Goal: Check status: Check status

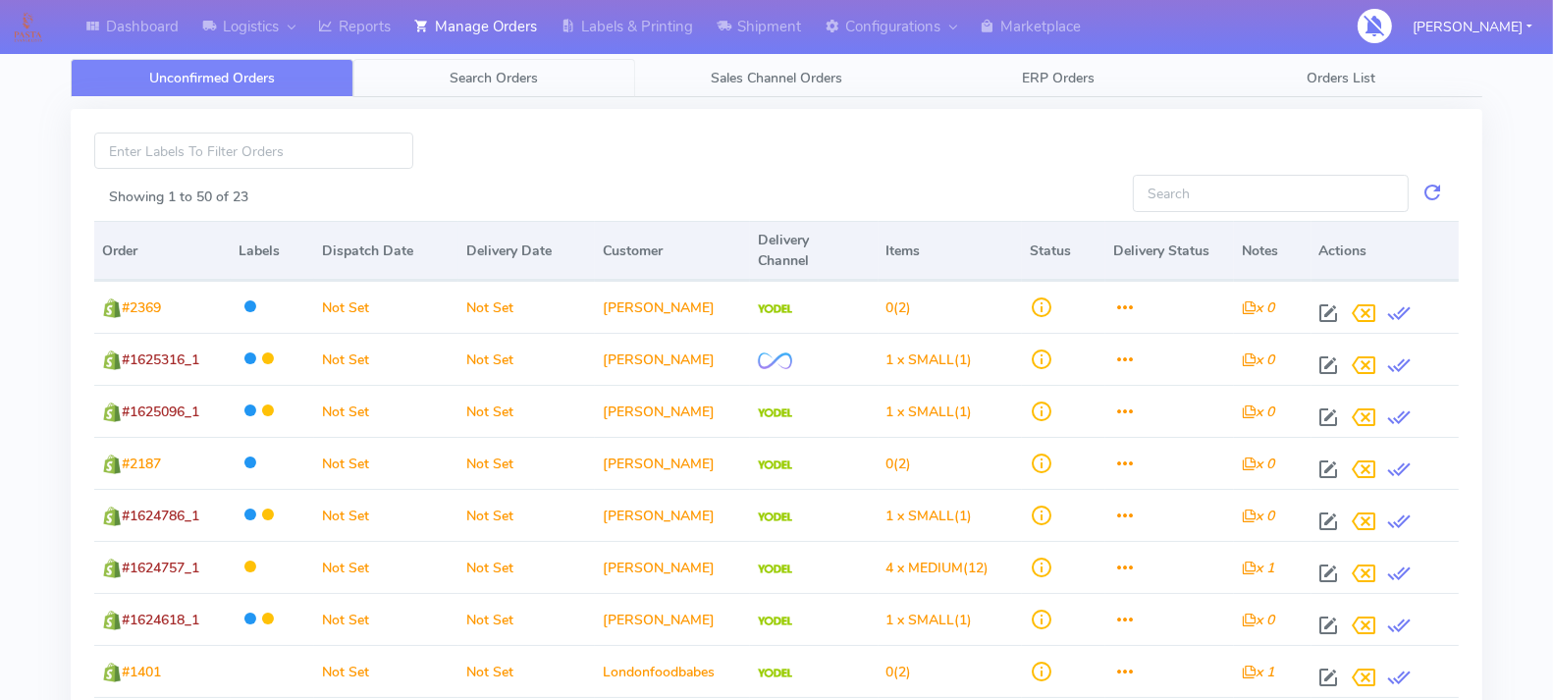
click at [467, 83] on span "Search Orders" at bounding box center [494, 78] width 88 height 19
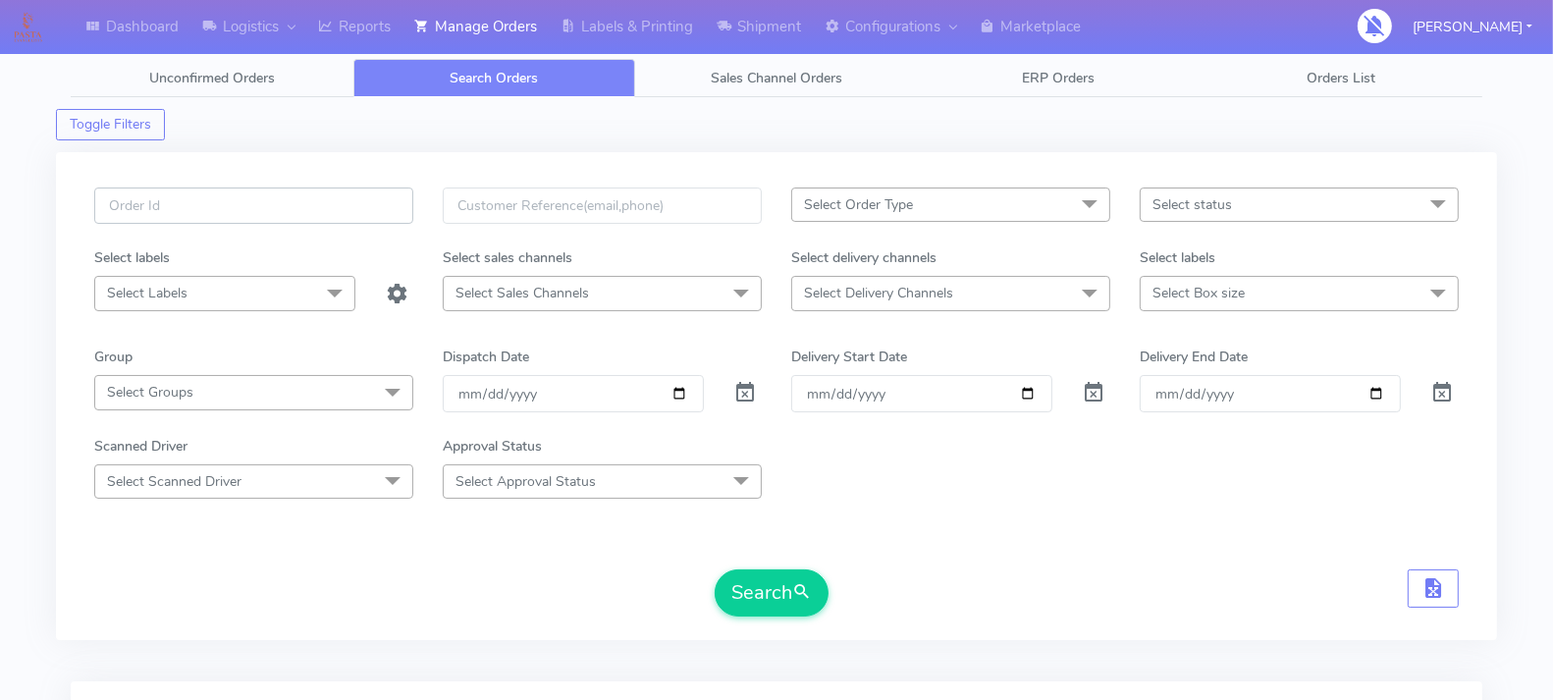
click at [252, 196] on input "text" at bounding box center [253, 205] width 319 height 36
click at [270, 202] on input "text" at bounding box center [253, 205] width 319 height 36
paste input "1619708"
type input "1619708"
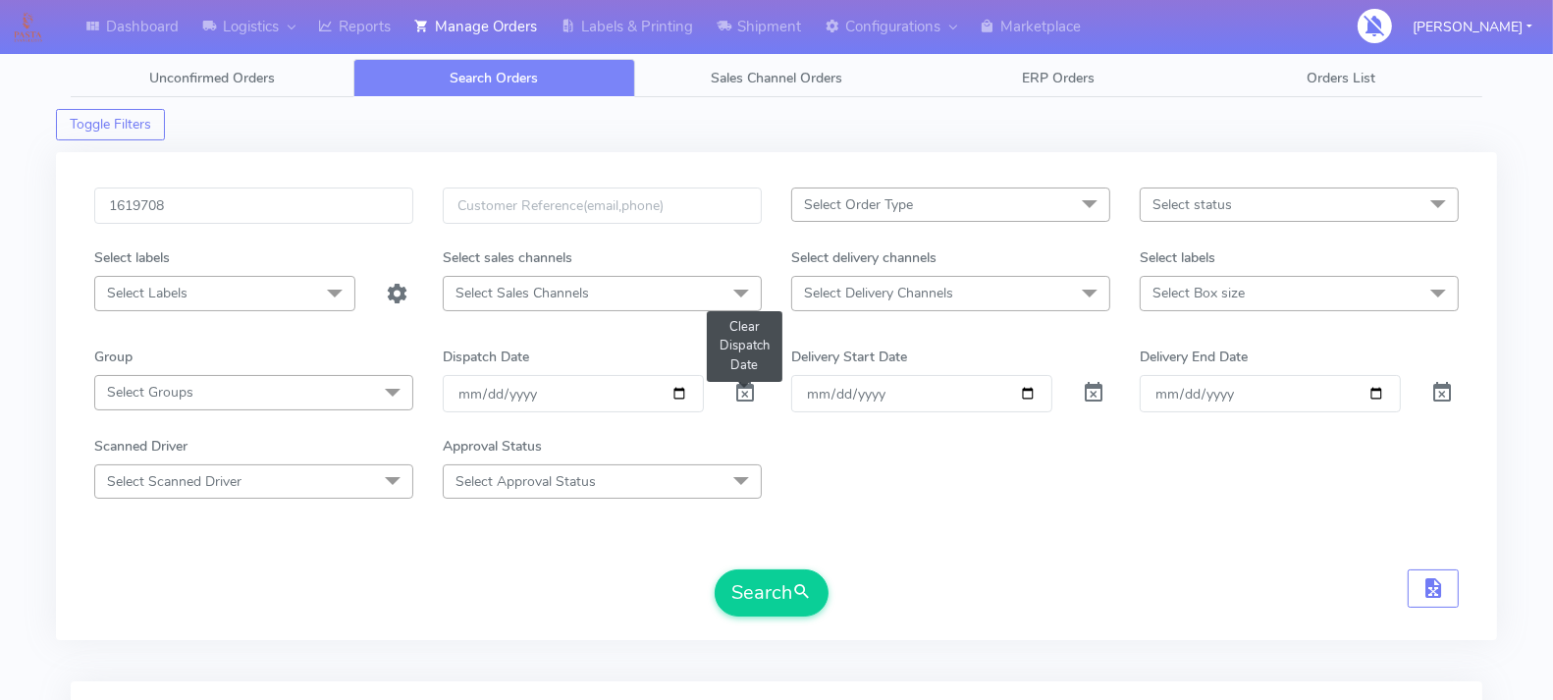
click at [740, 388] on span at bounding box center [745, 397] width 24 height 19
click at [218, 205] on input "1619708" at bounding box center [253, 205] width 319 height 36
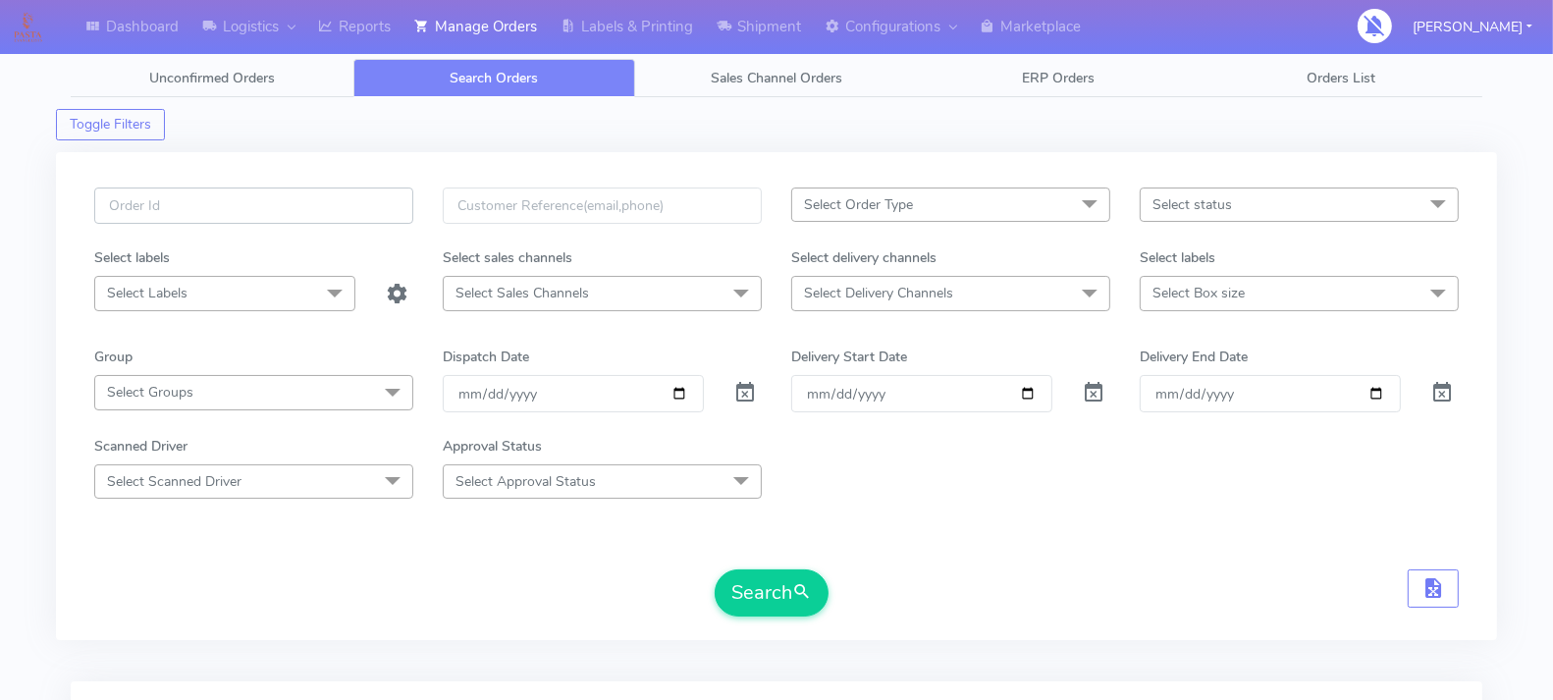
paste input "1619708"
type input "1619708"
click at [753, 584] on button "Search" at bounding box center [772, 592] width 114 height 47
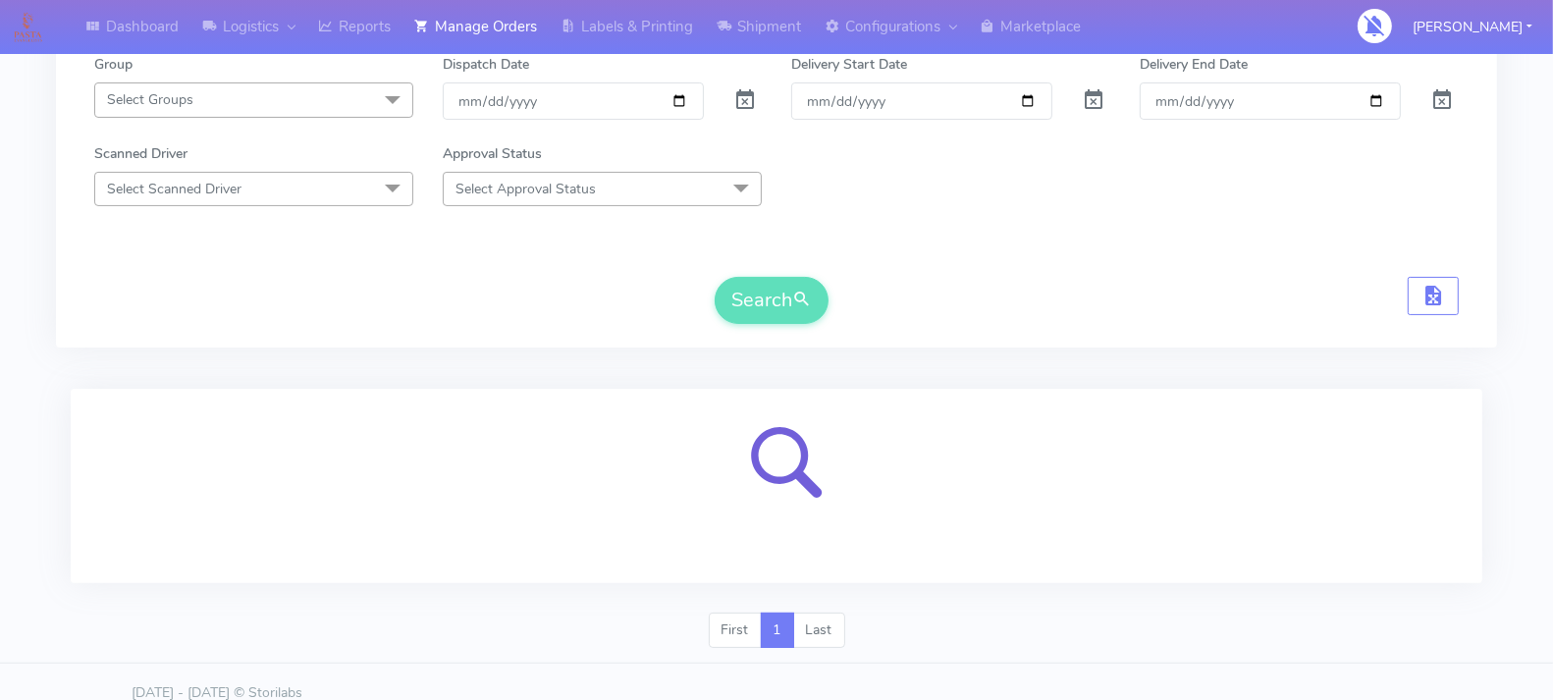
scroll to position [294, 0]
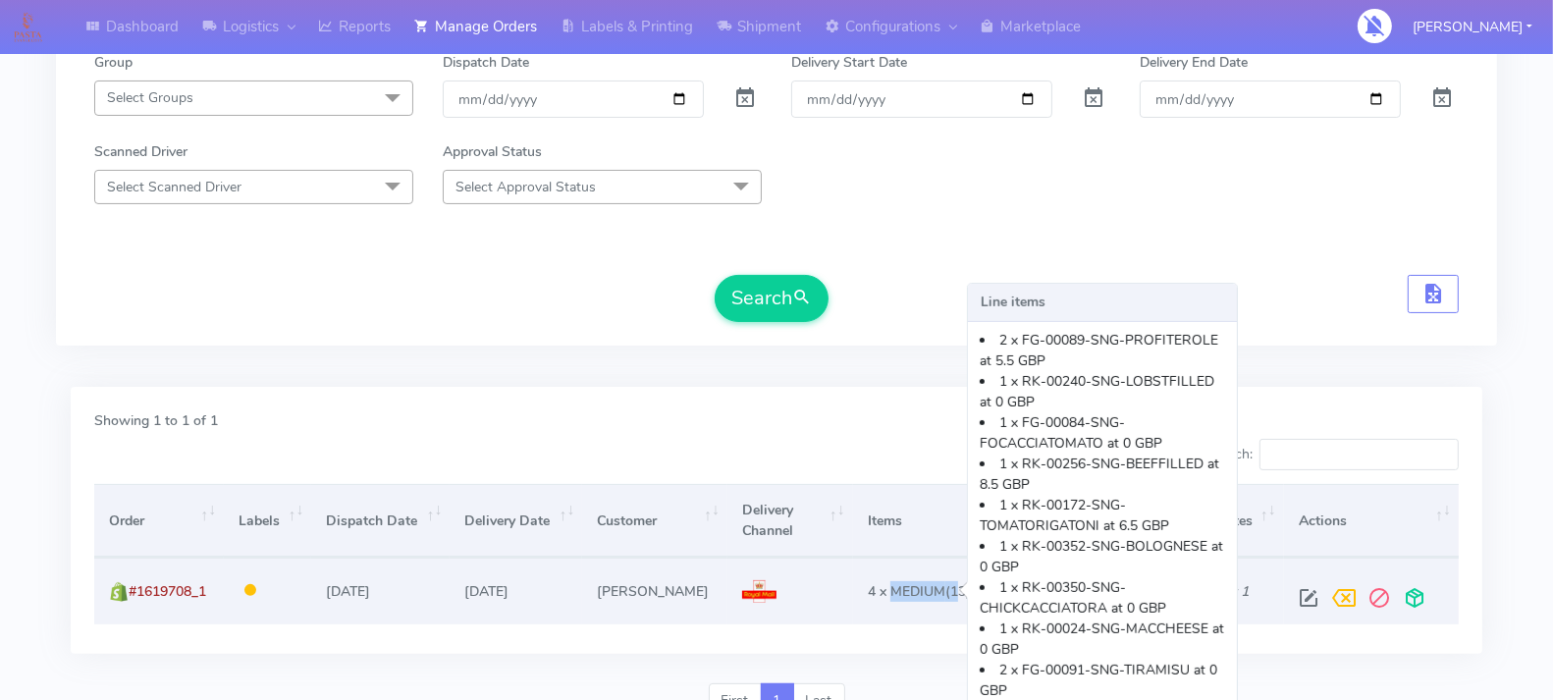
drag, startPoint x: 947, startPoint y: 586, endPoint x: 880, endPoint y: 589, distance: 66.8
click at [880, 589] on span "4 x MEDIUM (13)" at bounding box center [919, 591] width 103 height 19
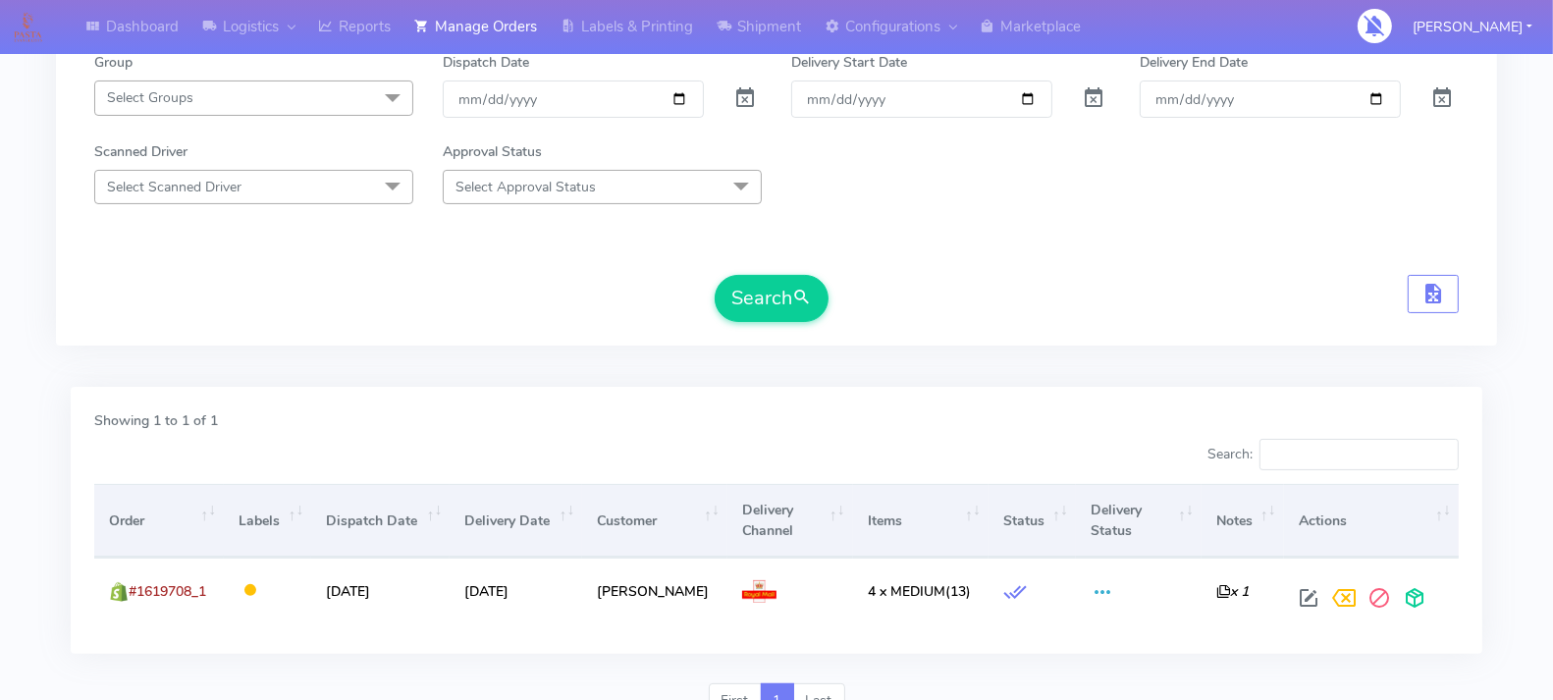
click at [904, 411] on div "Showing 1 to 1 of 1" at bounding box center [776, 424] width 1394 height 28
click at [1218, 639] on div "Showing 1 to 1 of 1 Search: Order Labels Dispatch Date Delivery Date Customer D…" at bounding box center [776, 520] width 1411 height 267
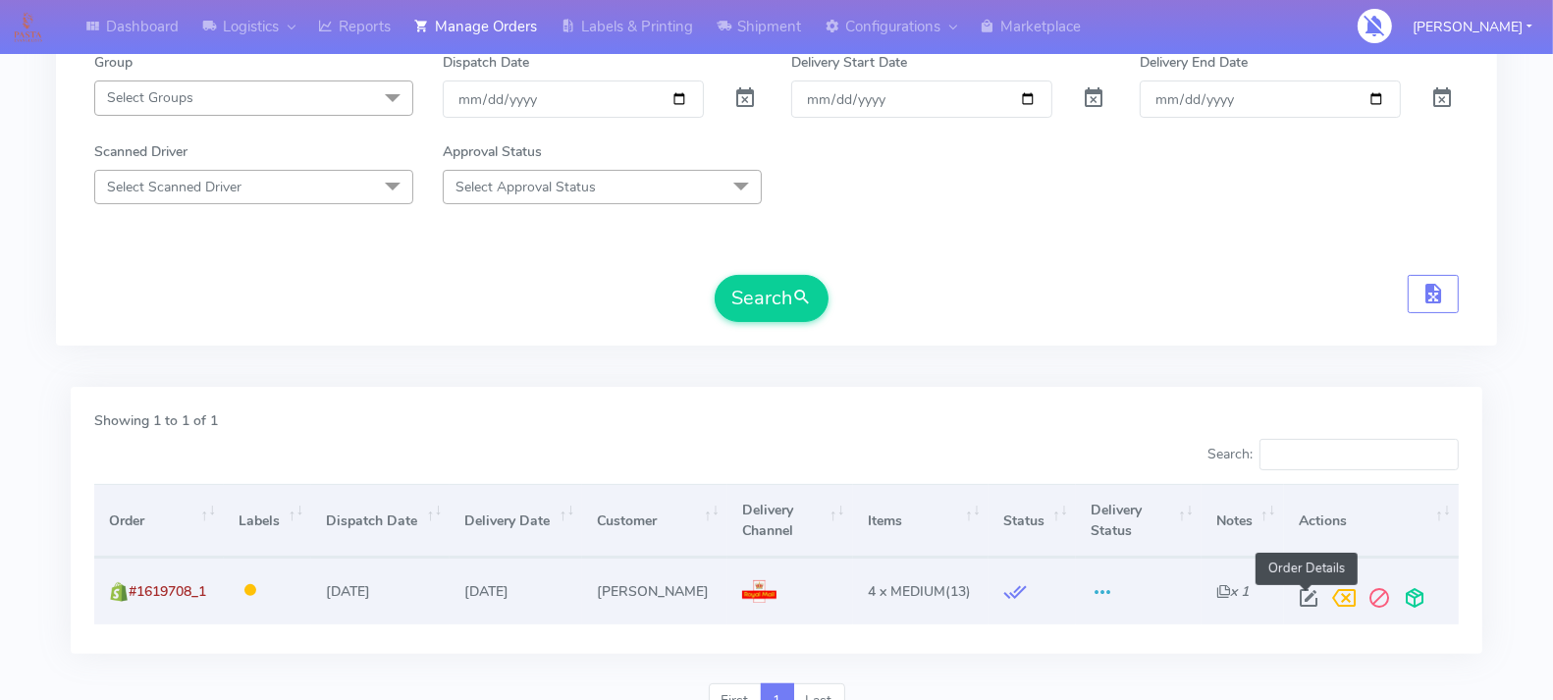
click at [1301, 593] on span at bounding box center [1308, 602] width 35 height 19
select select "3"
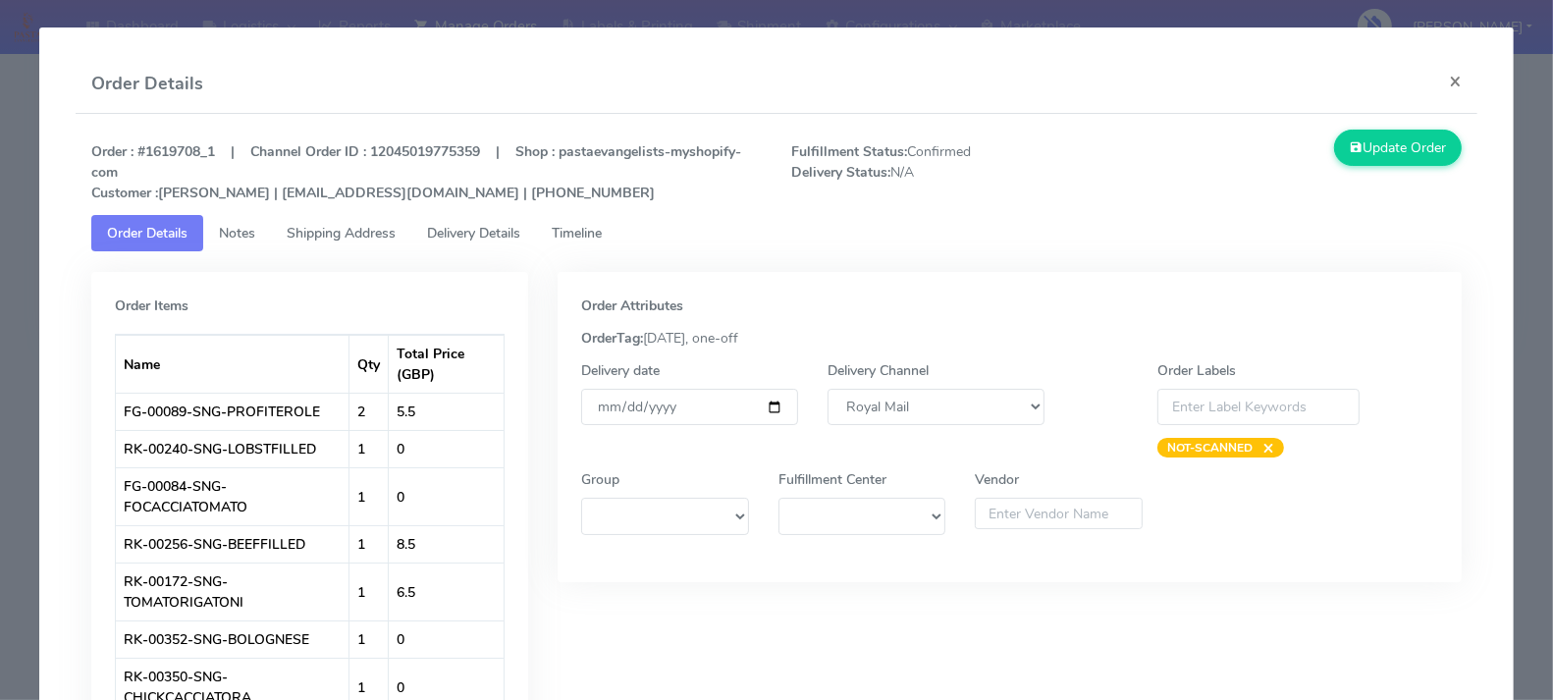
click at [163, 147] on strong "Order : #1619708_1 | Channel Order ID : 12045019775359 | Shop : pastaevangelist…" at bounding box center [416, 172] width 650 height 60
drag, startPoint x: 398, startPoint y: 147, endPoint x: 273, endPoint y: 149, distance: 125.6
click at [273, 149] on strong "Order : #1619708_1 | Channel Order ID : 12045019775359 | Shop : pastaevangelist…" at bounding box center [416, 172] width 650 height 60
drag, startPoint x: 261, startPoint y: 149, endPoint x: 336, endPoint y: 150, distance: 74.6
click at [320, 150] on strong "Order : #1619708_1 | Channel Order ID : 12045019775359 | Shop : pastaevangelist…" at bounding box center [416, 172] width 650 height 60
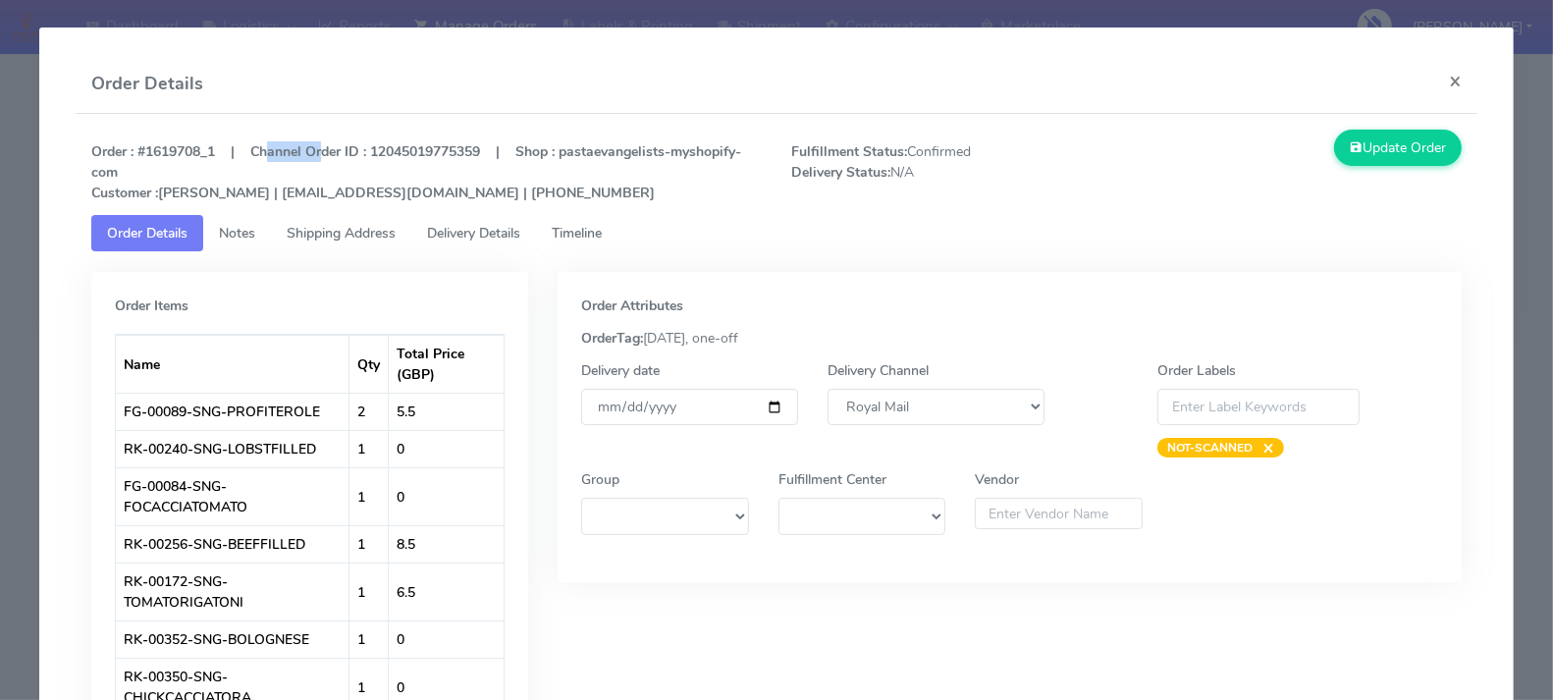
drag, startPoint x: 805, startPoint y: 147, endPoint x: 986, endPoint y: 156, distance: 181.8
click at [996, 154] on span "Fulfillment Status: Confirmed Delivery Status: N/A" at bounding box center [950, 172] width 349 height 62
drag, startPoint x: 911, startPoint y: 170, endPoint x: 767, endPoint y: 171, distance: 144.3
click at [767, 171] on div "Order : #1619708_1 | Channel Order ID : 12045019775359 | Shop : pastaevangelist…" at bounding box center [777, 172] width 1400 height 85
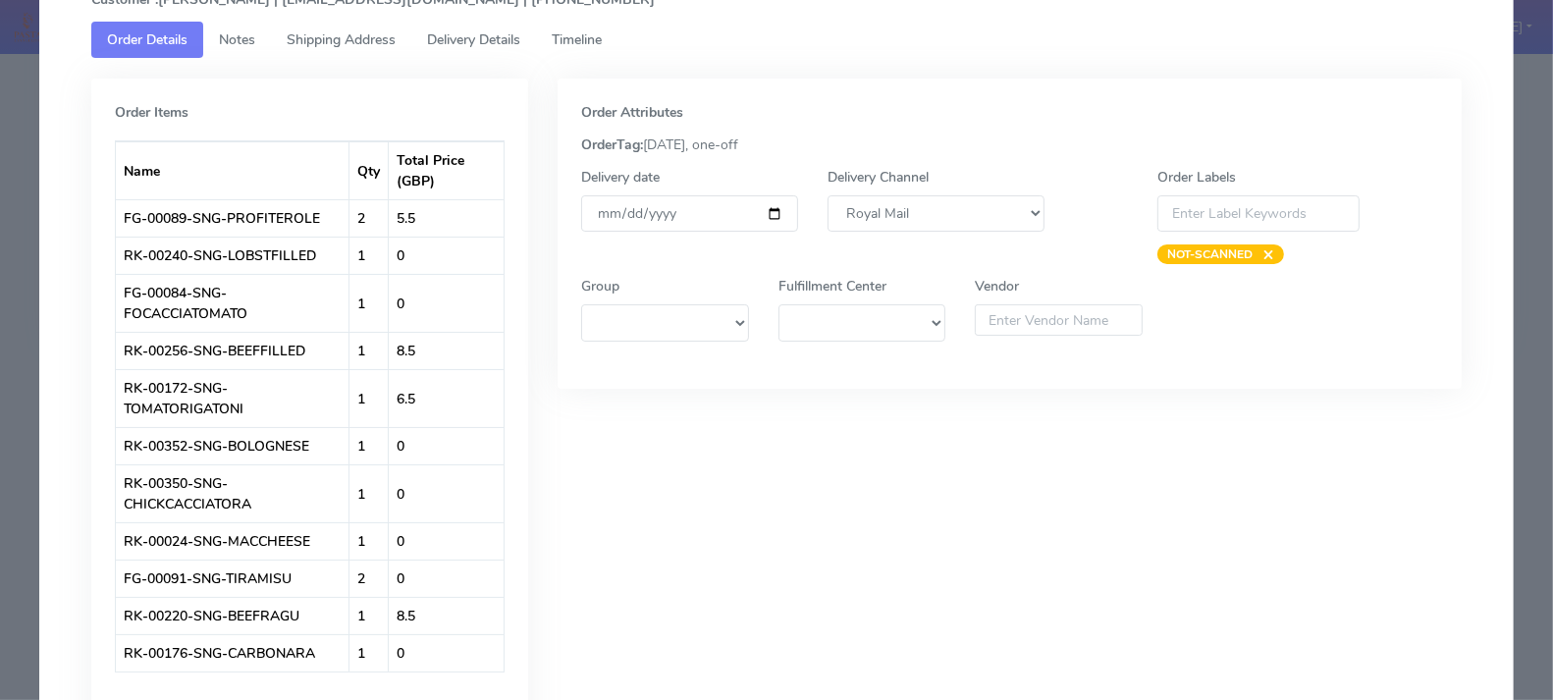
scroll to position [238, 0]
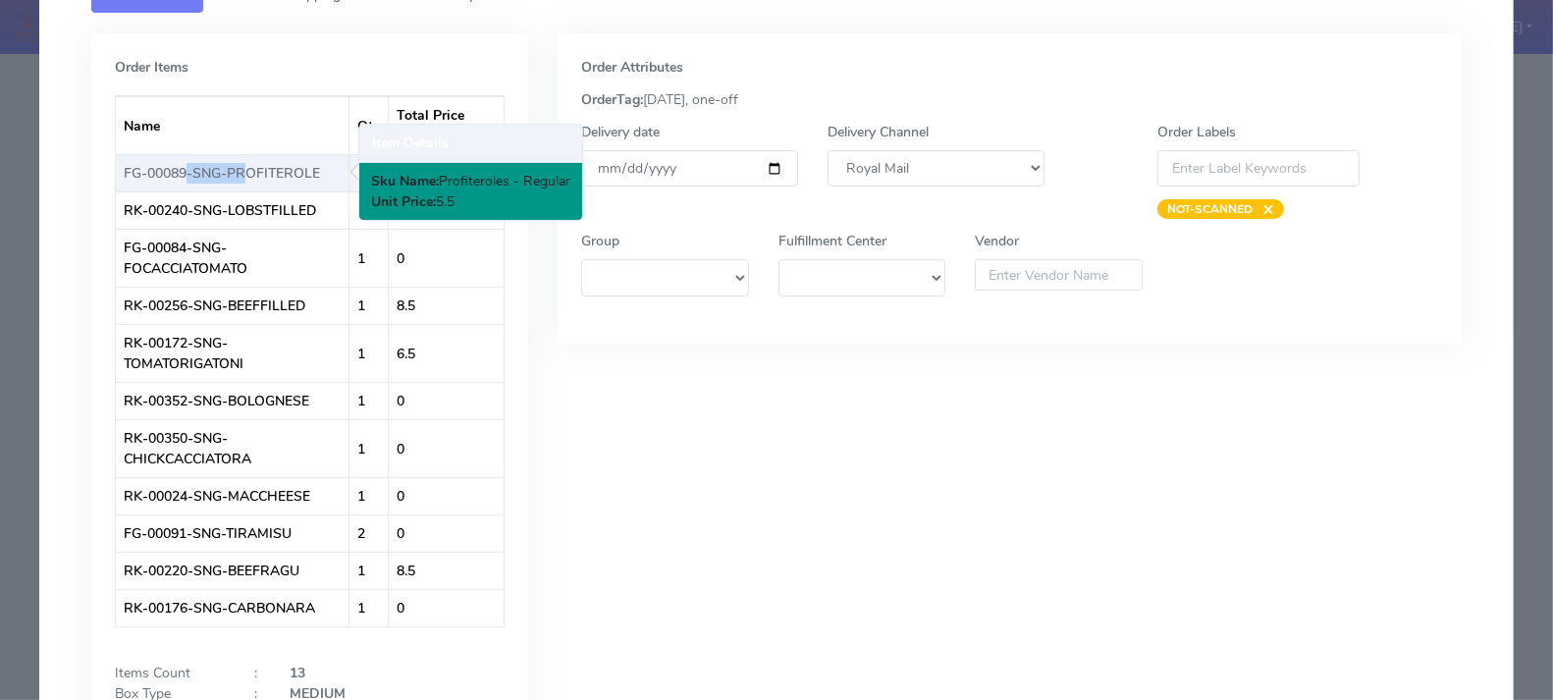
drag, startPoint x: 238, startPoint y: 168, endPoint x: 181, endPoint y: 168, distance: 56.9
click at [181, 168] on td "FG-00089-SNG-PROFITEROLE" at bounding box center [233, 172] width 234 height 37
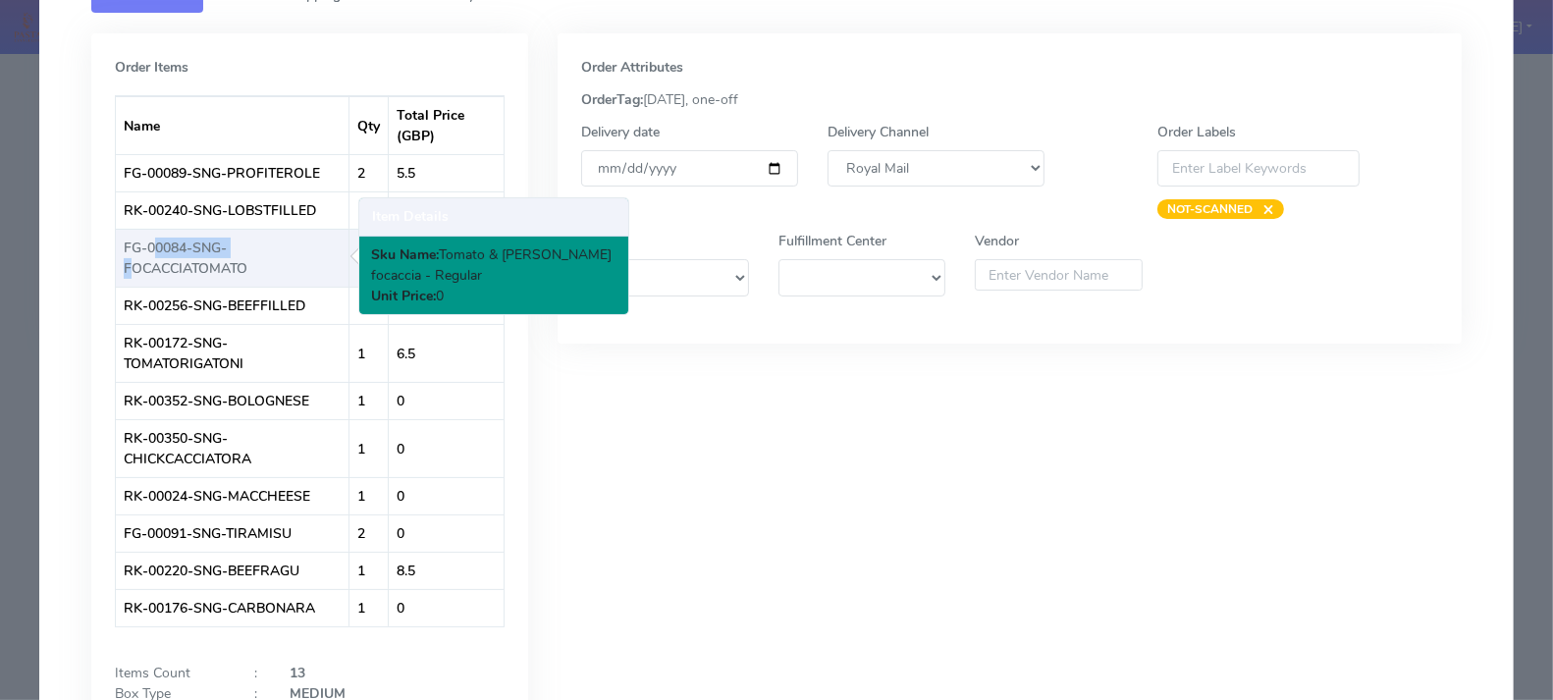
drag, startPoint x: 254, startPoint y: 239, endPoint x: 146, endPoint y: 242, distance: 108.0
click at [146, 242] on td "FG-00084-SNG-FOCACCIATOMATO" at bounding box center [233, 258] width 234 height 58
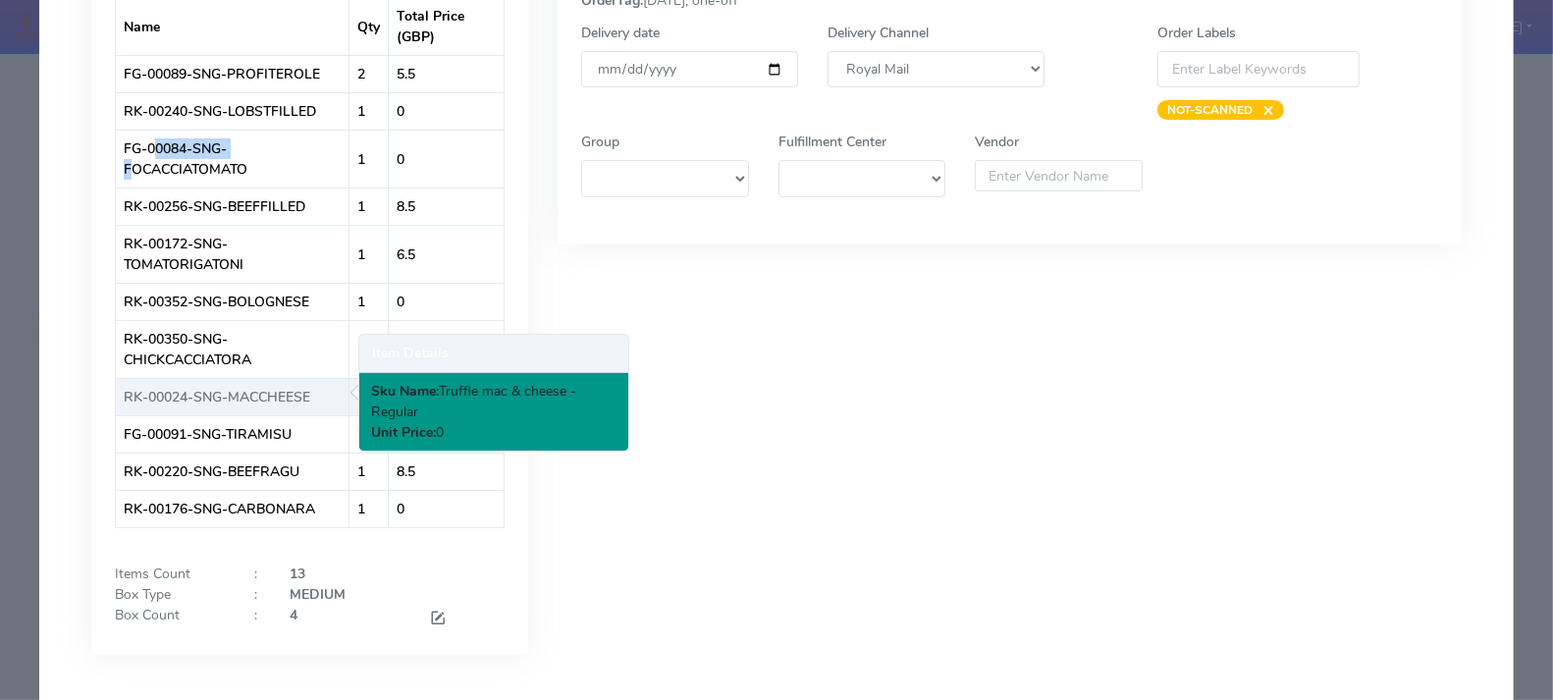
scroll to position [370, 0]
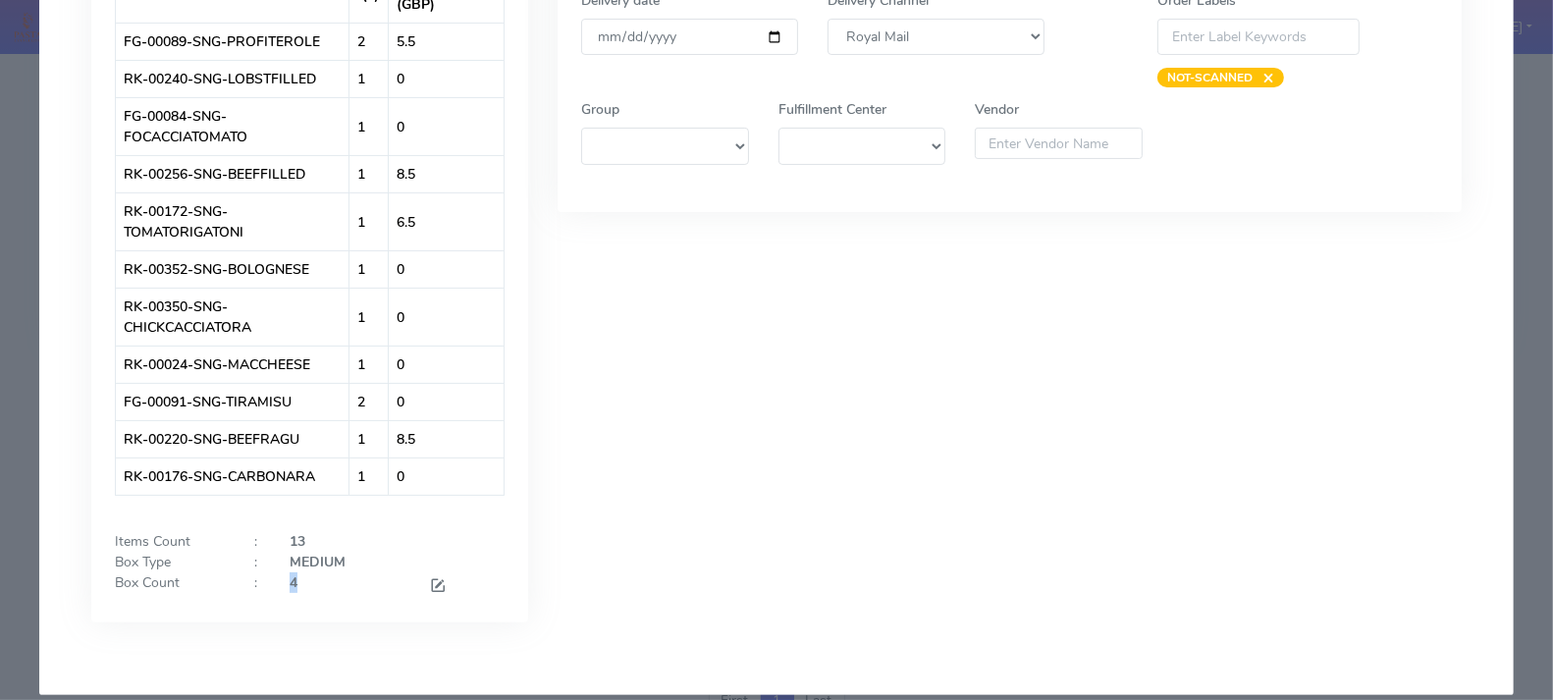
drag, startPoint x: 311, startPoint y: 574, endPoint x: 281, endPoint y: 572, distance: 30.5
click at [281, 572] on div "4" at bounding box center [344, 585] width 139 height 26
click at [867, 396] on div "Order Attributes OrderTag: [DATE], one-off Delivery date [DATE] Delivery Channe…" at bounding box center [1009, 277] width 932 height 750
drag, startPoint x: 251, startPoint y: 578, endPoint x: 240, endPoint y: 578, distance: 10.8
click at [240, 578] on div "Box Count : 4" at bounding box center [309, 585] width 419 height 26
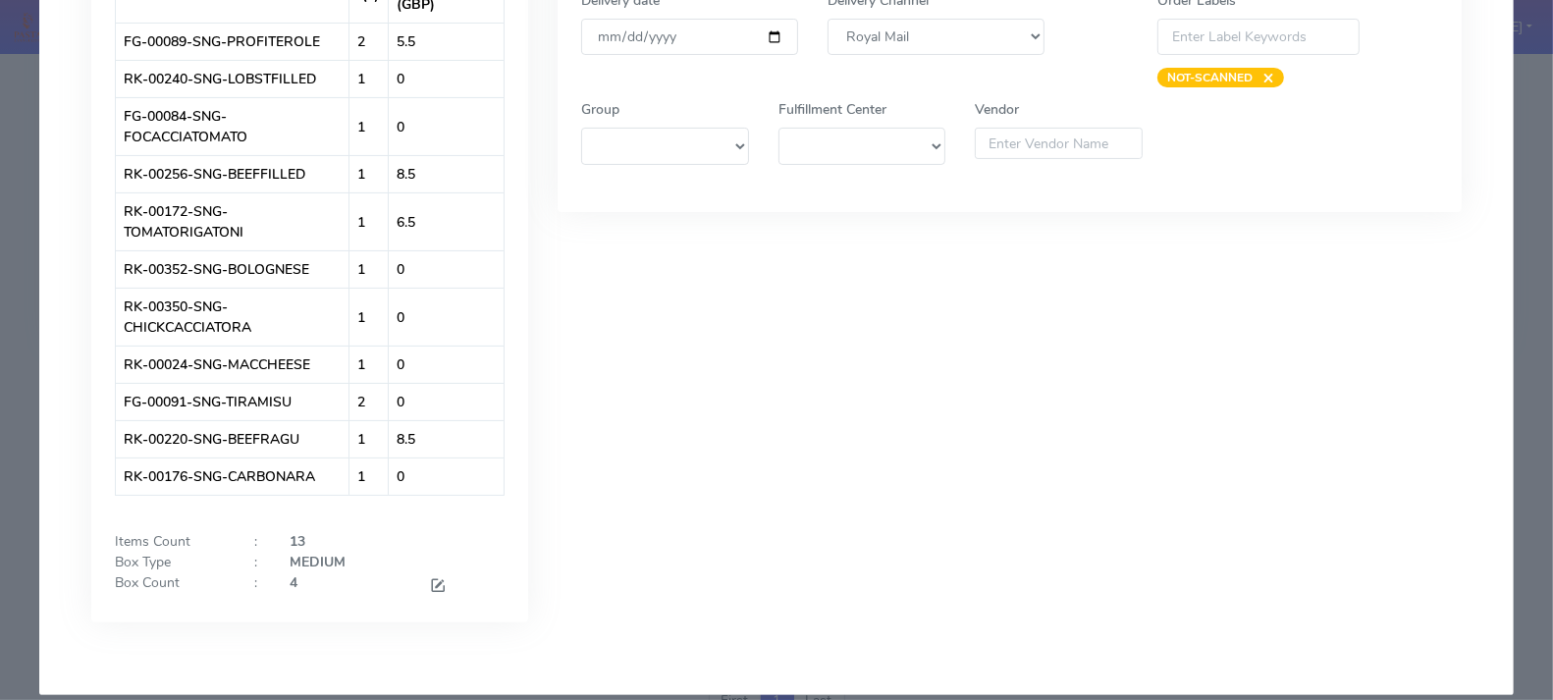
click at [717, 529] on div "Order Attributes OrderTag: [DATE], one-off Delivery date [DATE] Delivery Channe…" at bounding box center [1009, 277] width 932 height 750
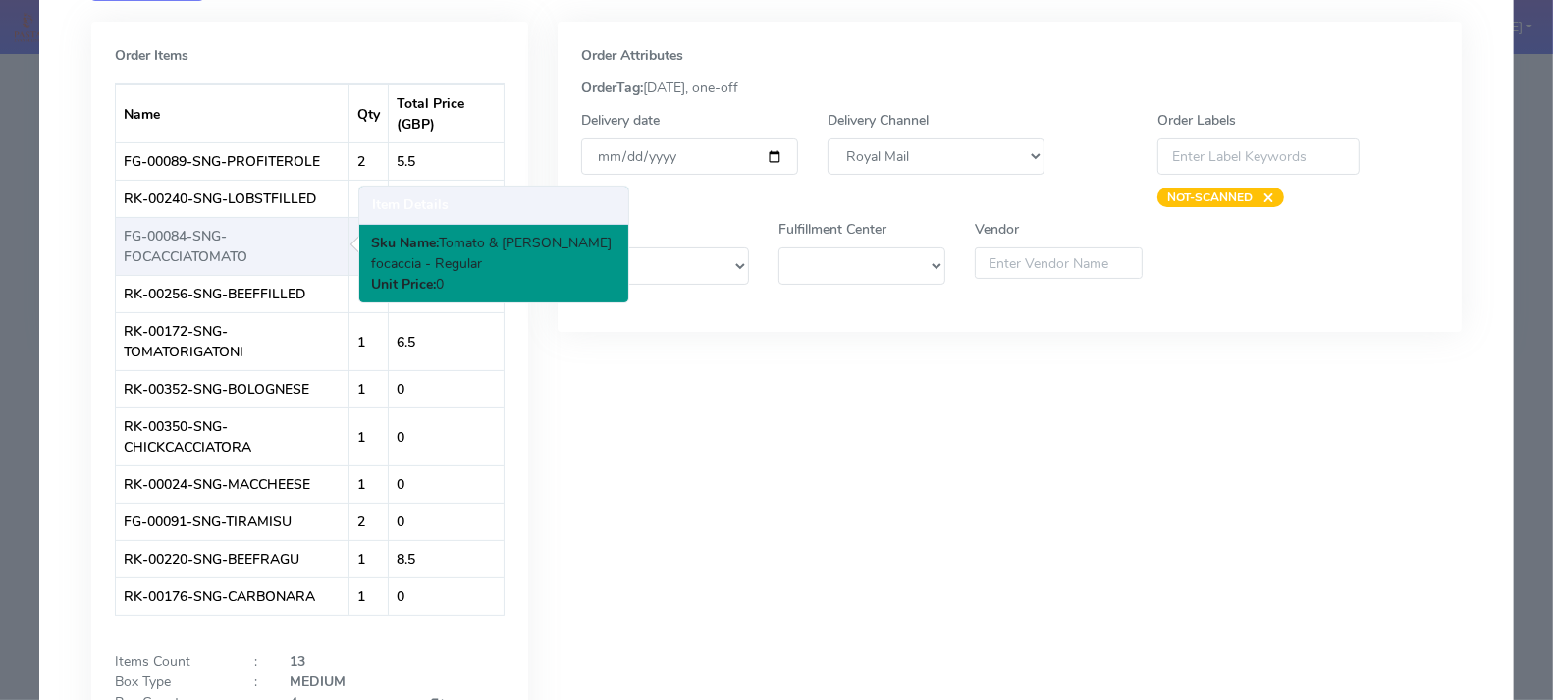
scroll to position [386, 0]
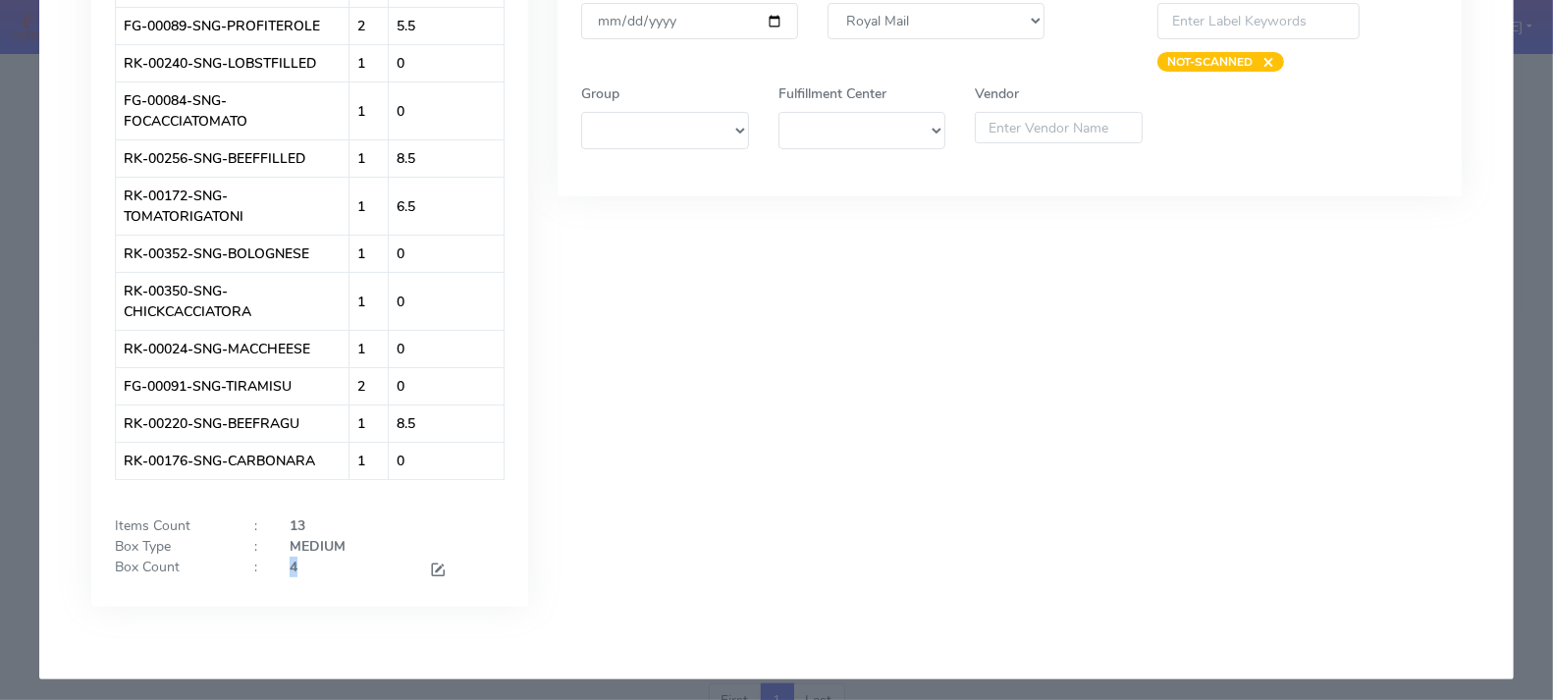
drag, startPoint x: 296, startPoint y: 562, endPoint x: 274, endPoint y: 562, distance: 22.6
click at [274, 562] on div "Box Count : 4" at bounding box center [309, 569] width 419 height 26
click at [767, 415] on div "Order Attributes OrderTag: [DATE], one-off Delivery date [DATE] Delivery Channe…" at bounding box center [1009, 261] width 932 height 750
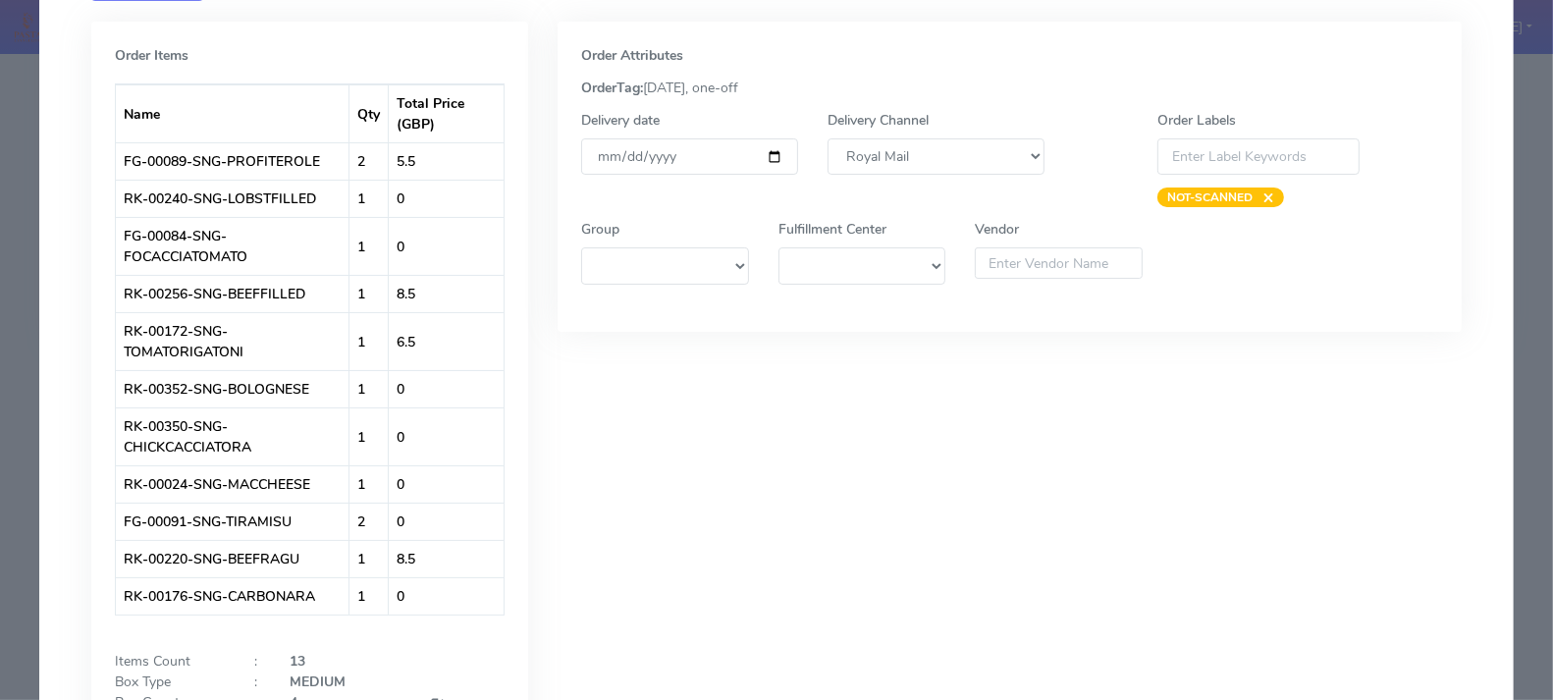
scroll to position [175, 0]
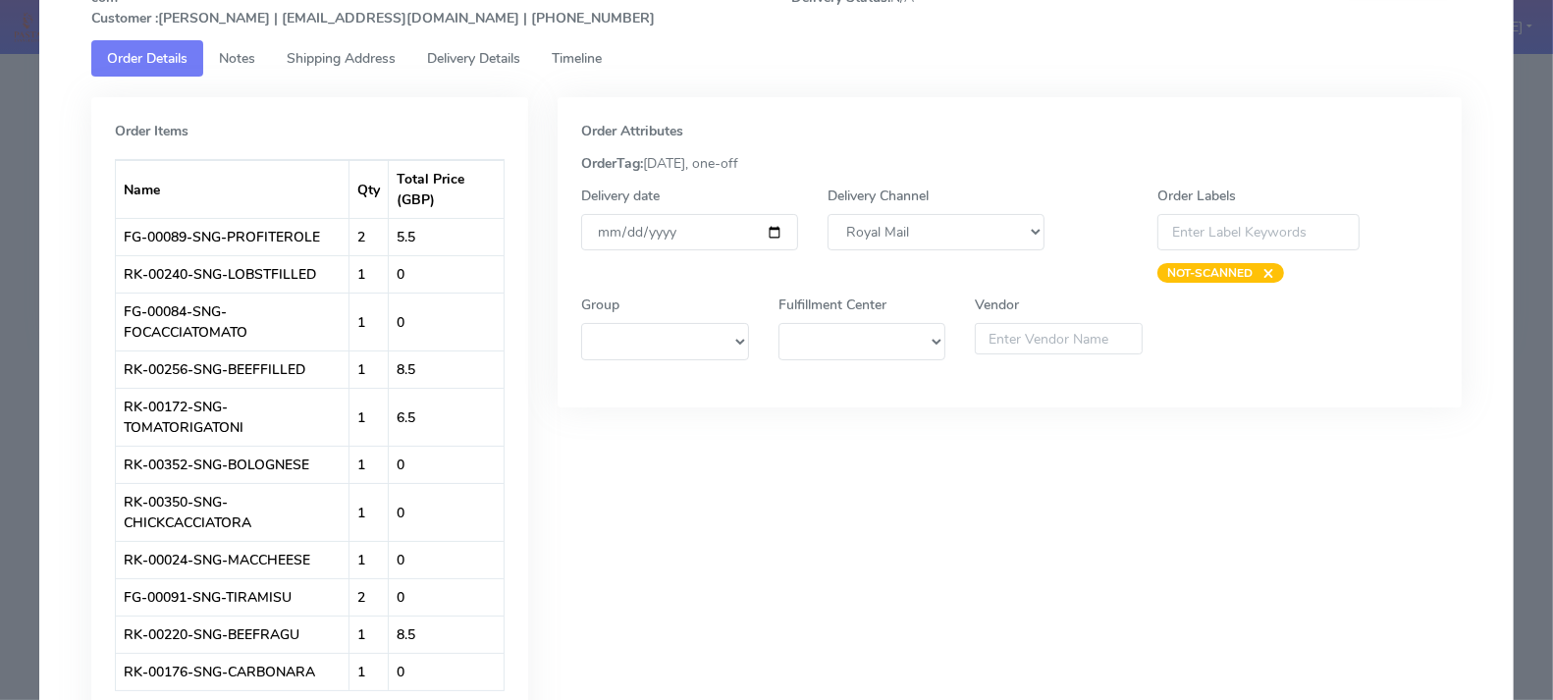
click at [590, 56] on span "Timeline" at bounding box center [577, 58] width 50 height 19
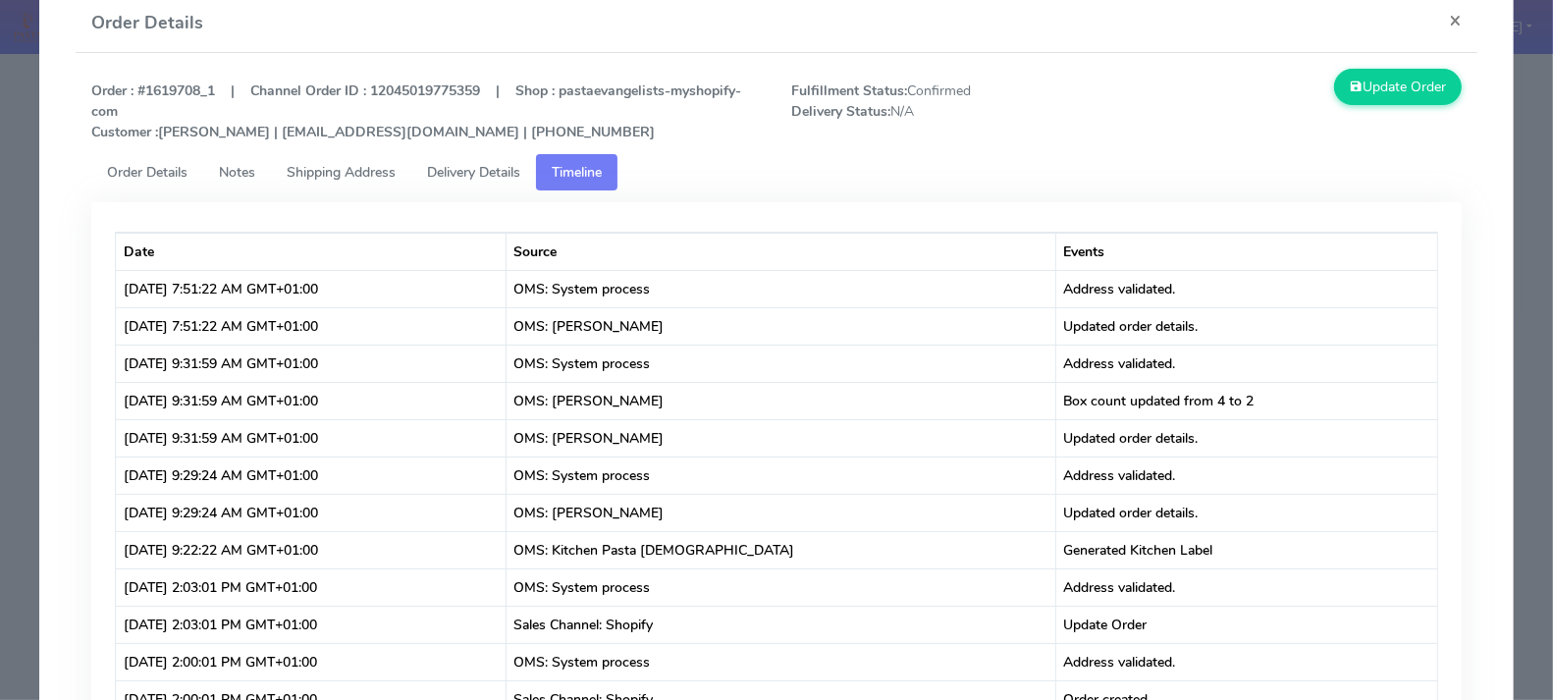
scroll to position [52, 0]
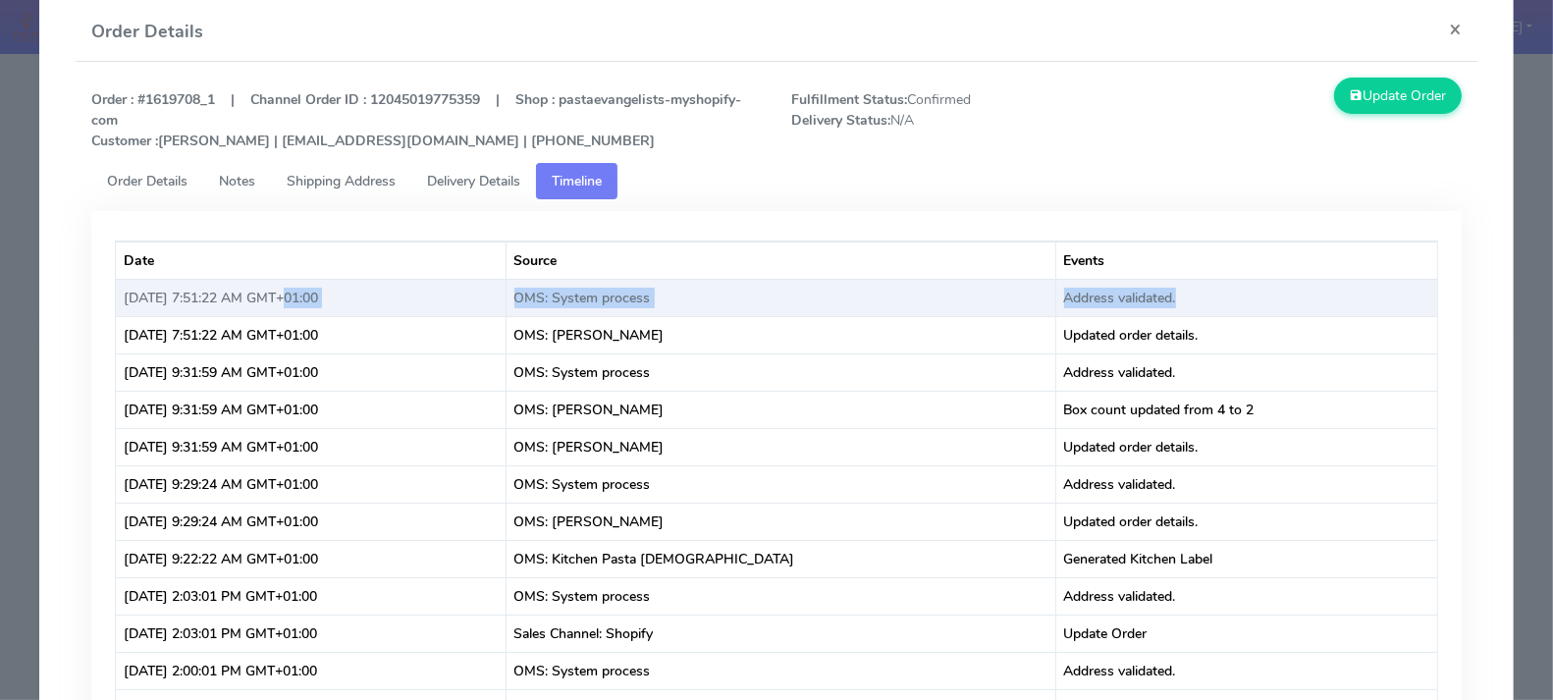
drag, startPoint x: 266, startPoint y: 291, endPoint x: 1221, endPoint y: 307, distance: 955.1
click at [1221, 307] on tr "[DATE] 7:51:22 AM GMT+01:00 OMS: System process Address validated." at bounding box center [776, 297] width 1321 height 37
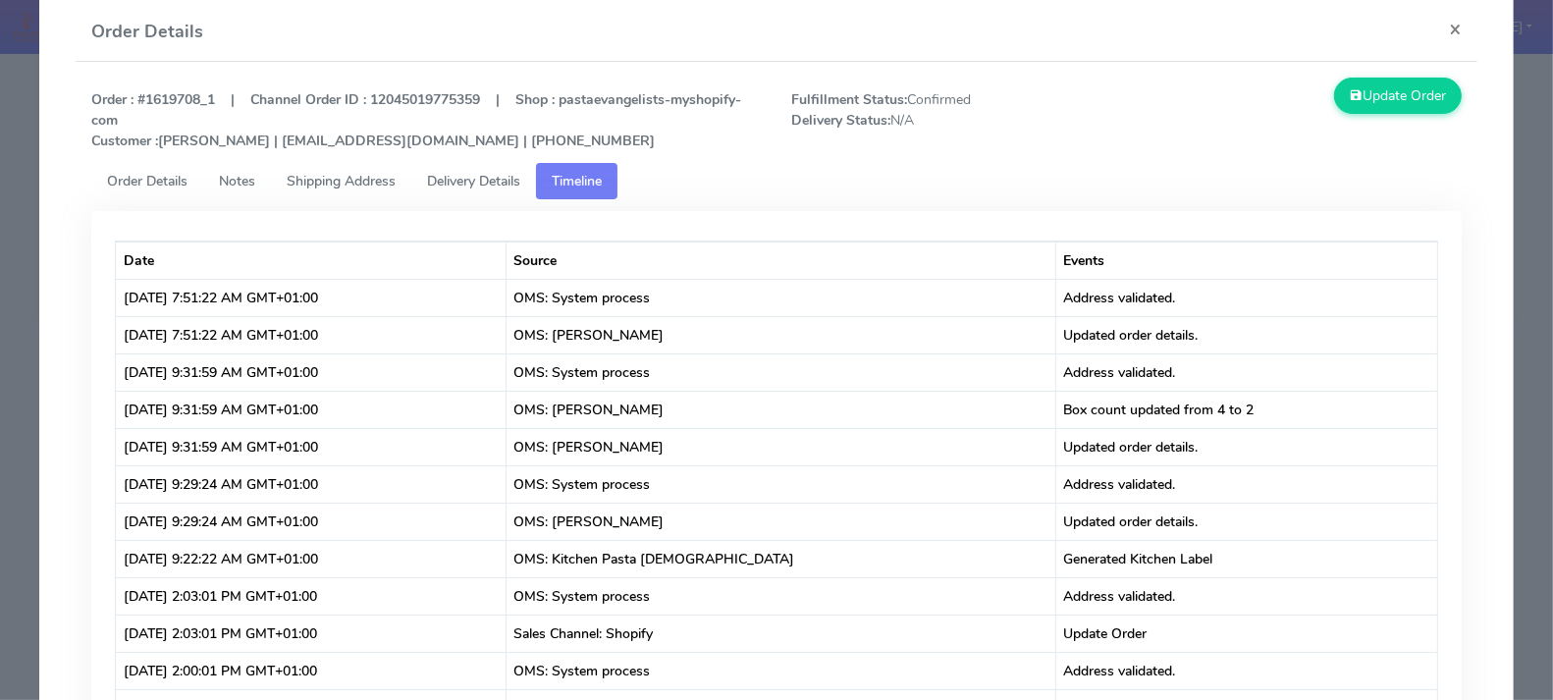
click at [1005, 218] on div "Date Source Events [DATE] 7:51:22 AM GMT+01:00 OMS: System process Address vali…" at bounding box center [776, 517] width 1370 height 612
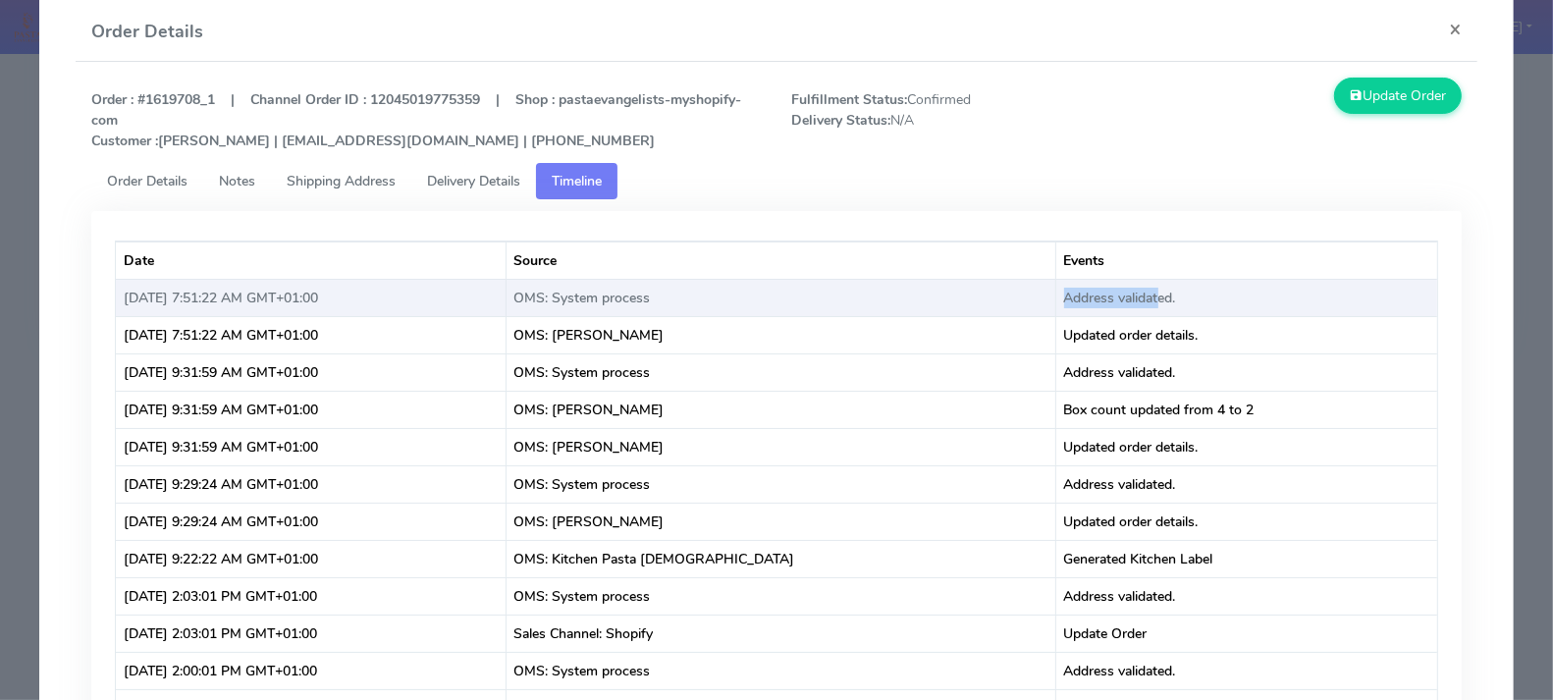
drag, startPoint x: 1146, startPoint y: 288, endPoint x: 1050, endPoint y: 289, distance: 96.2
click at [1056, 289] on td "Address validated." at bounding box center [1246, 297] width 381 height 37
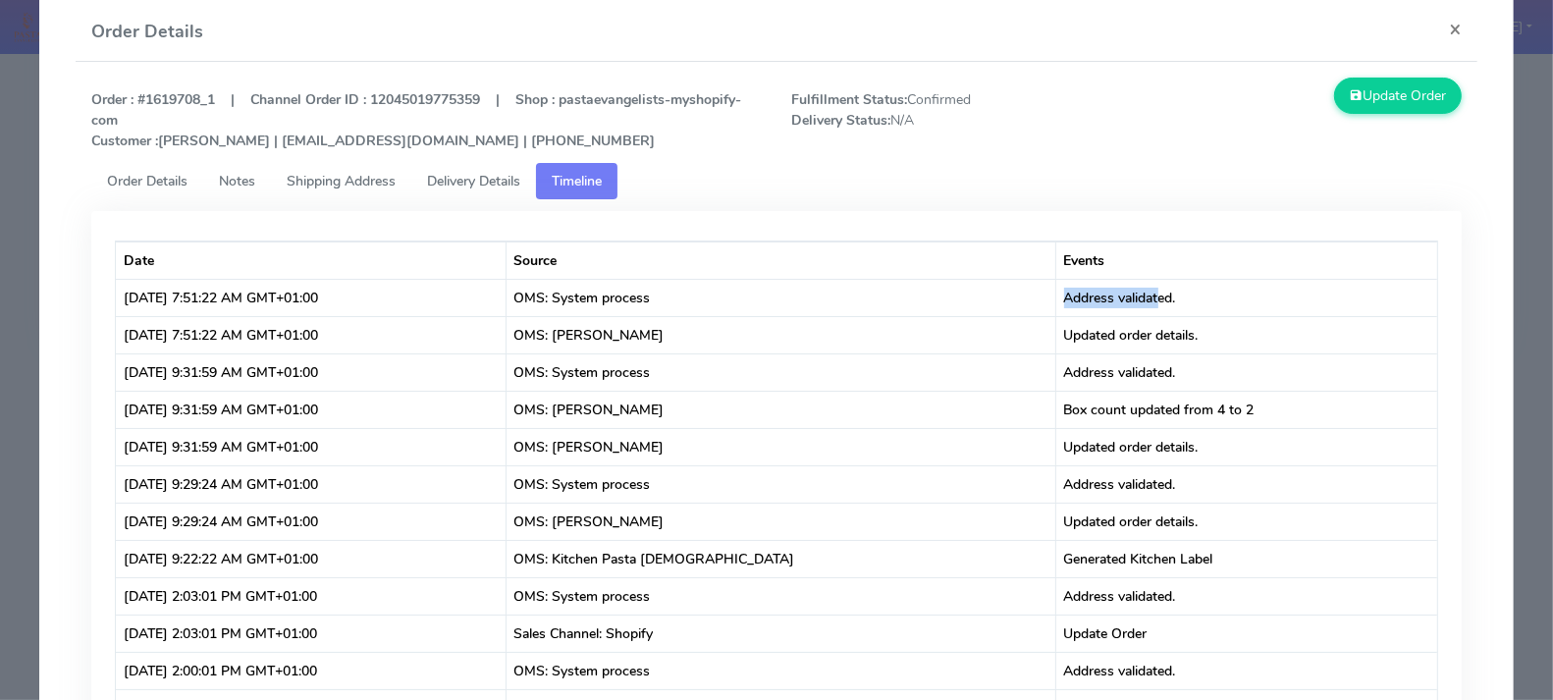
click at [460, 186] on span "Delivery Details" at bounding box center [473, 181] width 93 height 19
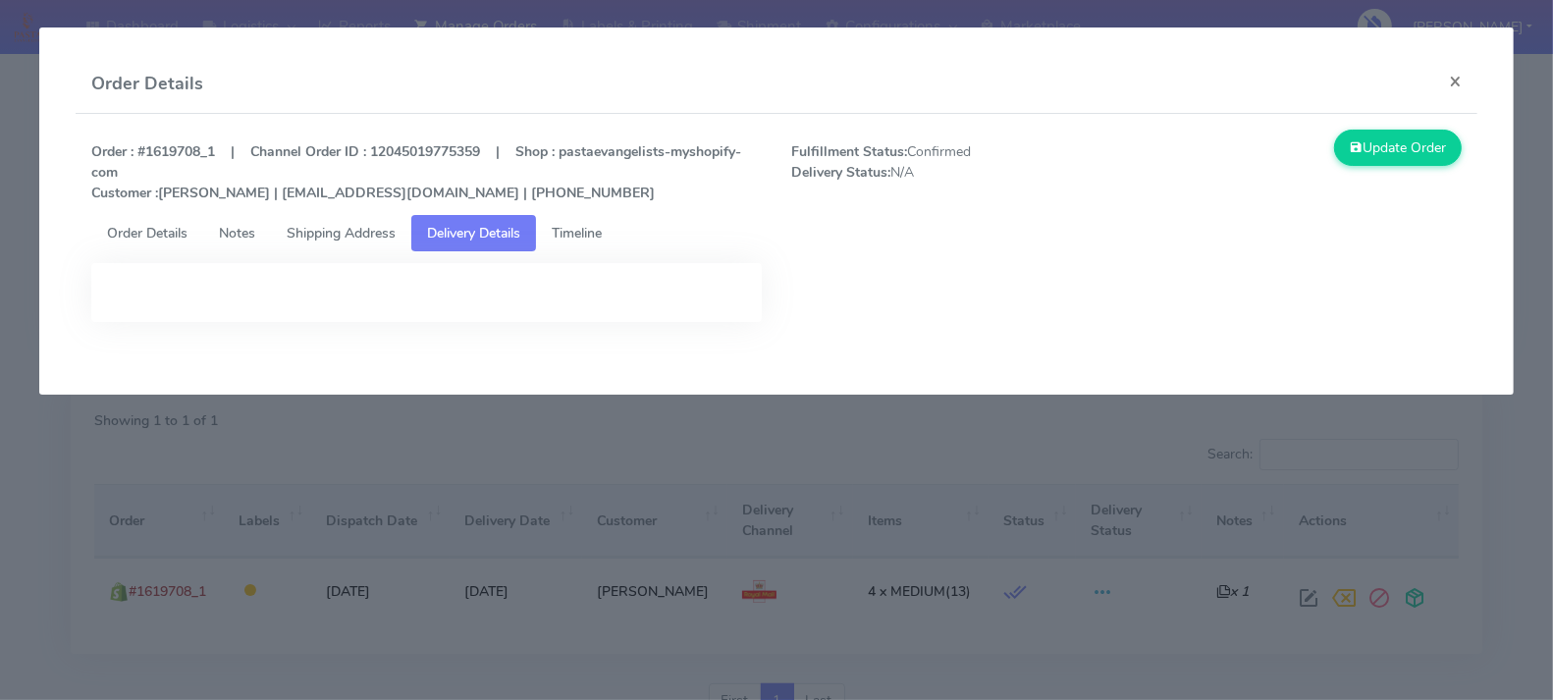
click at [592, 229] on span "Timeline" at bounding box center [577, 233] width 50 height 19
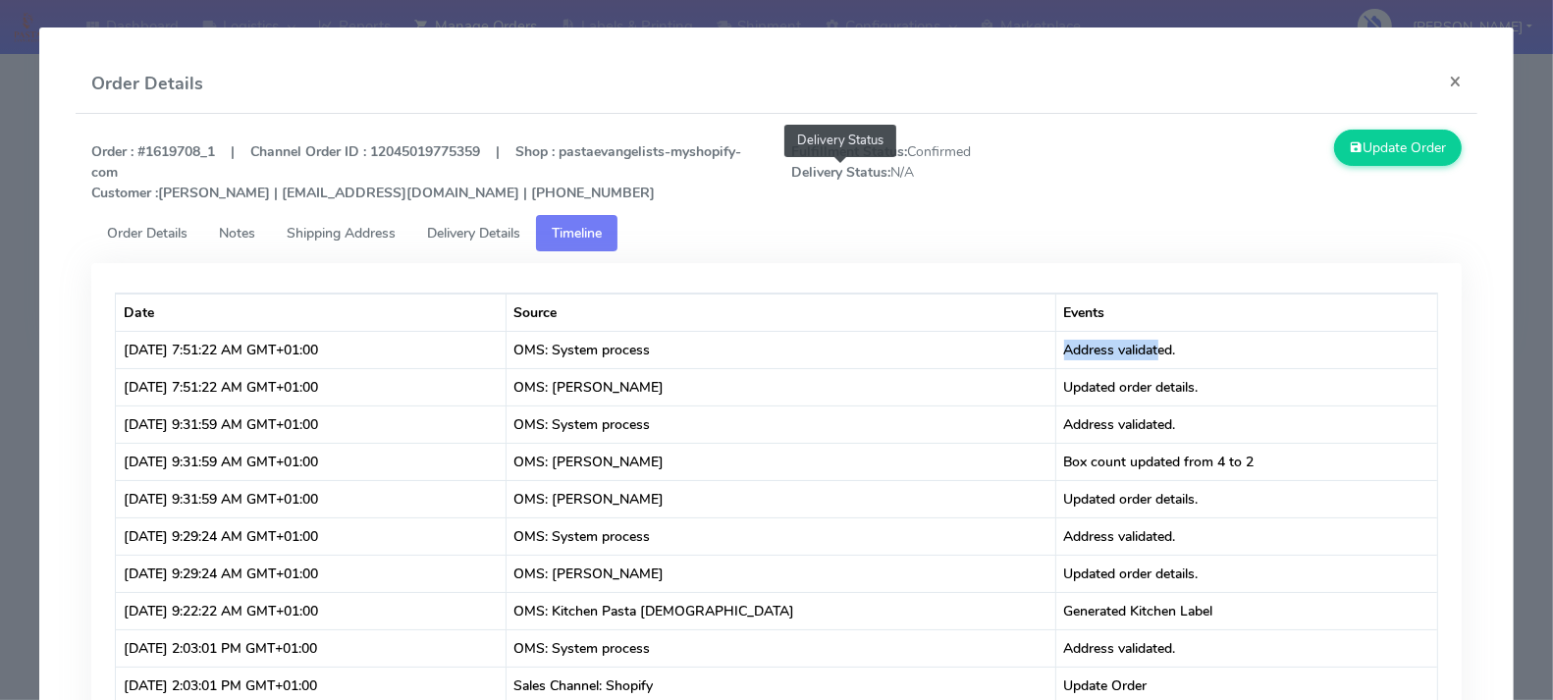
drag, startPoint x: 947, startPoint y: 171, endPoint x: 863, endPoint y: 174, distance: 84.5
click at [863, 174] on span "Fulfillment Status: Confirmed Delivery Status: N/A Delivery Status" at bounding box center [950, 172] width 349 height 62
click at [873, 237] on ul "Order Details Notes Shipping Address Delivery Details Timeline" at bounding box center [776, 233] width 1370 height 36
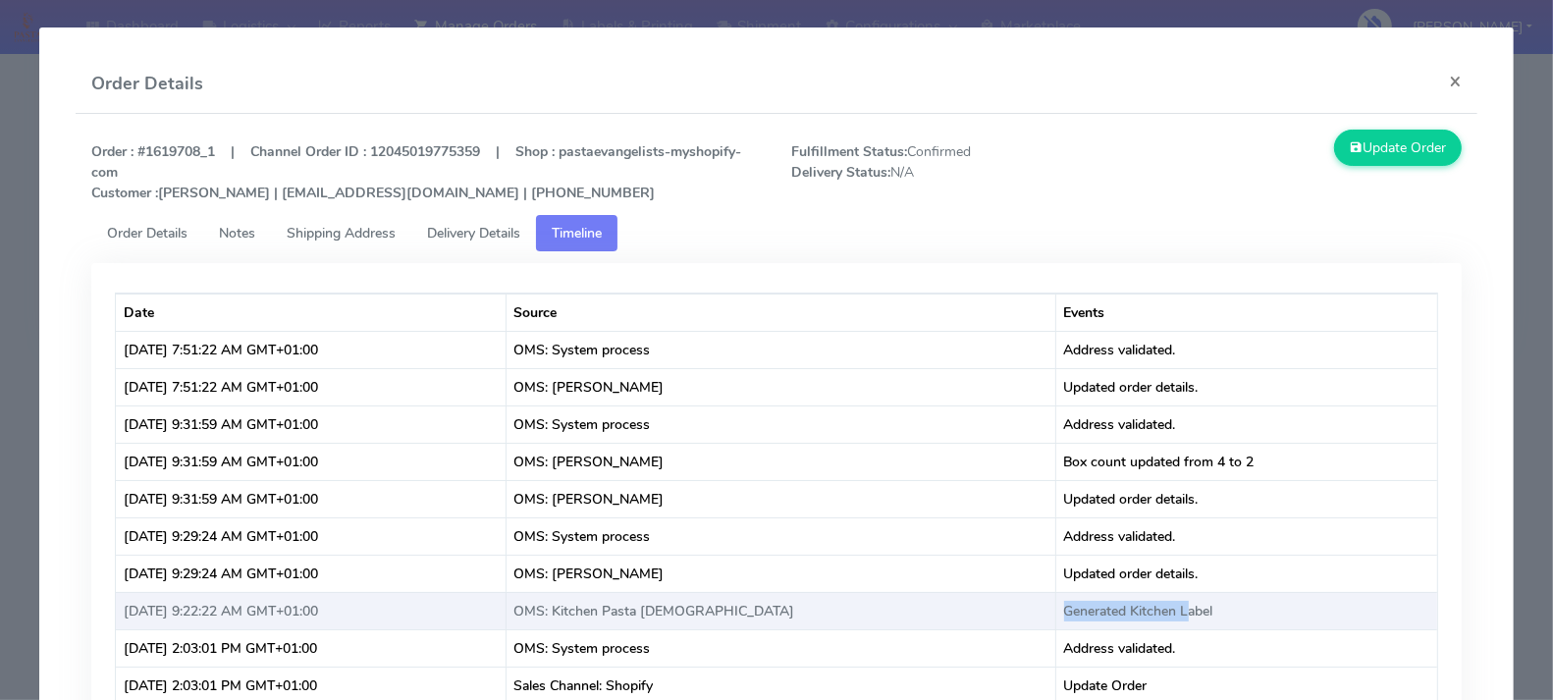
drag, startPoint x: 1176, startPoint y: 607, endPoint x: 1048, endPoint y: 613, distance: 127.8
click at [1056, 613] on td "Generated Kitchen Label" at bounding box center [1246, 610] width 381 height 37
click at [1213, 603] on td "Generated Kitchen Label" at bounding box center [1246, 610] width 381 height 37
drag, startPoint x: 1212, startPoint y: 605, endPoint x: 1044, endPoint y: 612, distance: 168.0
click at [1056, 612] on td "Generated Kitchen Label" at bounding box center [1246, 610] width 381 height 37
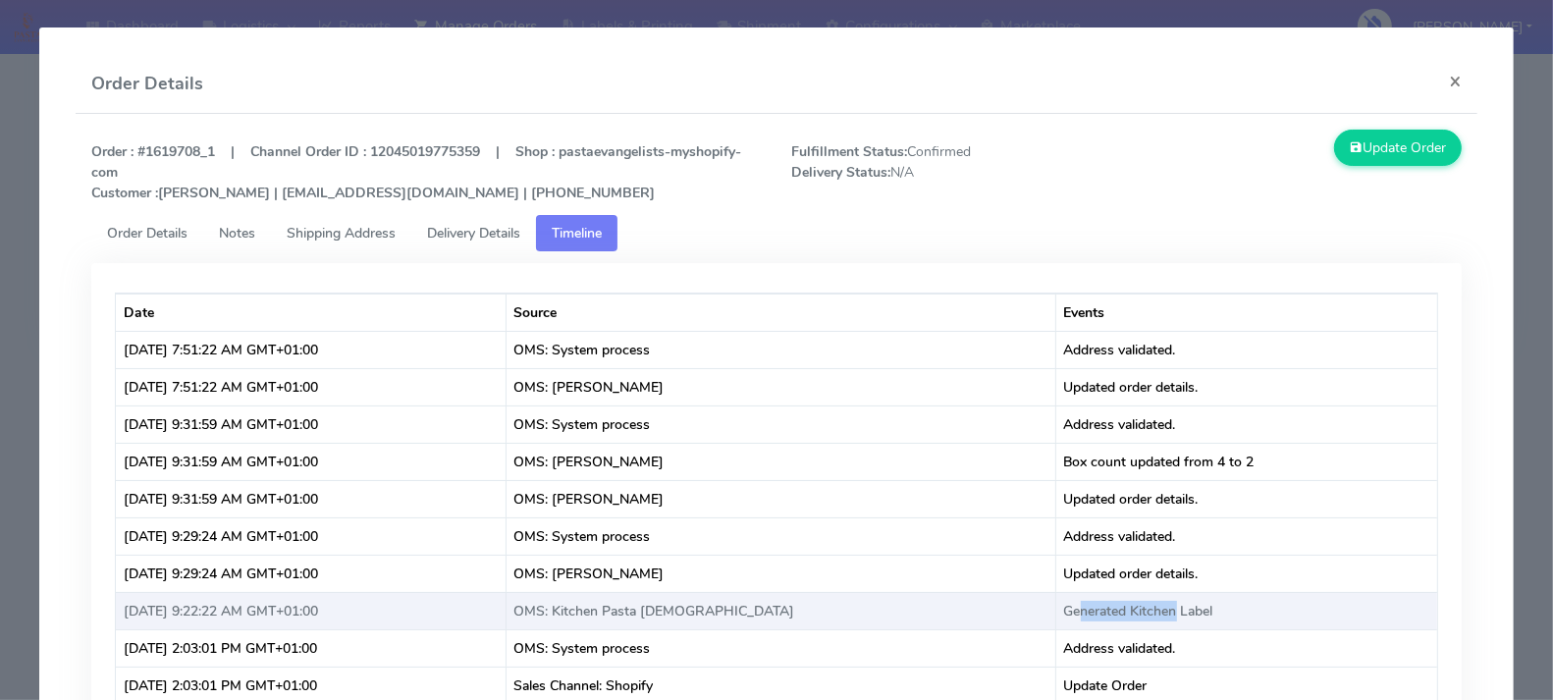
drag, startPoint x: 1162, startPoint y: 598, endPoint x: 1071, endPoint y: 602, distance: 91.4
click at [1071, 602] on td "Generated Kitchen Label" at bounding box center [1246, 610] width 381 height 37
drag, startPoint x: 1172, startPoint y: 607, endPoint x: 1071, endPoint y: 609, distance: 101.1
click at [1071, 609] on td "Generated Kitchen Label" at bounding box center [1246, 610] width 381 height 37
drag, startPoint x: 1109, startPoint y: 610, endPoint x: 1085, endPoint y: 610, distance: 24.5
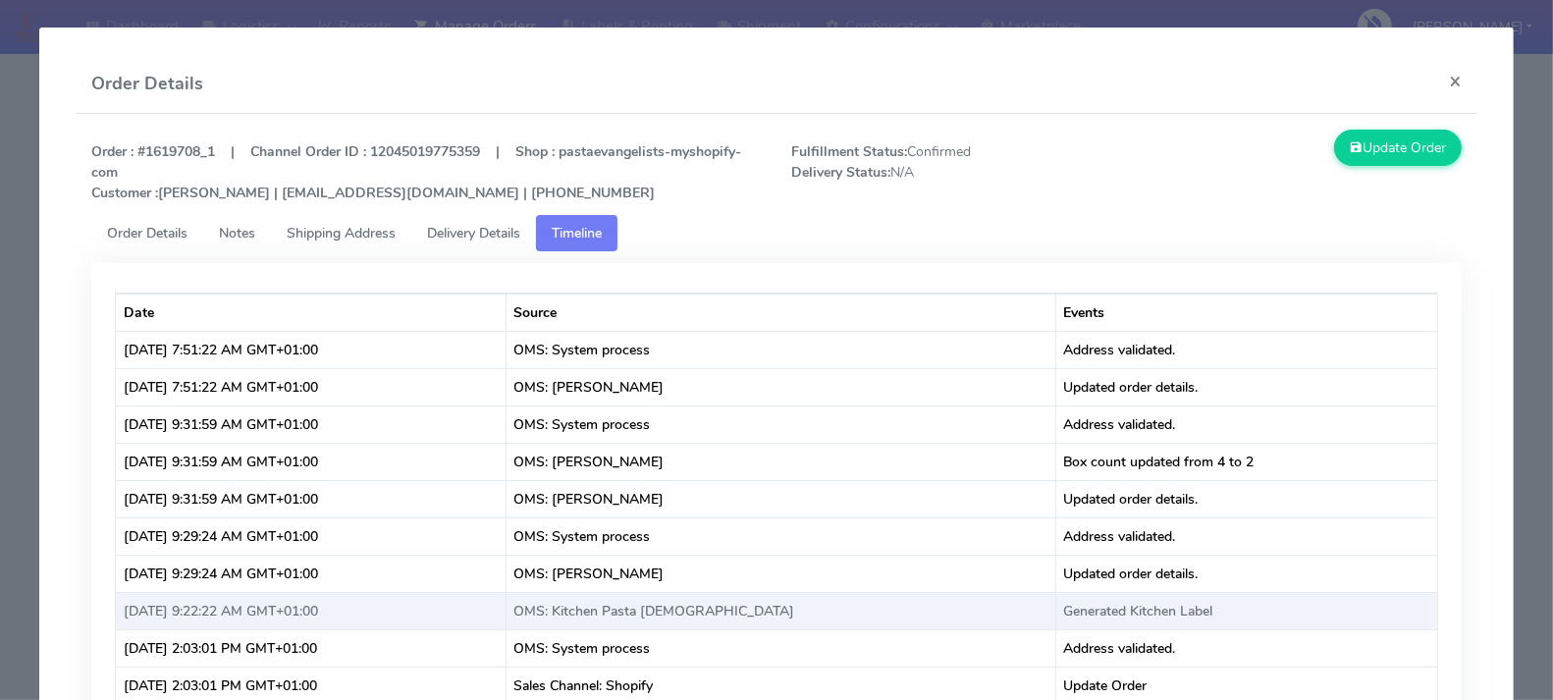
click at [1085, 610] on td "Generated Kitchen Label" at bounding box center [1246, 610] width 381 height 37
click at [1205, 609] on td "Generated Kitchen Label" at bounding box center [1246, 610] width 381 height 37
drag, startPoint x: 1175, startPoint y: 609, endPoint x: 1034, endPoint y: 612, distance: 140.4
click at [1034, 612] on tr "[DATE] 9:22:22 AM GMT+01:00 OMS: Kitchen Pasta Evangelists Generated Kitchen La…" at bounding box center [776, 610] width 1321 height 37
click at [1119, 608] on td "Generated Kitchen Label" at bounding box center [1246, 610] width 381 height 37
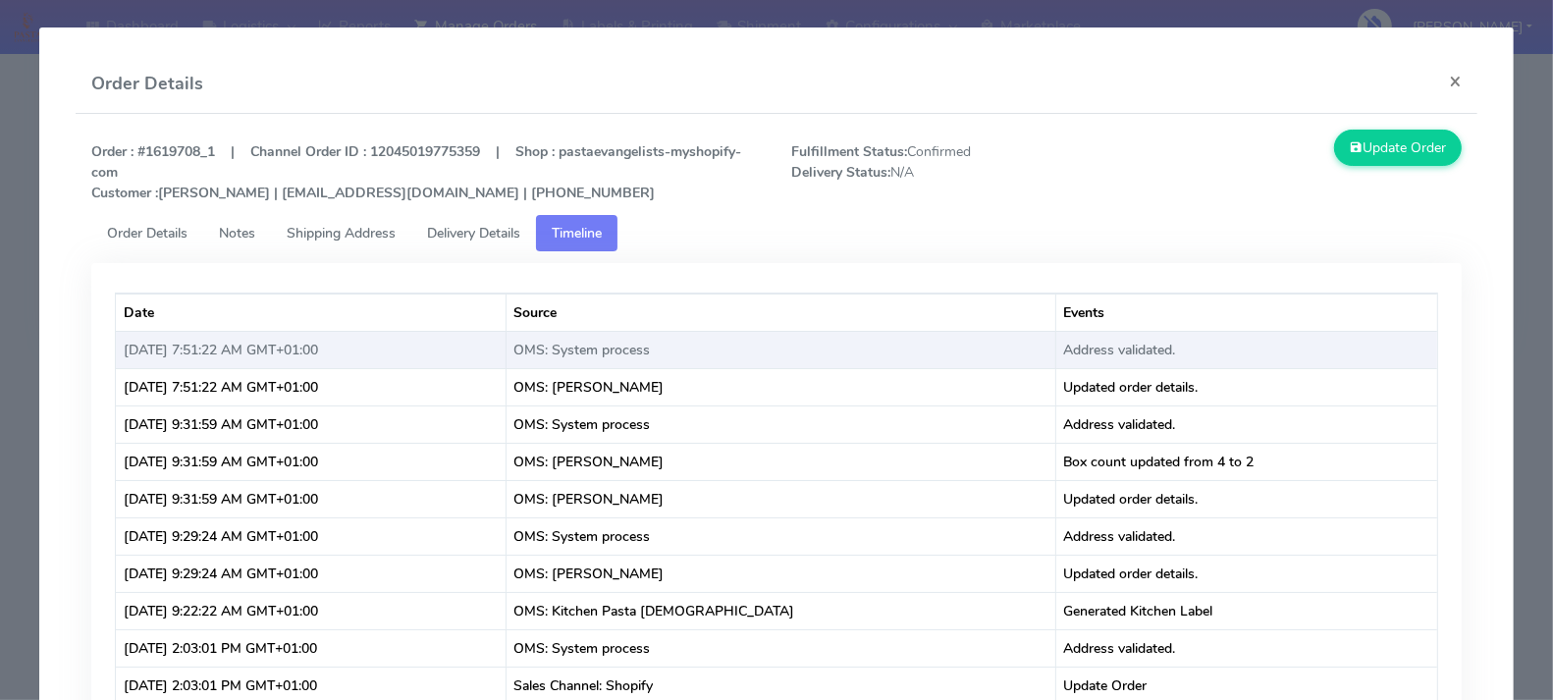
drag, startPoint x: 1184, startPoint y: 362, endPoint x: 1049, endPoint y: 364, distance: 134.5
click at [1056, 364] on td "Address validated." at bounding box center [1246, 349] width 381 height 37
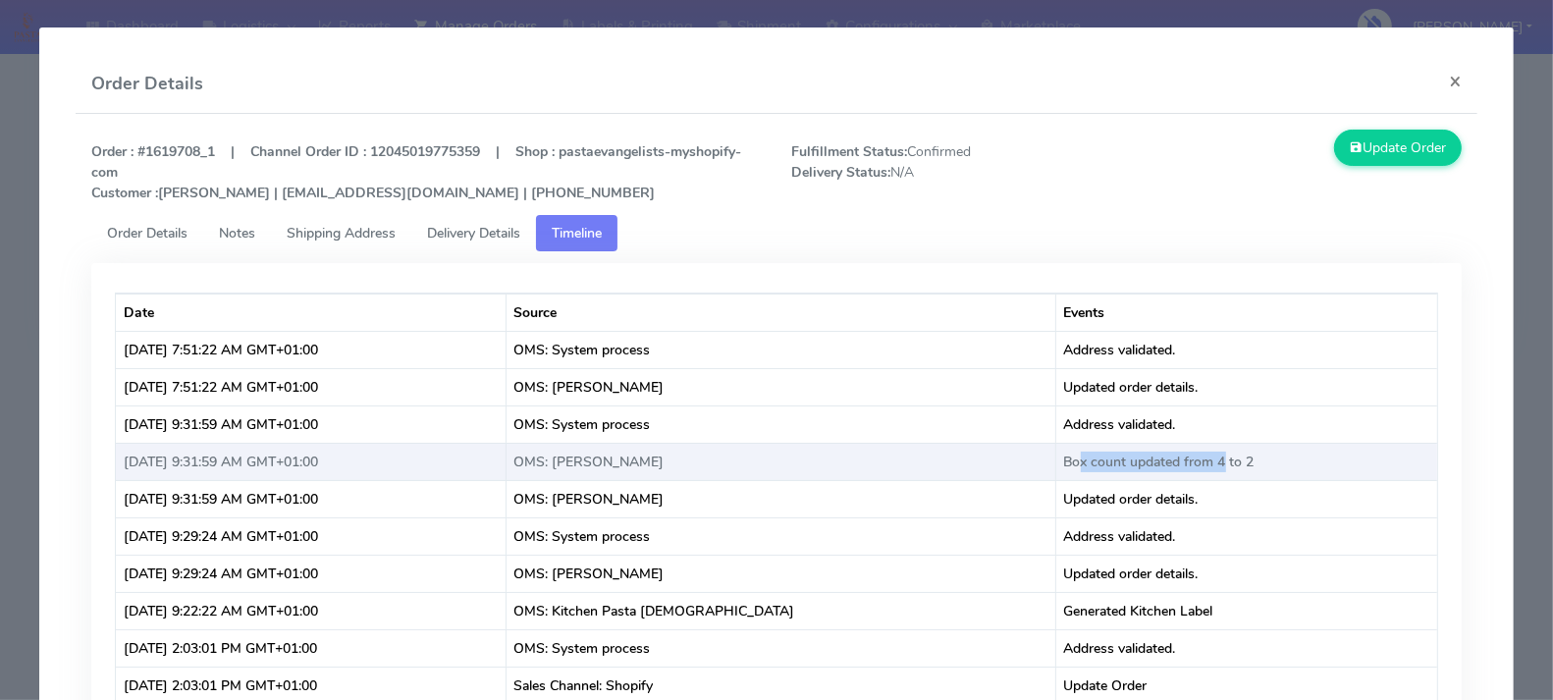
drag, startPoint x: 1211, startPoint y: 450, endPoint x: 1054, endPoint y: 464, distance: 157.7
click at [1069, 461] on td "Box count updated from 4 to 2" at bounding box center [1246, 461] width 381 height 37
click at [1220, 474] on td "Box count updated from 4 to 2" at bounding box center [1246, 461] width 381 height 37
drag, startPoint x: 1127, startPoint y: 464, endPoint x: 1050, endPoint y: 470, distance: 76.8
click at [1056, 470] on td "Box count updated from 4 to 2" at bounding box center [1246, 461] width 381 height 37
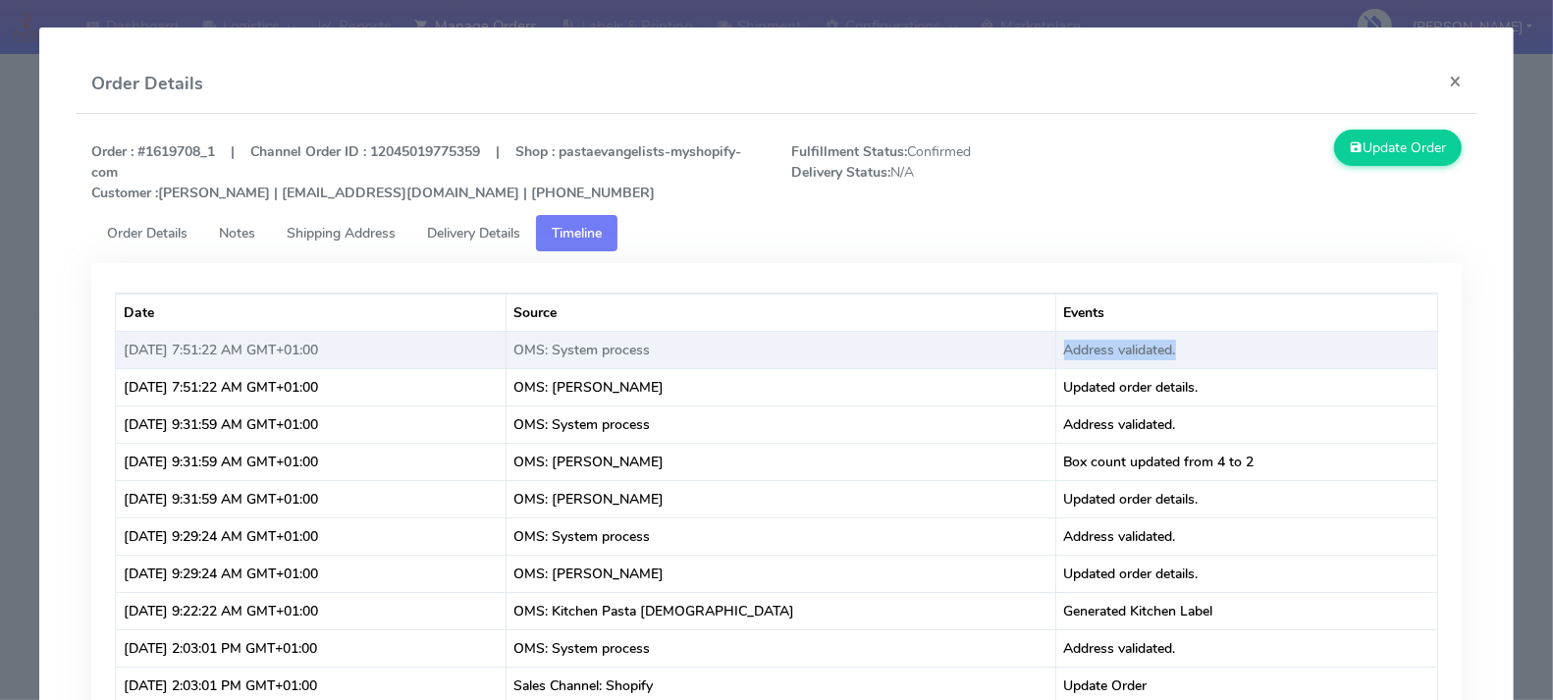
drag, startPoint x: 1185, startPoint y: 349, endPoint x: 1006, endPoint y: 345, distance: 178.7
click at [1006, 345] on tr "[DATE] 7:51:22 AM GMT+01:00 OMS: System process Address validated." at bounding box center [776, 349] width 1321 height 37
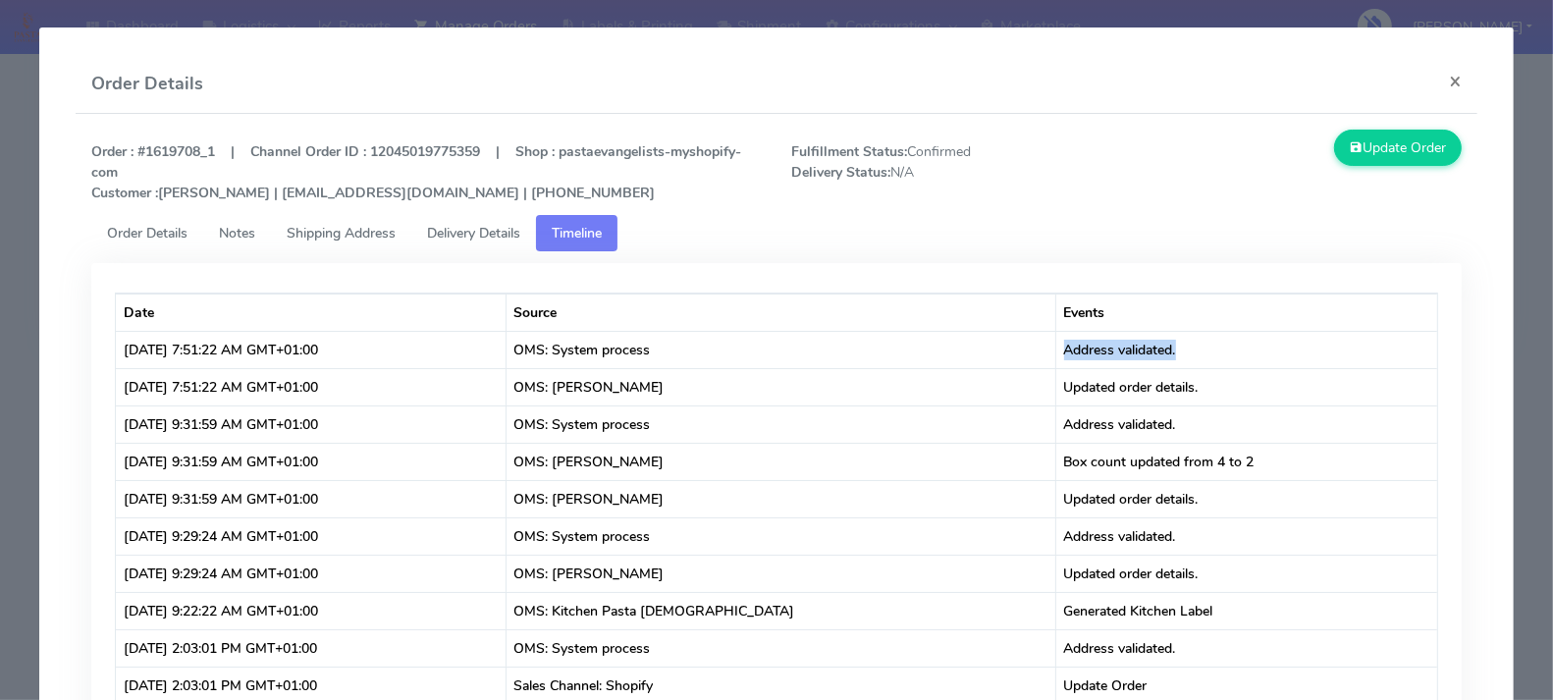
click at [149, 244] on link "Order Details" at bounding box center [147, 233] width 112 height 36
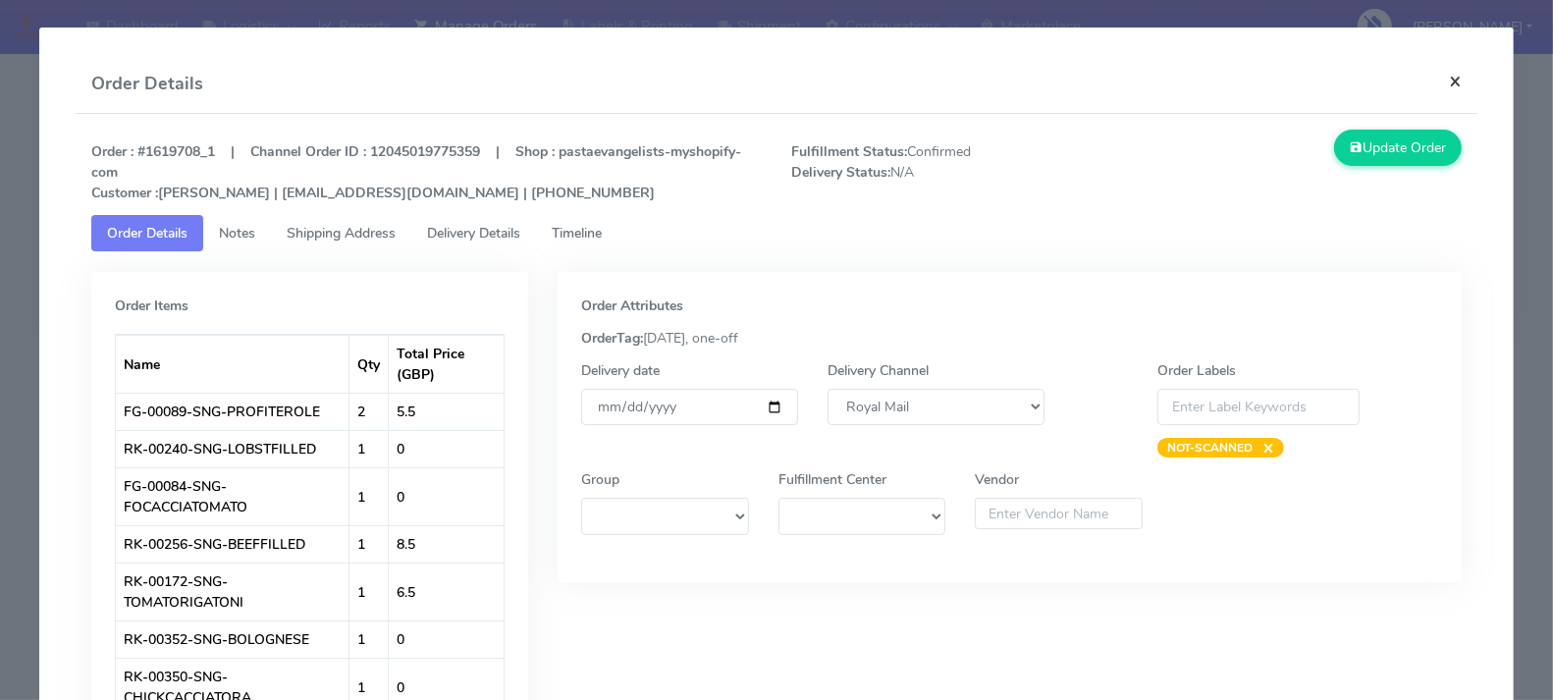
click at [1452, 80] on button "×" at bounding box center [1455, 81] width 44 height 52
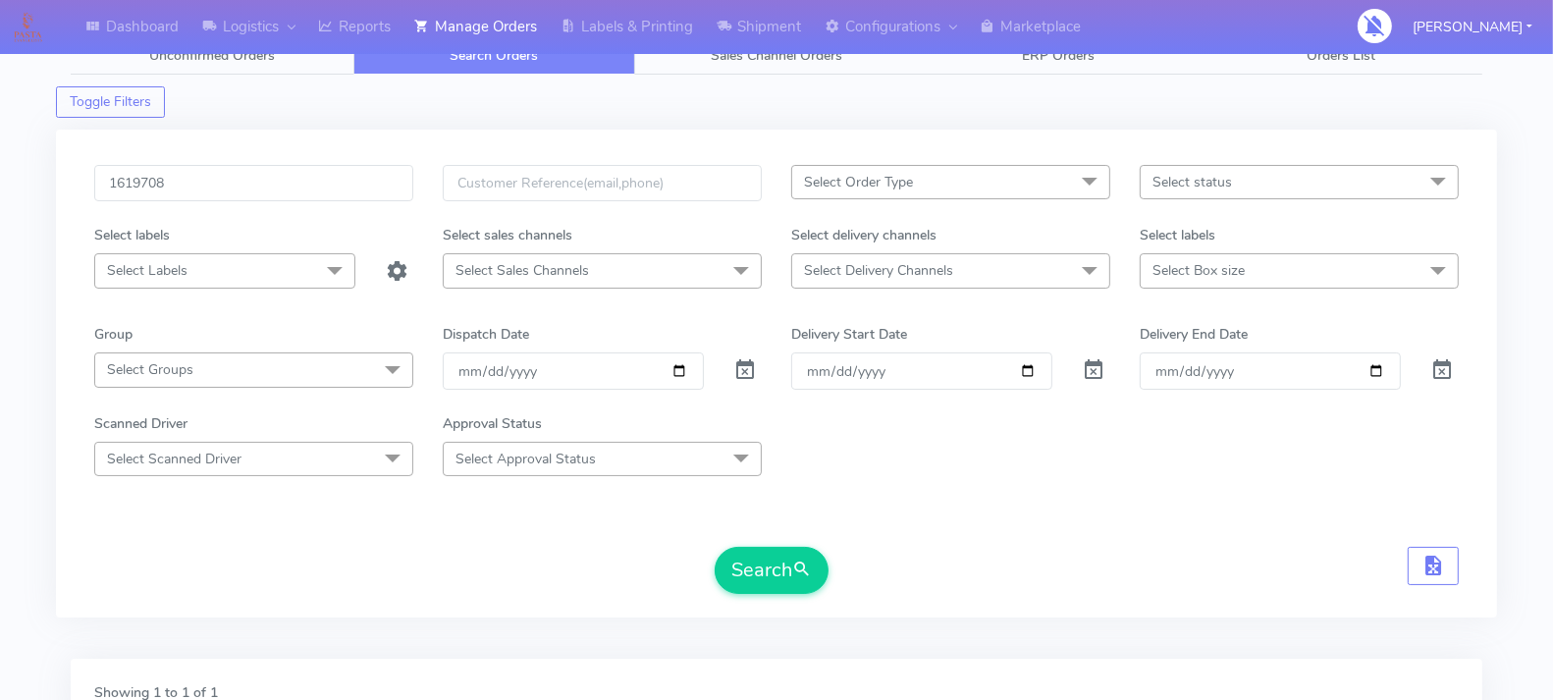
scroll to position [22, 0]
click at [362, 191] on input "1619708" at bounding box center [253, 184] width 319 height 36
type input "\"
click at [682, 371] on input "date" at bounding box center [573, 371] width 261 height 36
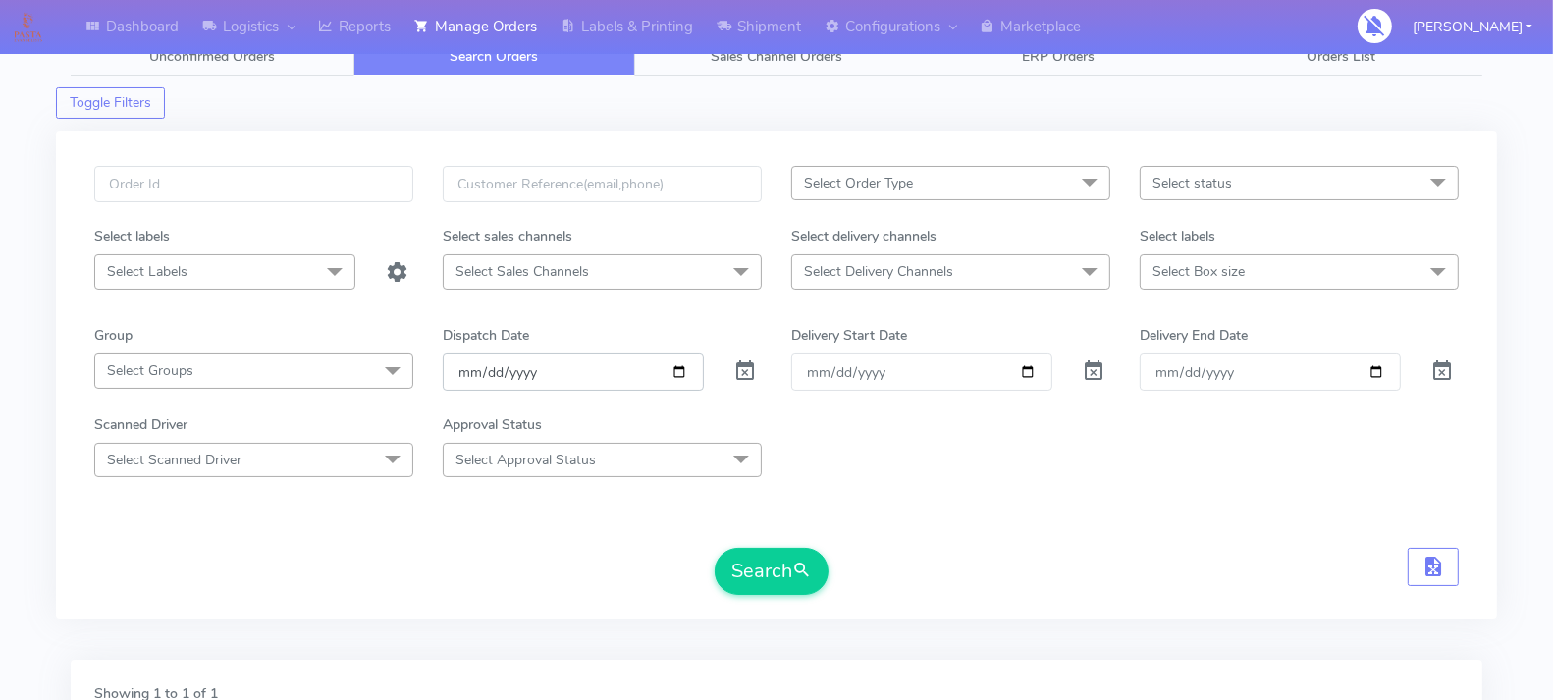
type input "[DATE]"
click at [1057, 281] on span "Select Delivery Channels" at bounding box center [950, 271] width 319 height 34
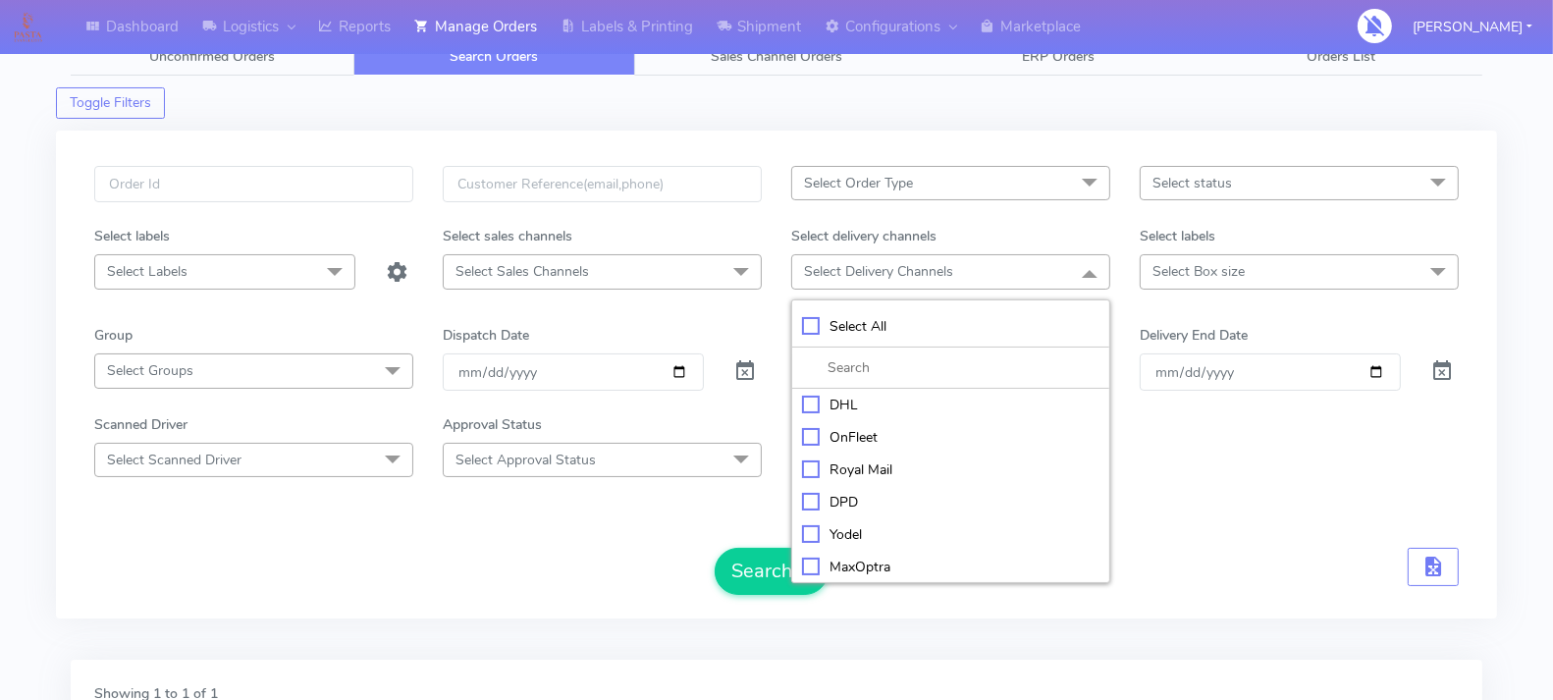
click at [810, 466] on div "Royal Mail" at bounding box center [950, 469] width 297 height 21
checkbox input "true"
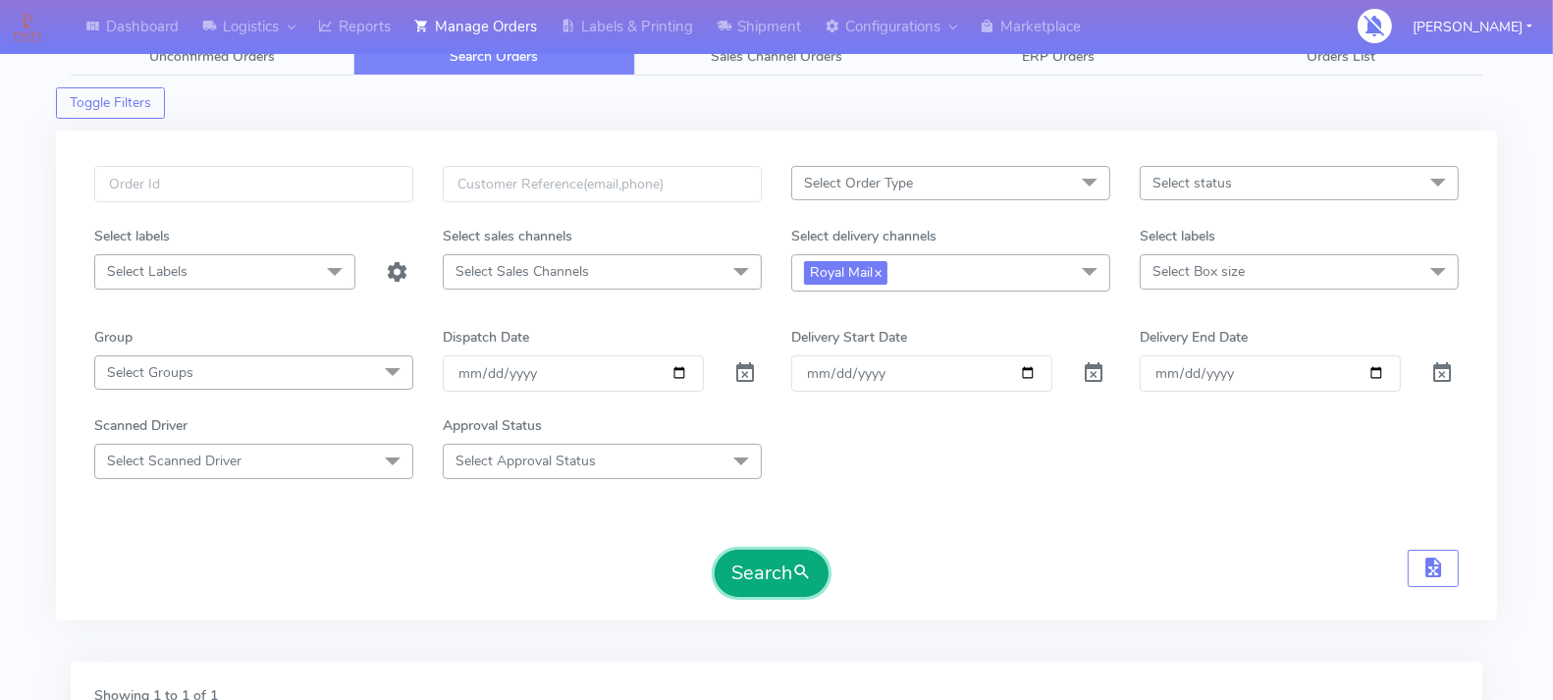
click at [743, 566] on button "Search" at bounding box center [772, 573] width 114 height 47
click at [1031, 367] on input "Order" at bounding box center [921, 373] width 261 height 36
type input "[DATE]"
click at [1373, 367] on input "Delivery End Date" at bounding box center [1269, 373] width 261 height 36
type input "[DATE]"
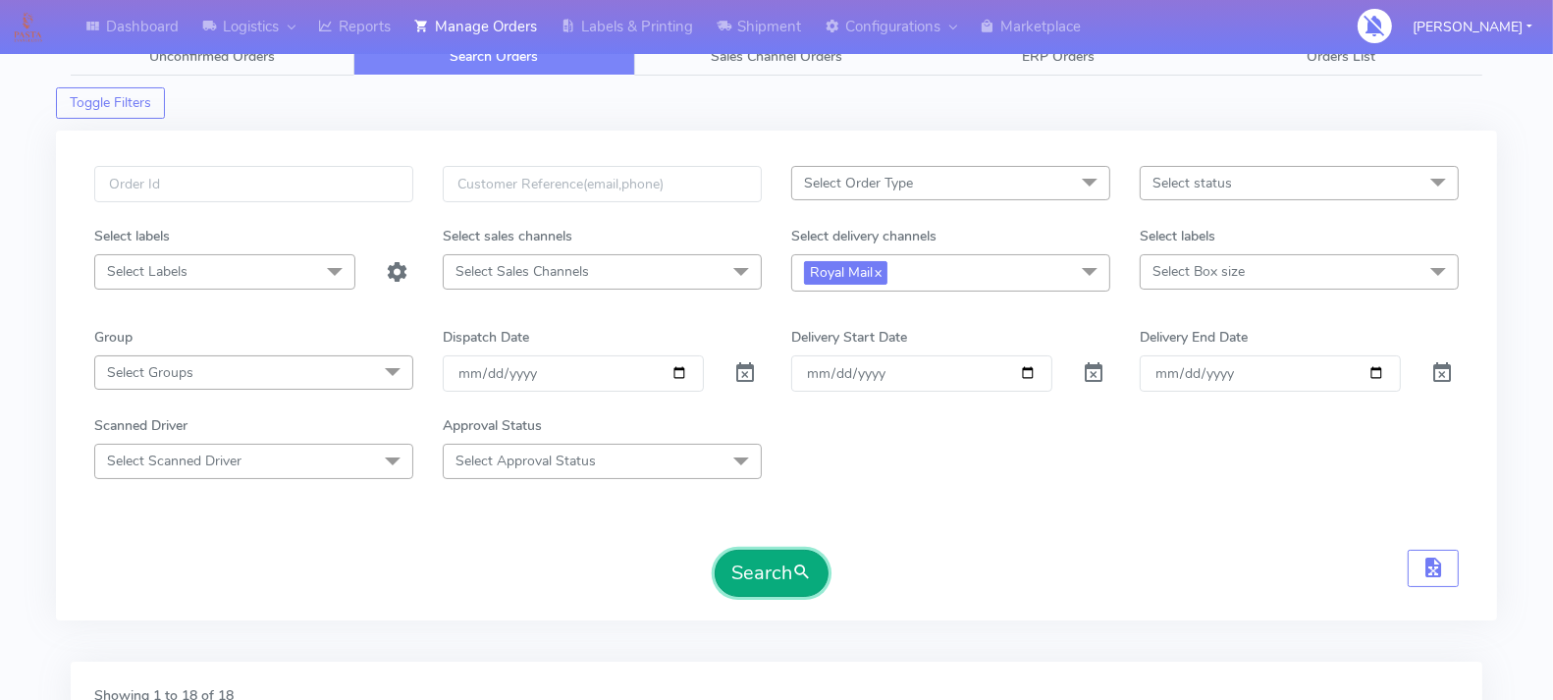
click at [777, 565] on button "Search" at bounding box center [772, 573] width 114 height 47
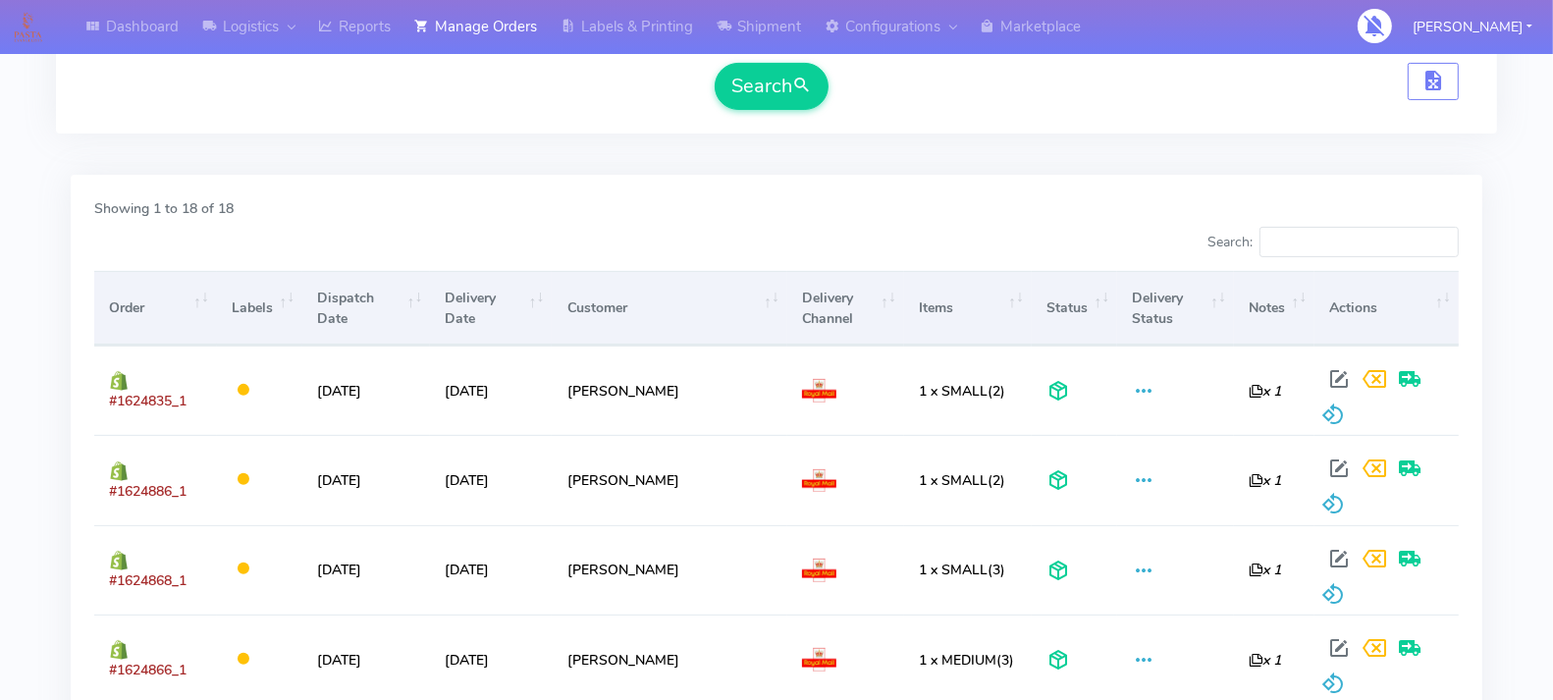
scroll to position [520, 0]
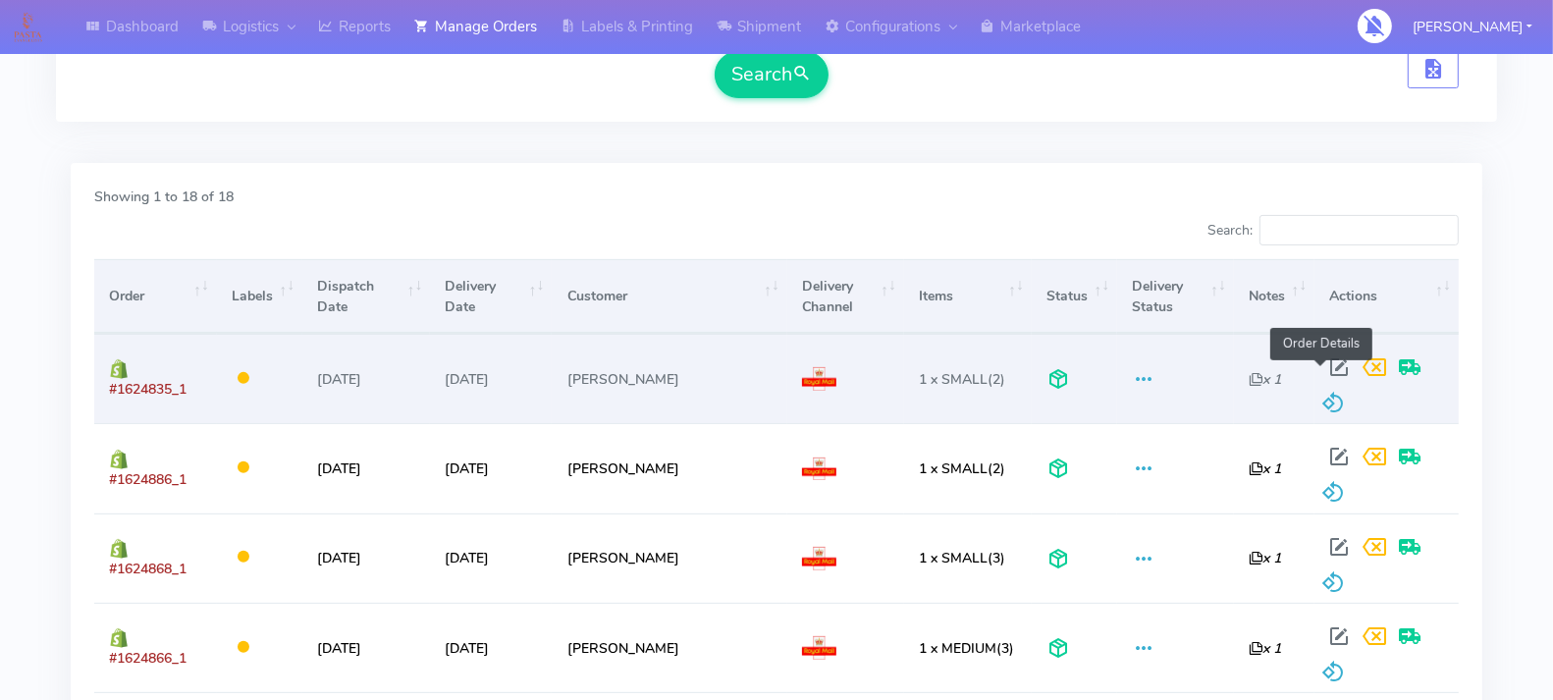
click at [1321, 369] on span at bounding box center [1338, 371] width 35 height 19
select select "3"
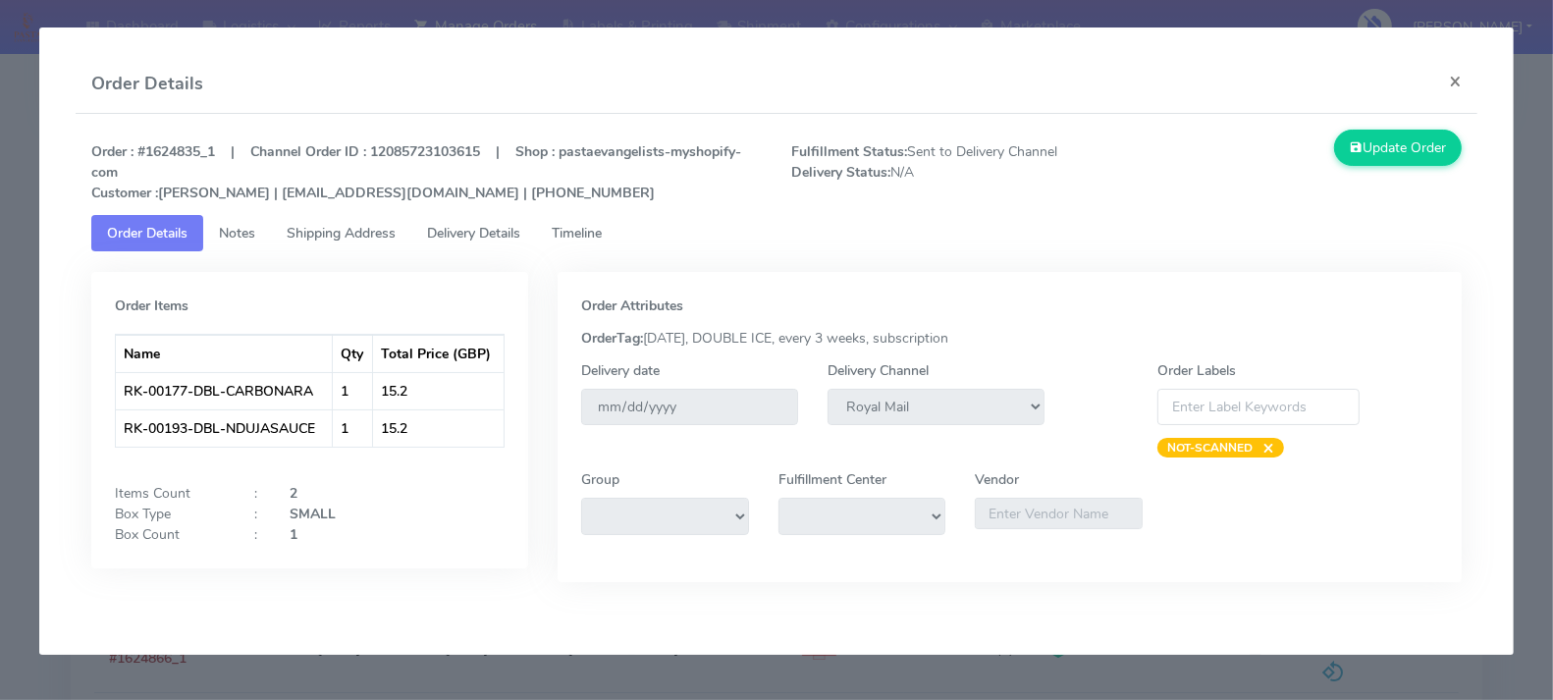
click at [597, 230] on span "Timeline" at bounding box center [577, 233] width 50 height 19
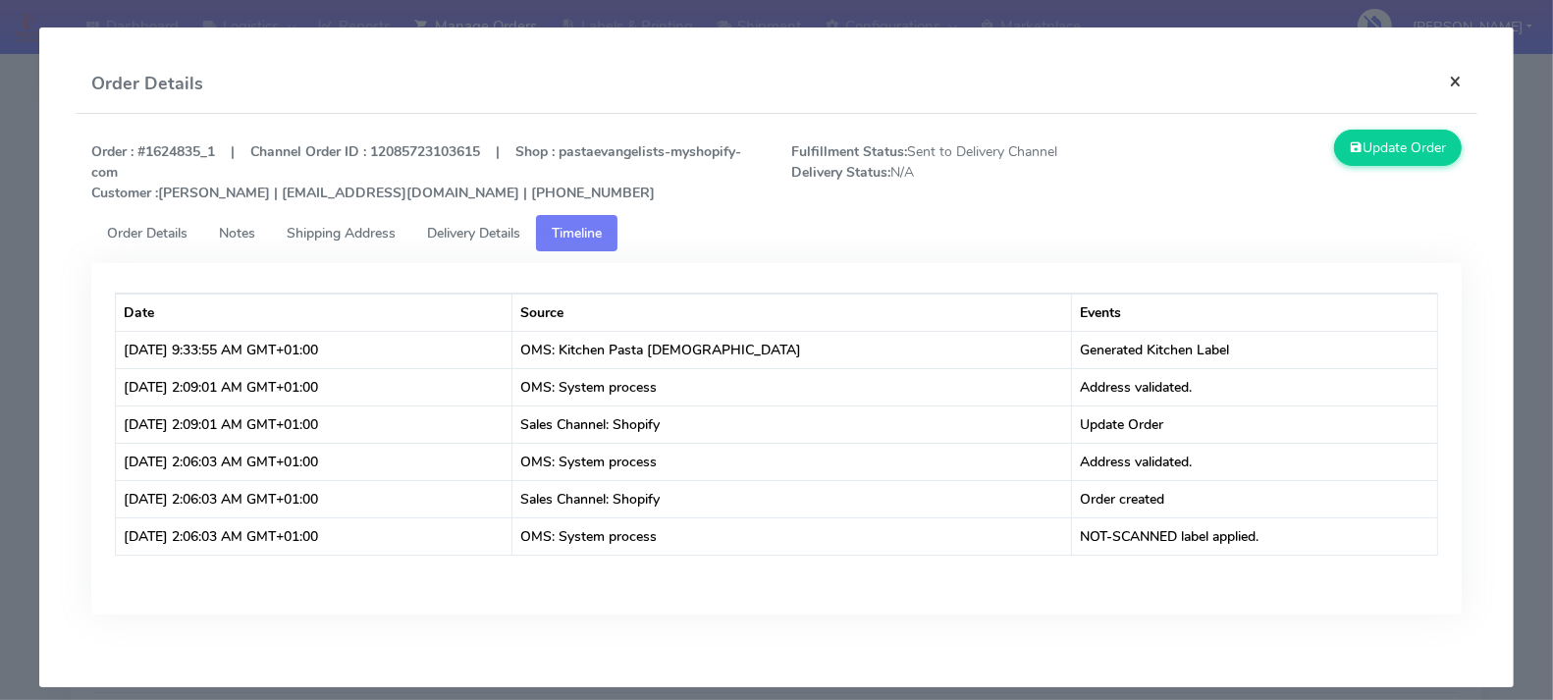
click at [1446, 74] on button "×" at bounding box center [1455, 81] width 44 height 52
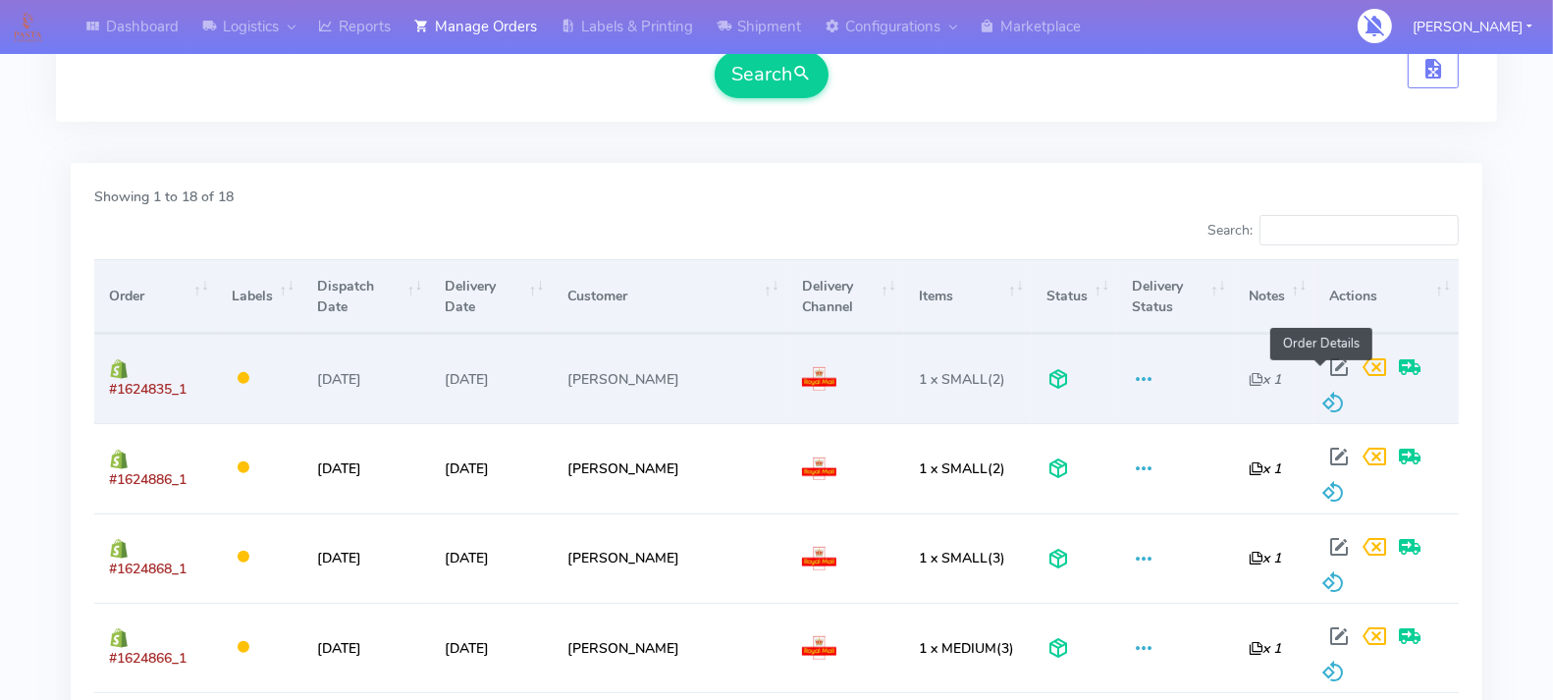
click at [1322, 365] on span at bounding box center [1338, 371] width 35 height 19
select select "3"
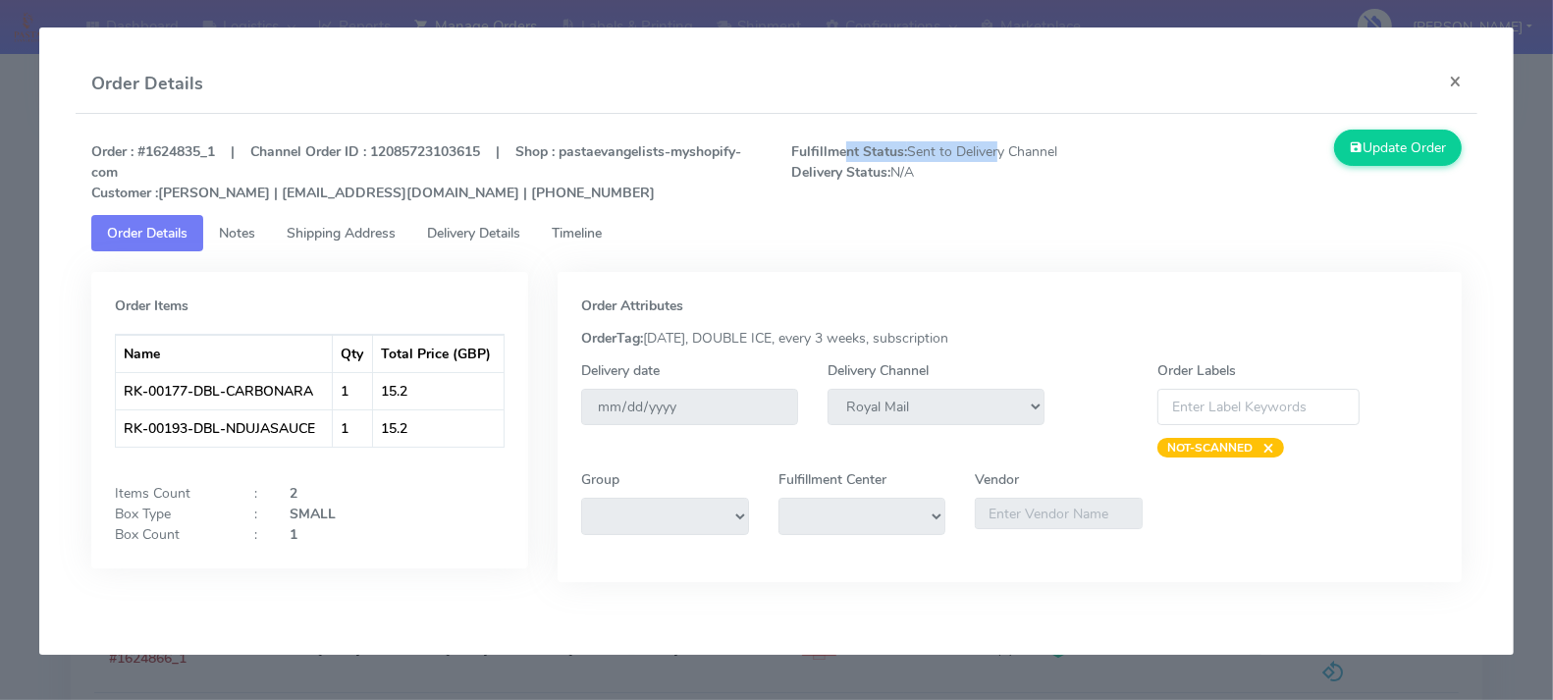
drag, startPoint x: 851, startPoint y: 145, endPoint x: 997, endPoint y: 141, distance: 146.3
click at [997, 141] on span "Fulfillment Status: Sent to Delivery Channel Delivery Status: N/A" at bounding box center [950, 172] width 349 height 62
click at [590, 226] on span "Timeline" at bounding box center [577, 233] width 50 height 19
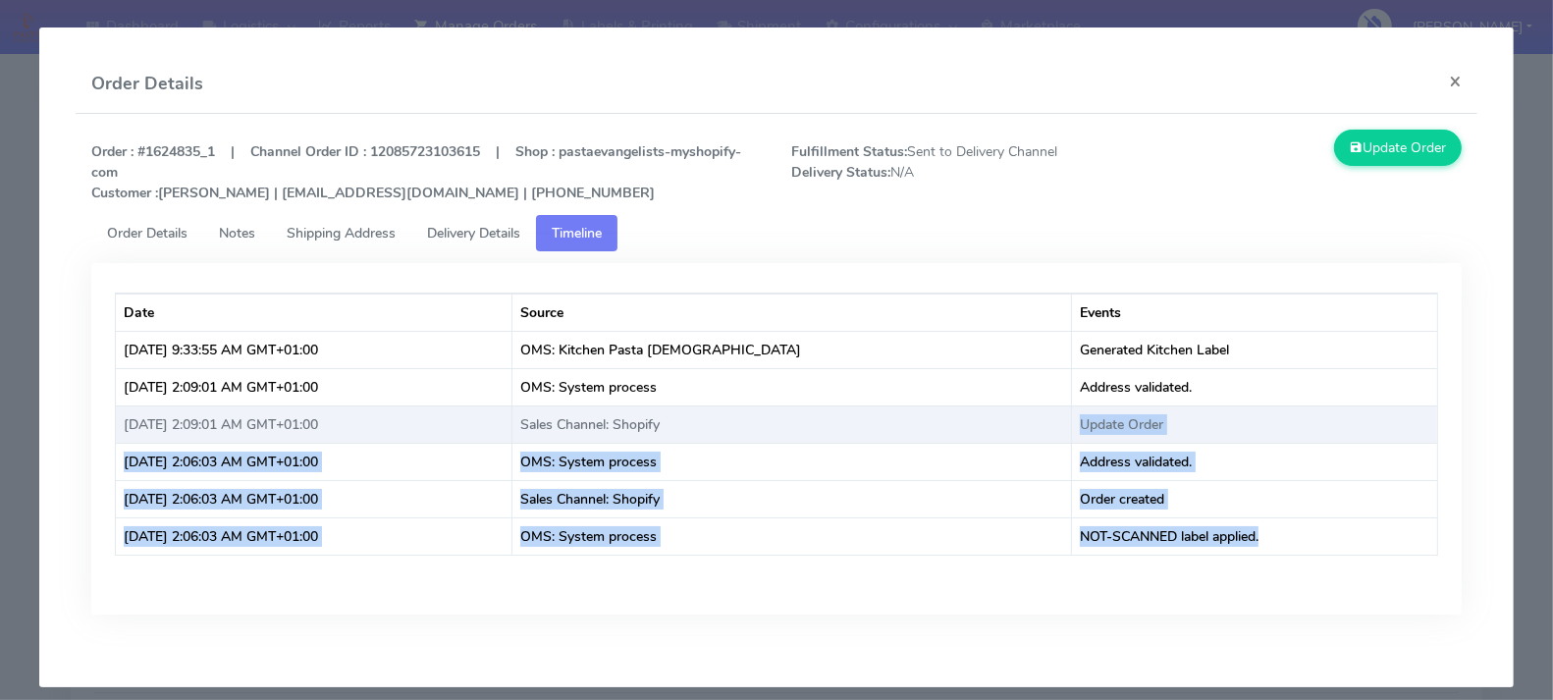
drag, startPoint x: 1272, startPoint y: 536, endPoint x: 727, endPoint y: 437, distance: 553.7
click at [727, 437] on tbody "Date Source Events [DATE] 9:33:55 AM GMT+01:00 OMS: Kitchen Pasta Evangelists G…" at bounding box center [776, 423] width 1321 height 261
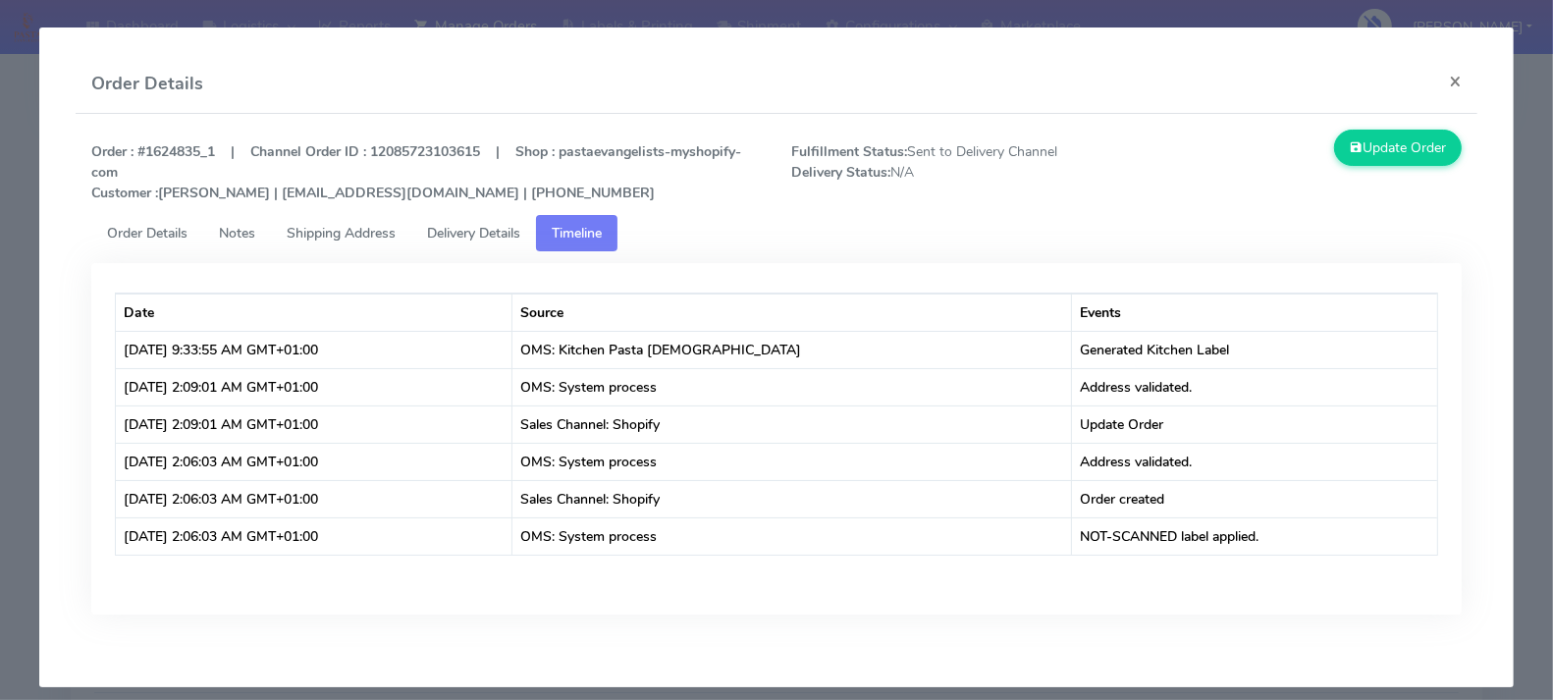
click at [990, 241] on ul "Order Details Notes Shipping Address Delivery Details Timeline" at bounding box center [776, 233] width 1370 height 36
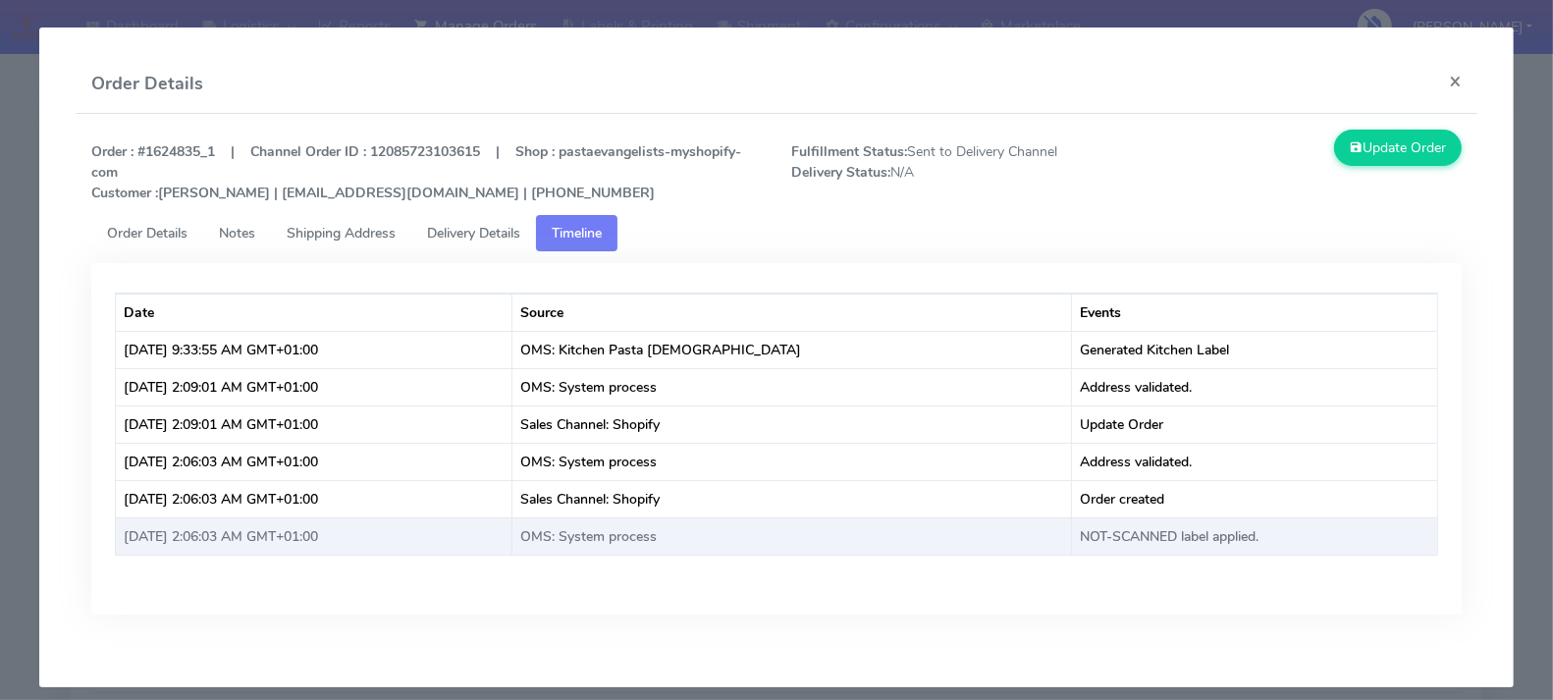
click at [1097, 524] on td "NOT-SCANNED label applied." at bounding box center [1254, 535] width 365 height 37
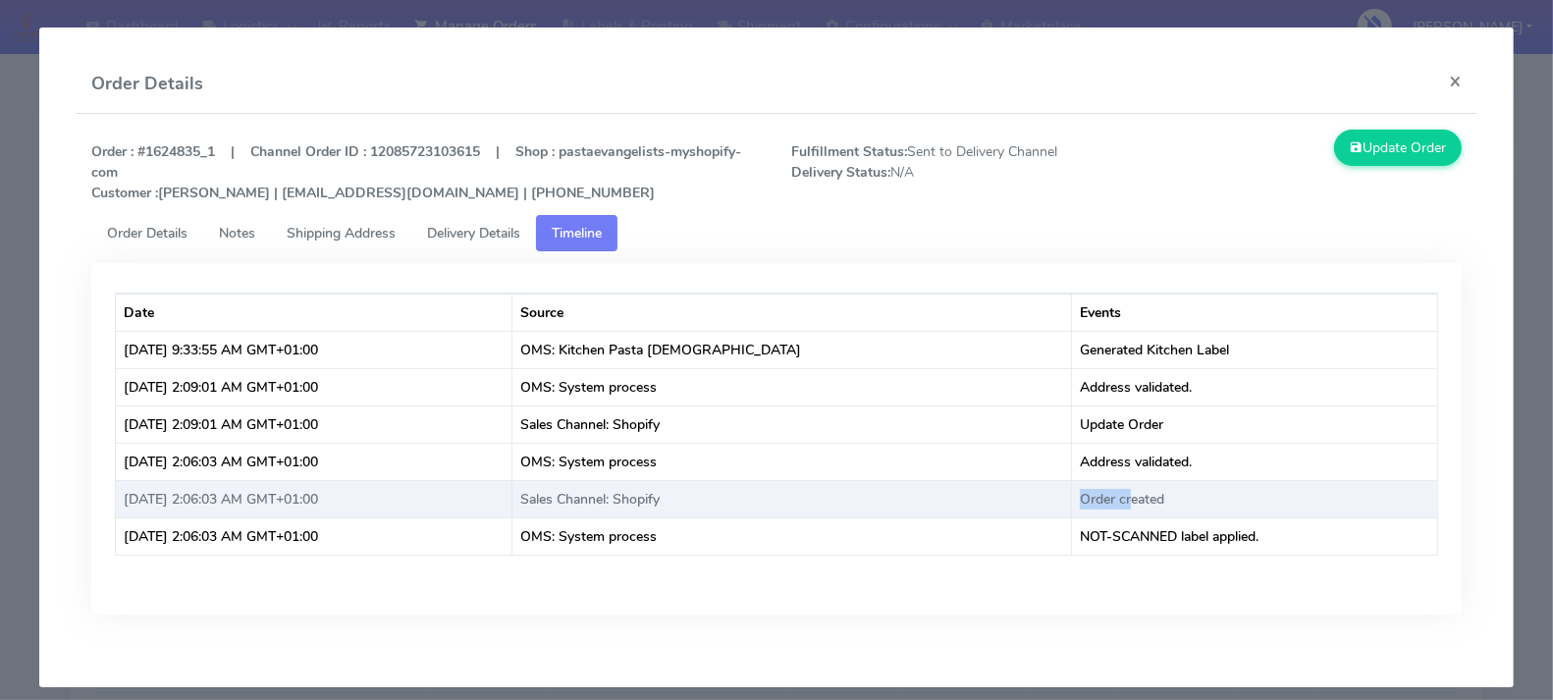
drag, startPoint x: 1107, startPoint y: 496, endPoint x: 1057, endPoint y: 495, distance: 50.1
click at [1072, 495] on td "Order created" at bounding box center [1254, 498] width 365 height 37
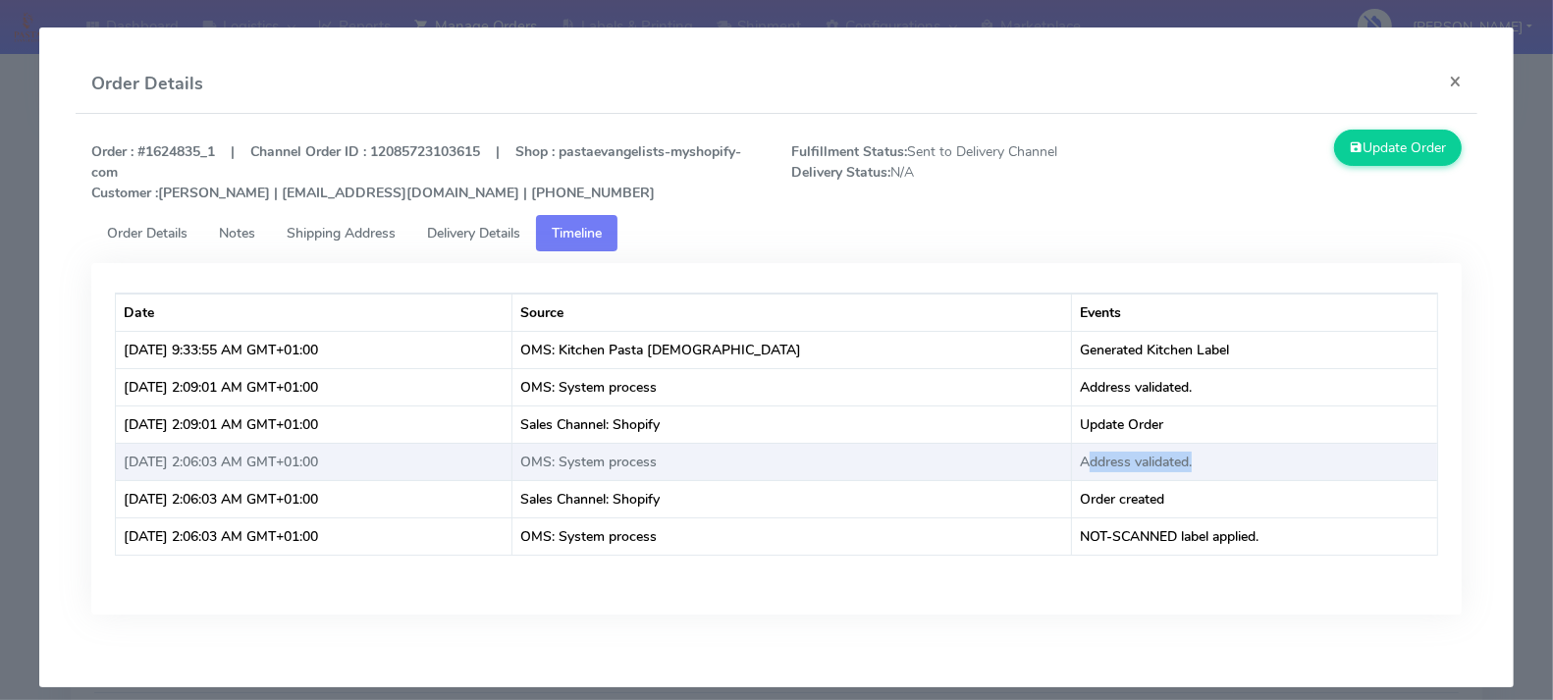
drag, startPoint x: 1179, startPoint y: 455, endPoint x: 1071, endPoint y: 457, distance: 108.0
click at [1072, 457] on td "Address validated." at bounding box center [1254, 461] width 365 height 37
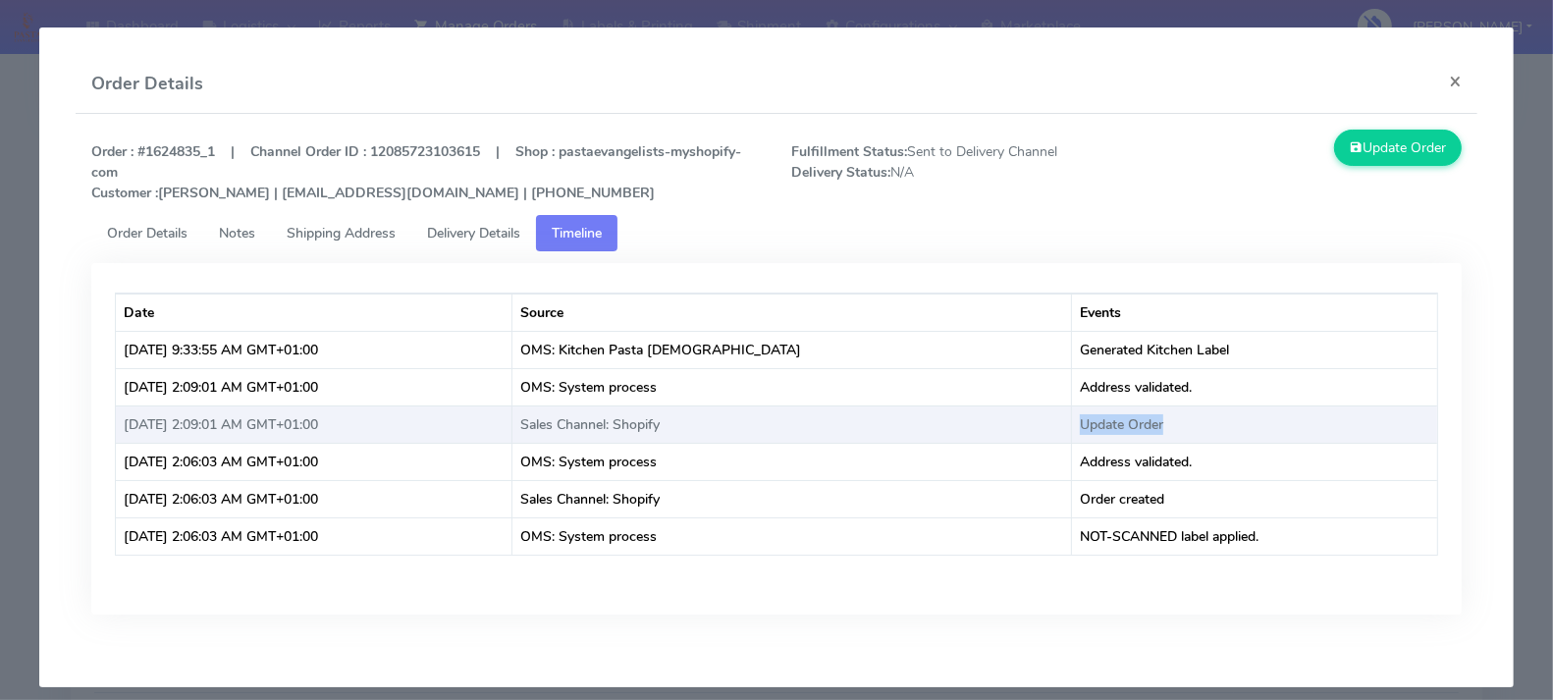
drag, startPoint x: 1149, startPoint y: 411, endPoint x: 1059, endPoint y: 415, distance: 90.4
click at [1072, 415] on td "Update Order" at bounding box center [1254, 423] width 365 height 37
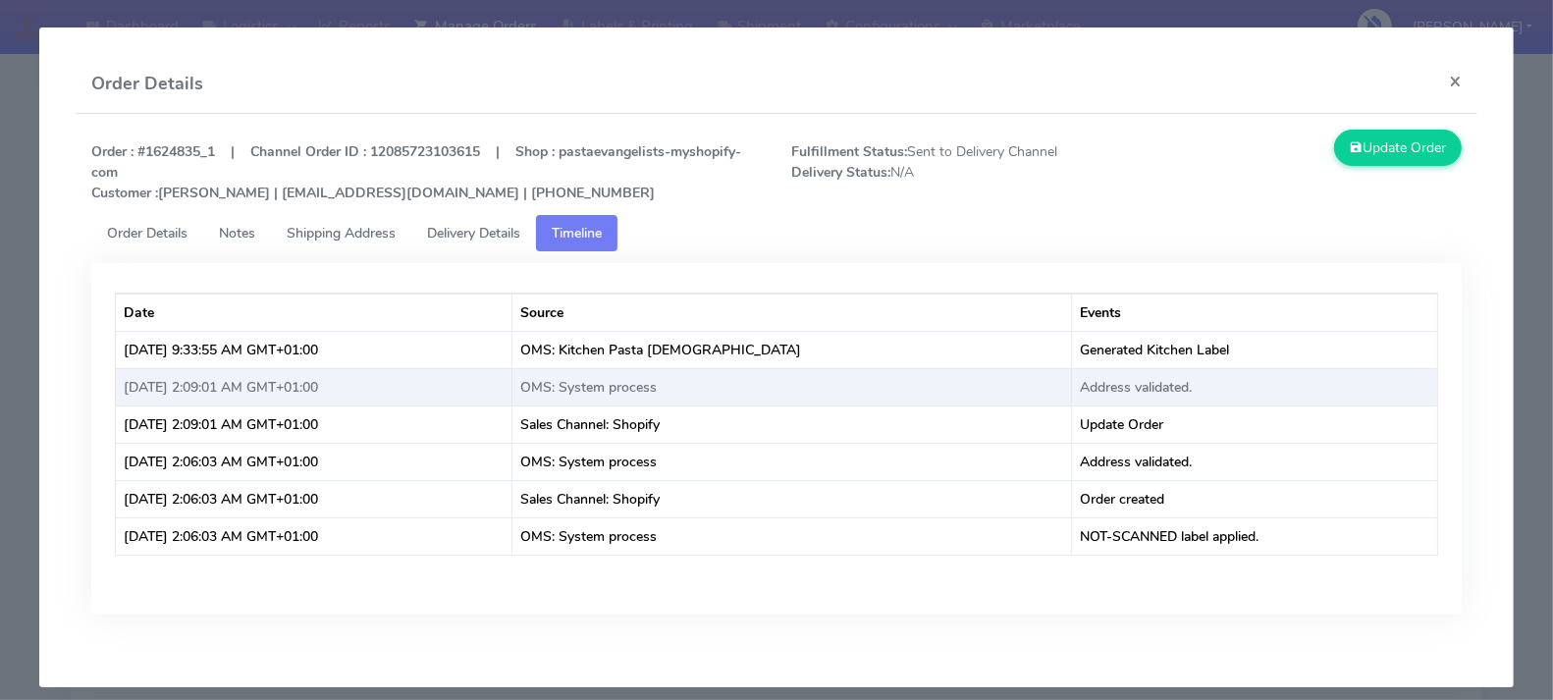
drag, startPoint x: 1160, startPoint y: 375, endPoint x: 1092, endPoint y: 377, distance: 67.7
click at [1090, 377] on td "Address validated." at bounding box center [1254, 386] width 365 height 37
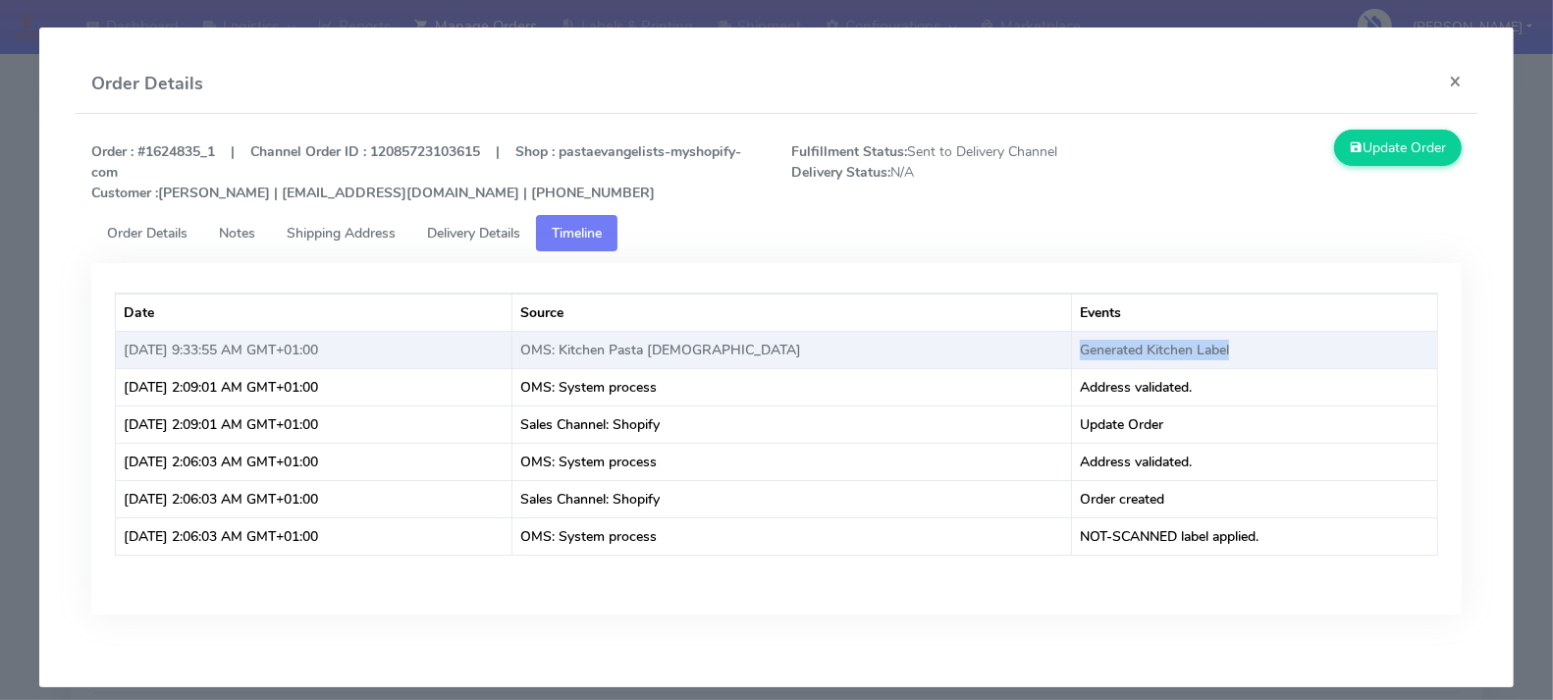
drag, startPoint x: 1210, startPoint y: 348, endPoint x: 1052, endPoint y: 346, distance: 158.0
click at [1072, 346] on td "Generated Kitchen Label" at bounding box center [1254, 349] width 365 height 37
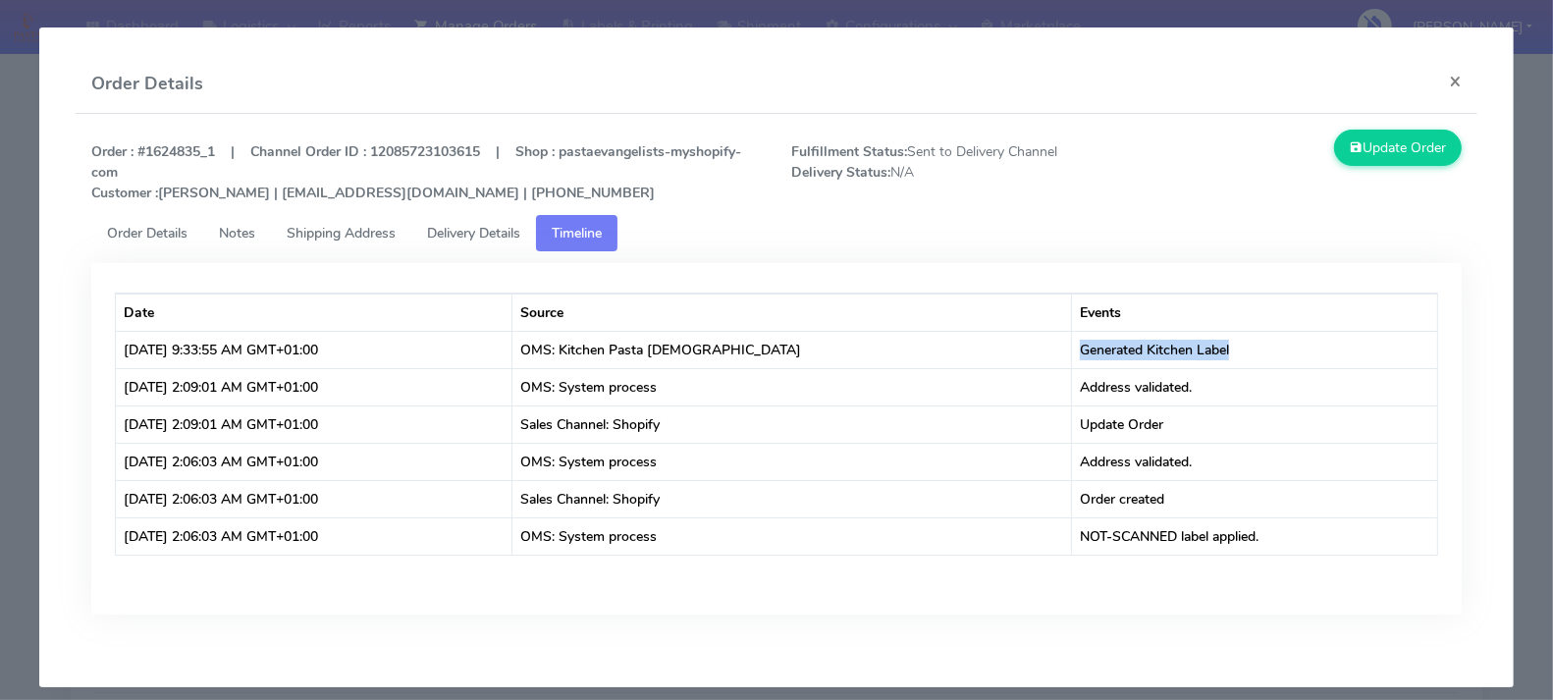
click at [476, 238] on span "Delivery Details" at bounding box center [473, 233] width 93 height 19
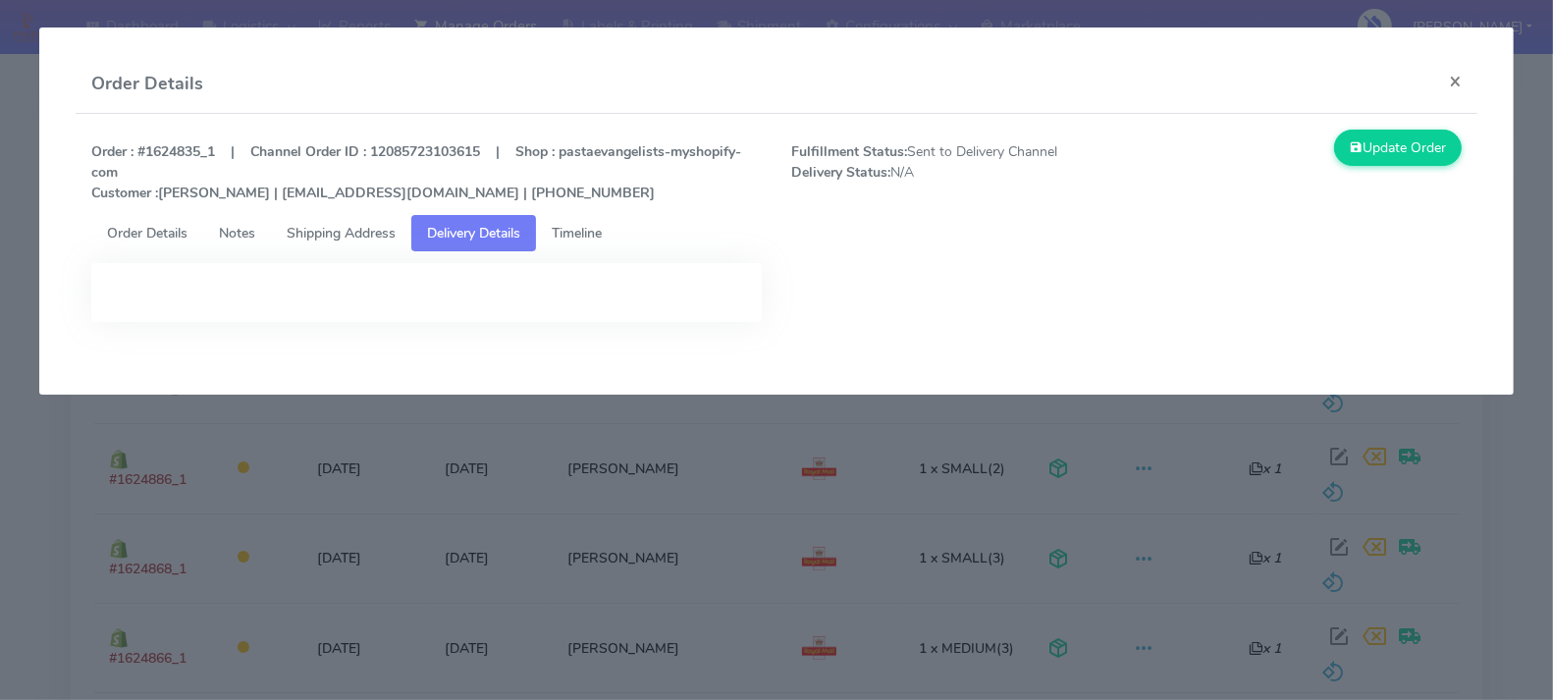
click at [591, 233] on span "Timeline" at bounding box center [577, 233] width 50 height 19
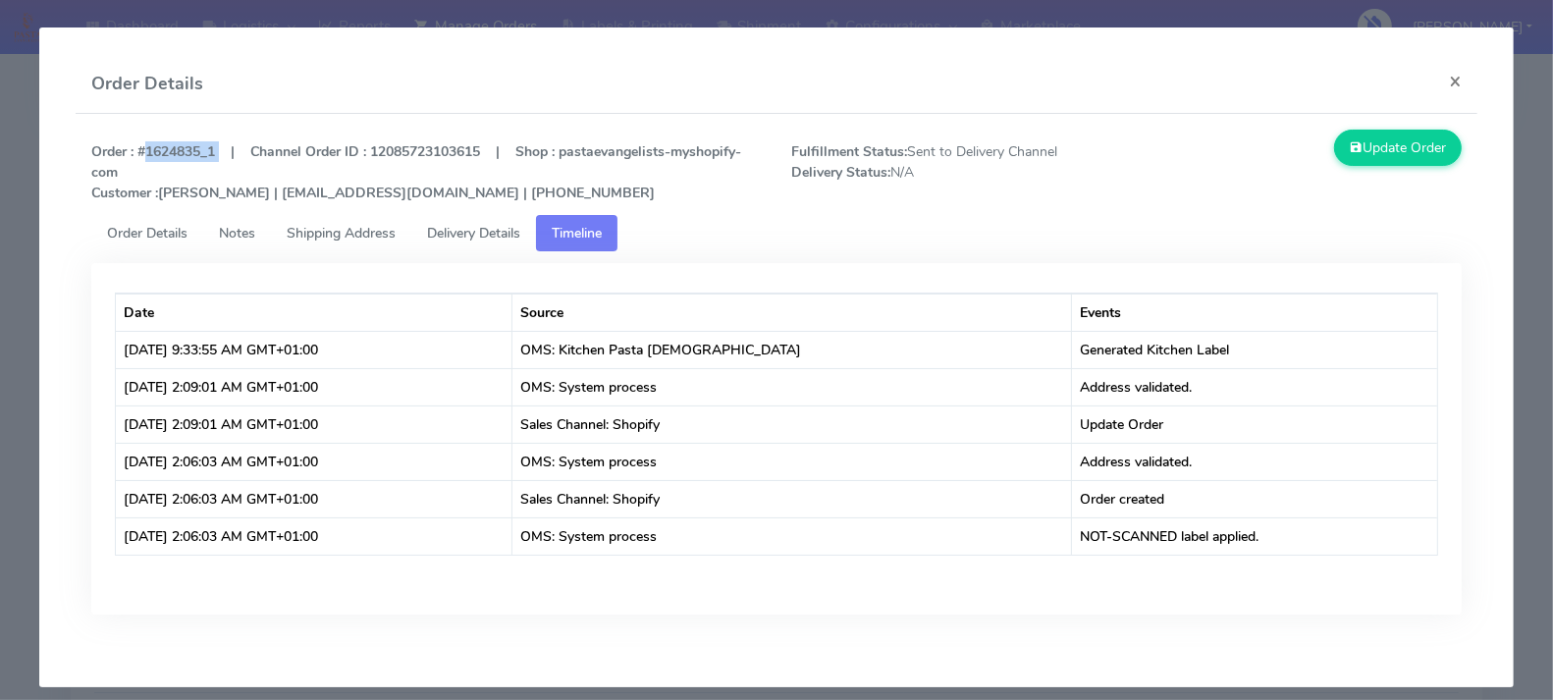
drag, startPoint x: 219, startPoint y: 151, endPoint x: 139, endPoint y: 152, distance: 79.5
click at [139, 152] on strong "Order : #1624835_1 | Channel Order ID : 12085723103615 | Shop : pastaevangelist…" at bounding box center [416, 172] width 650 height 60
copy strong "#1624835_1"
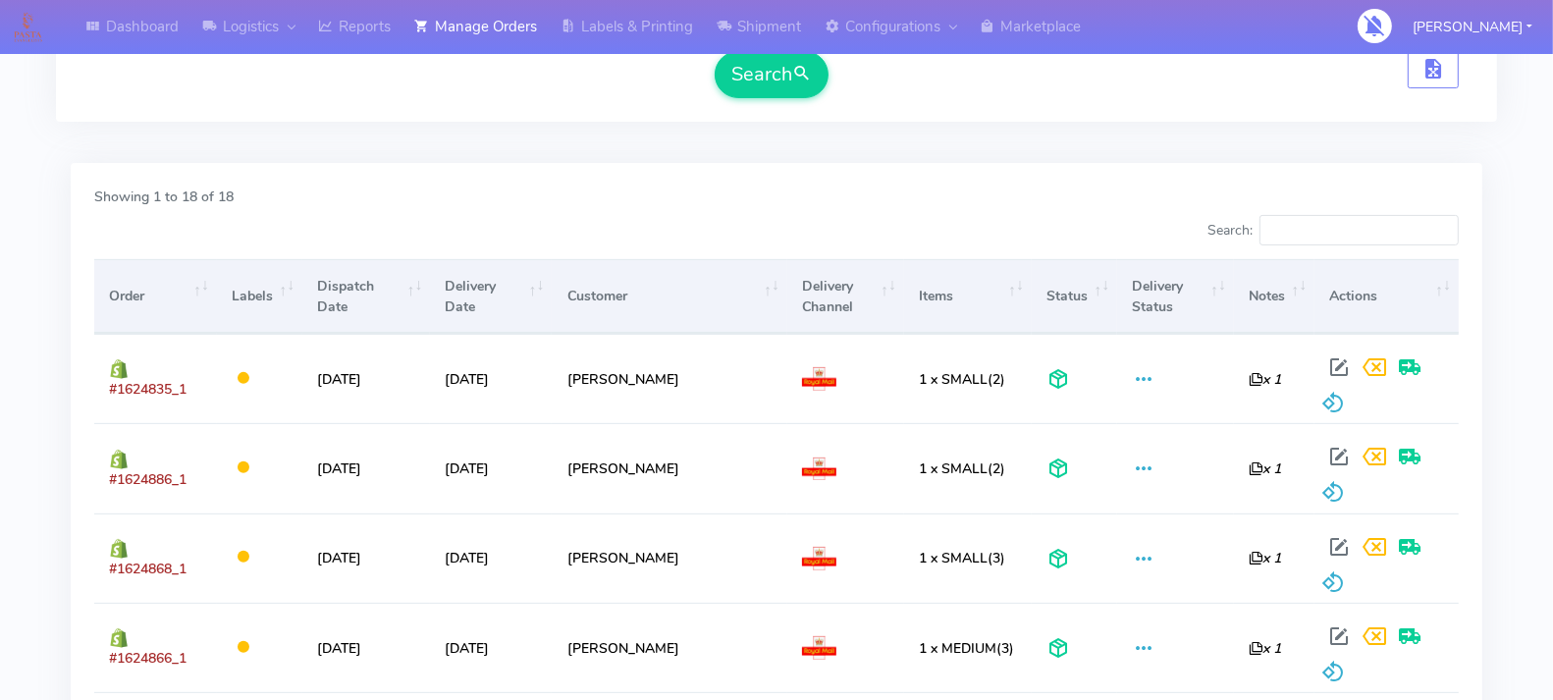
scroll to position [0, 0]
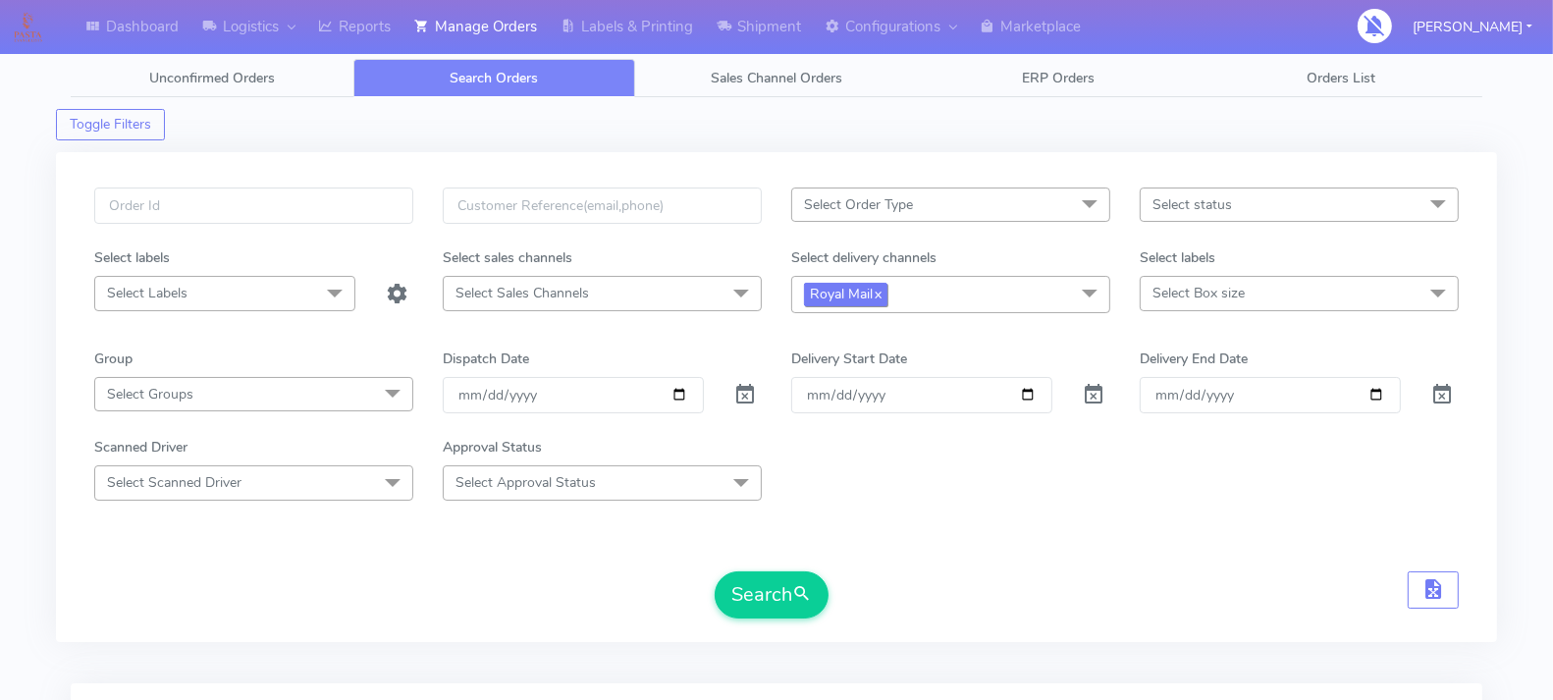
click at [879, 291] on link "x" at bounding box center [877, 293] width 9 height 21
click at [1052, 283] on span "Select Delivery Channels" at bounding box center [950, 293] width 319 height 34
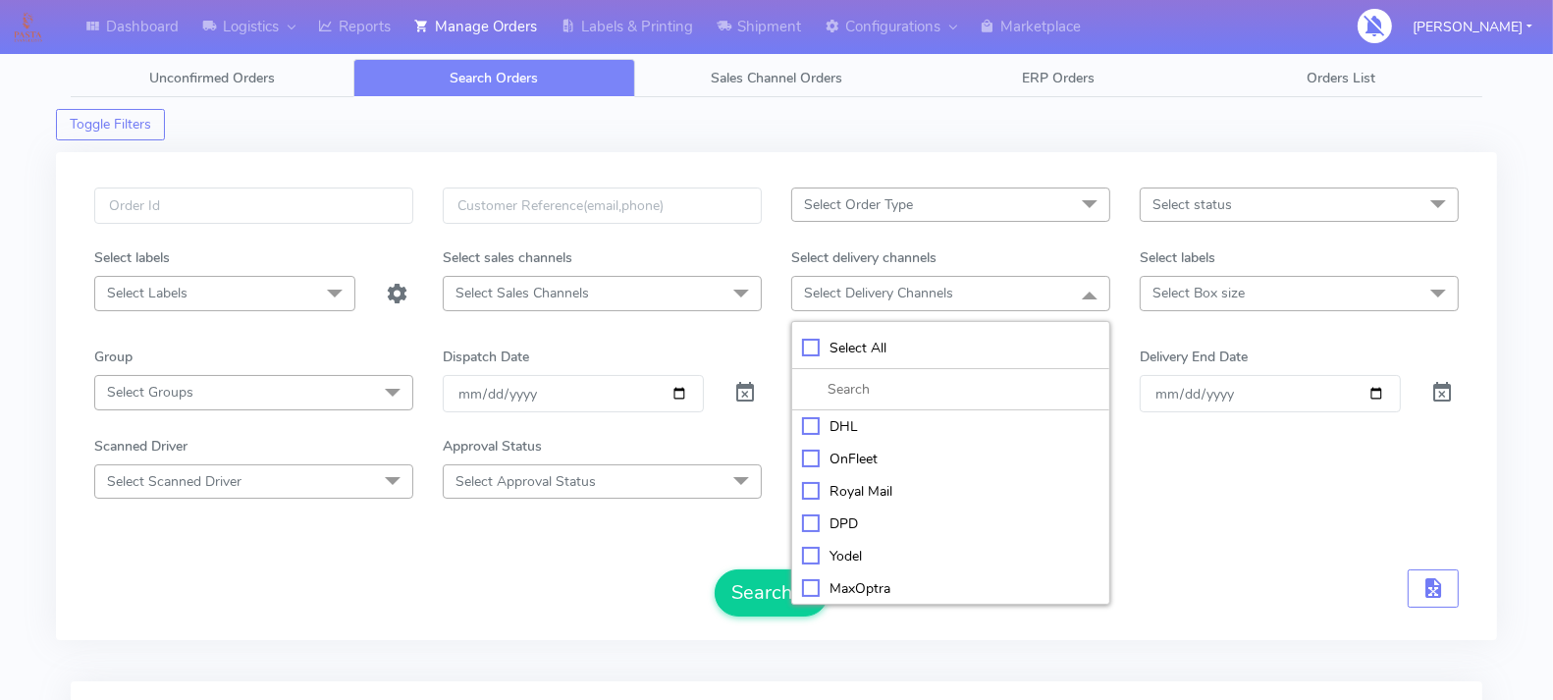
click at [807, 449] on div "OnFleet" at bounding box center [950, 459] width 297 height 21
checkbox input "true"
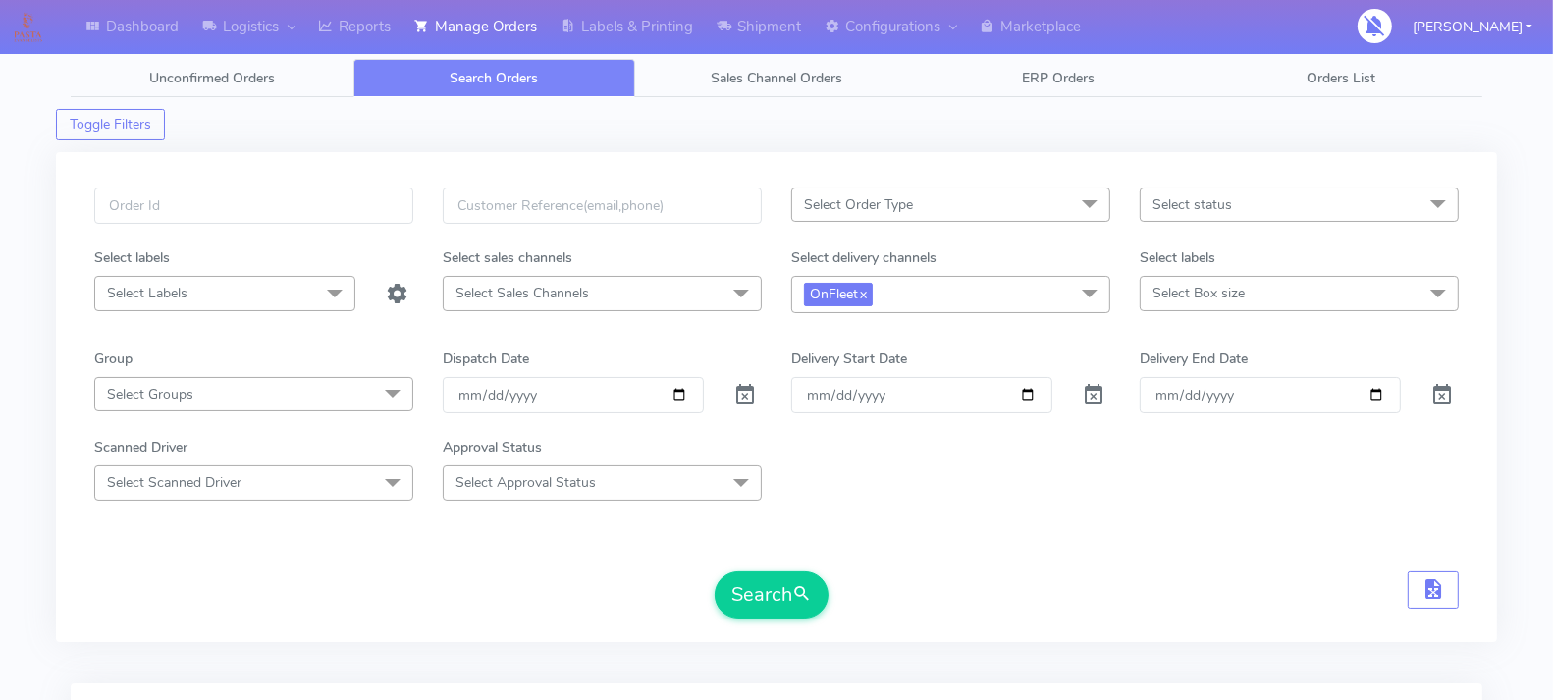
click at [595, 545] on form "Select Order Type Select All MEALS ATAVI One Off Pasta Club Gift Kit Event Unkn…" at bounding box center [776, 402] width 1364 height 431
click at [682, 390] on input "[DATE]" at bounding box center [573, 395] width 261 height 36
click at [888, 467] on div "Scanned Driver Select Scanned Driver Select All Test Driver [PERSON_NAME] Abdul…" at bounding box center [776, 468] width 1394 height 63
click at [1028, 384] on input "[DATE]" at bounding box center [921, 395] width 261 height 36
click at [688, 398] on input "[DATE]" at bounding box center [573, 395] width 261 height 36
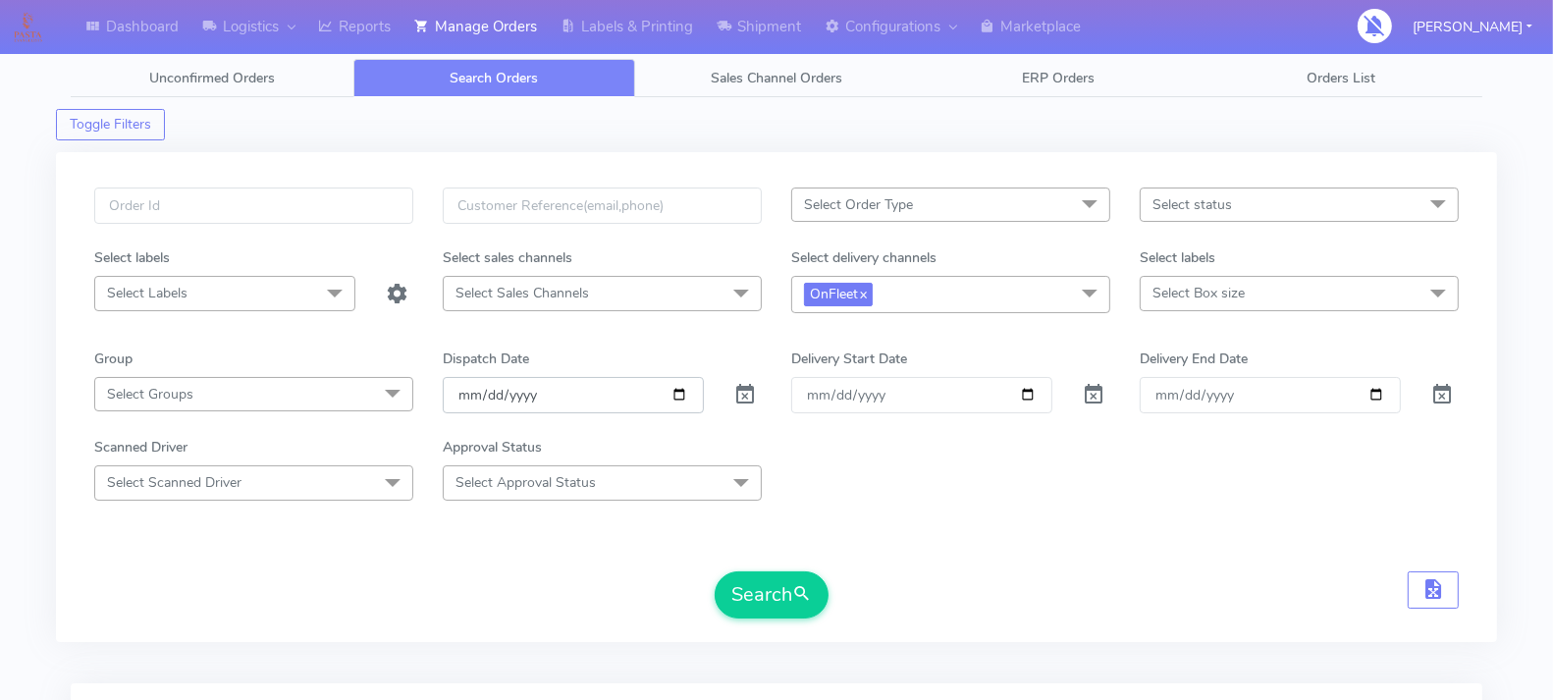
type input "[DATE]"
click at [766, 578] on button "Search" at bounding box center [772, 594] width 114 height 47
click at [739, 591] on button "Search" at bounding box center [772, 594] width 114 height 47
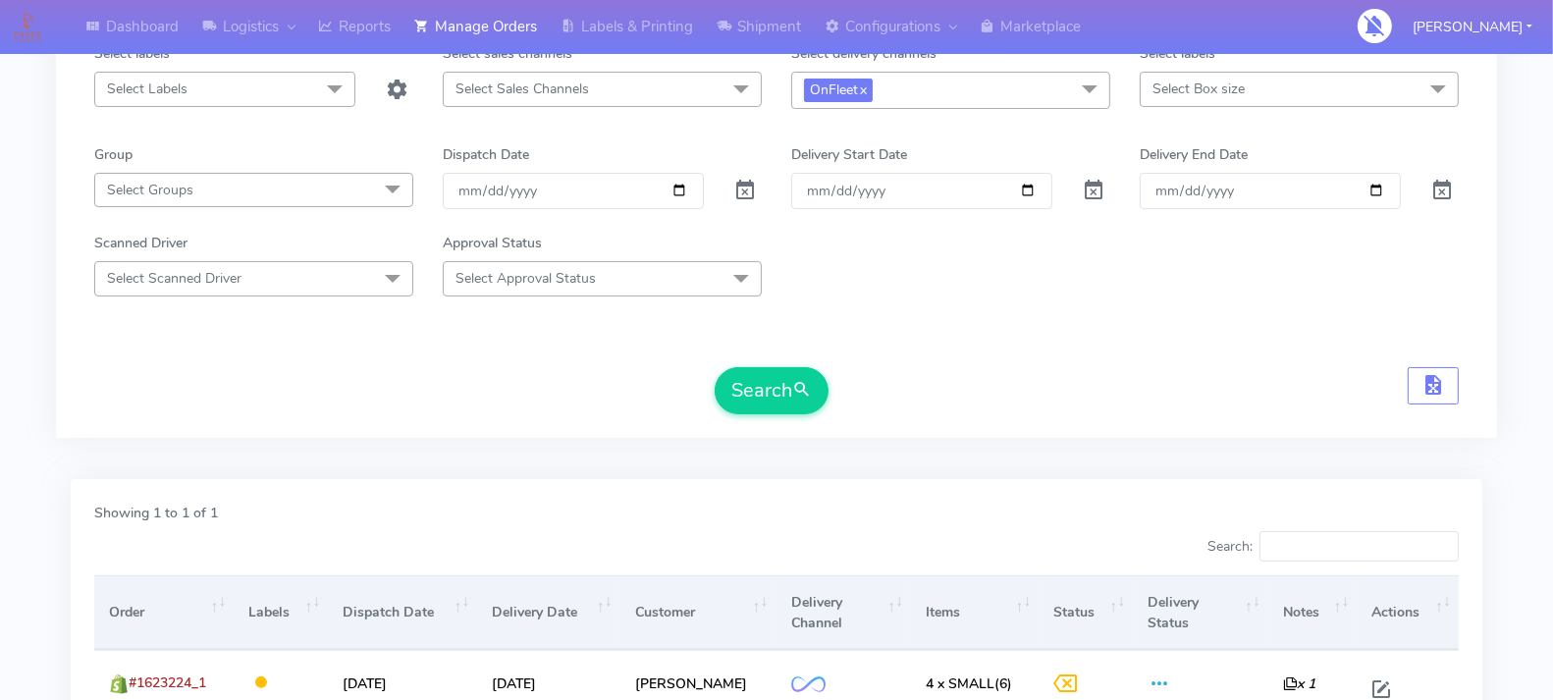
scroll to position [168, 0]
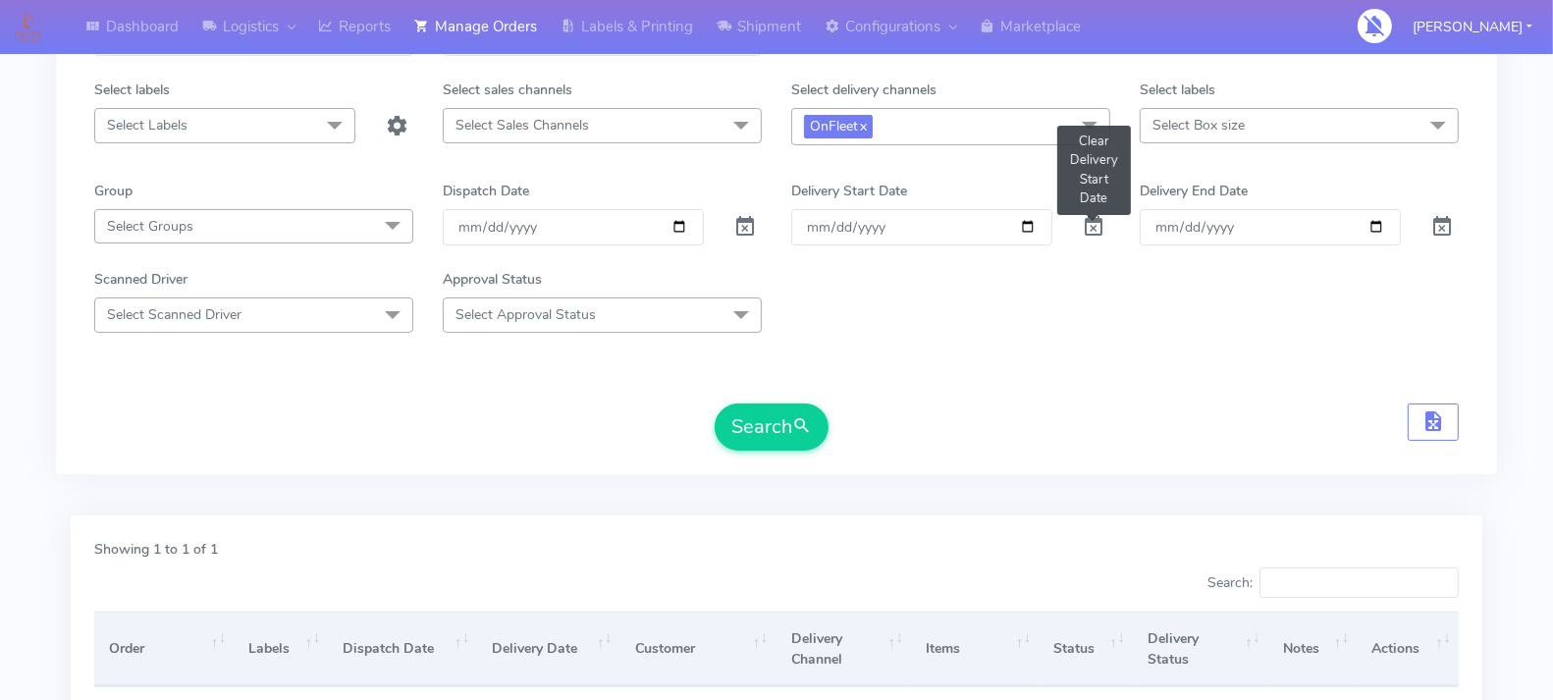
click at [1096, 230] on span at bounding box center [1094, 231] width 24 height 19
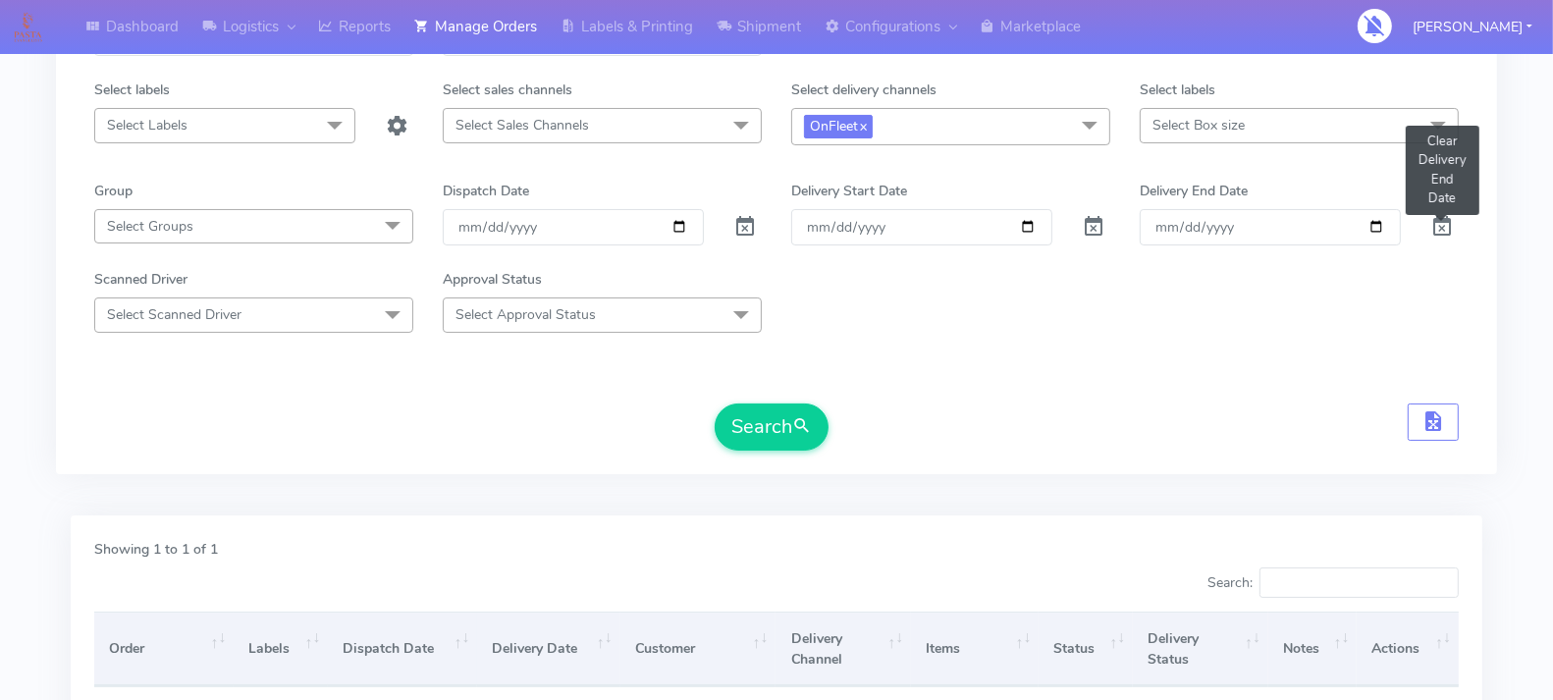
click at [1444, 222] on span at bounding box center [1442, 231] width 24 height 19
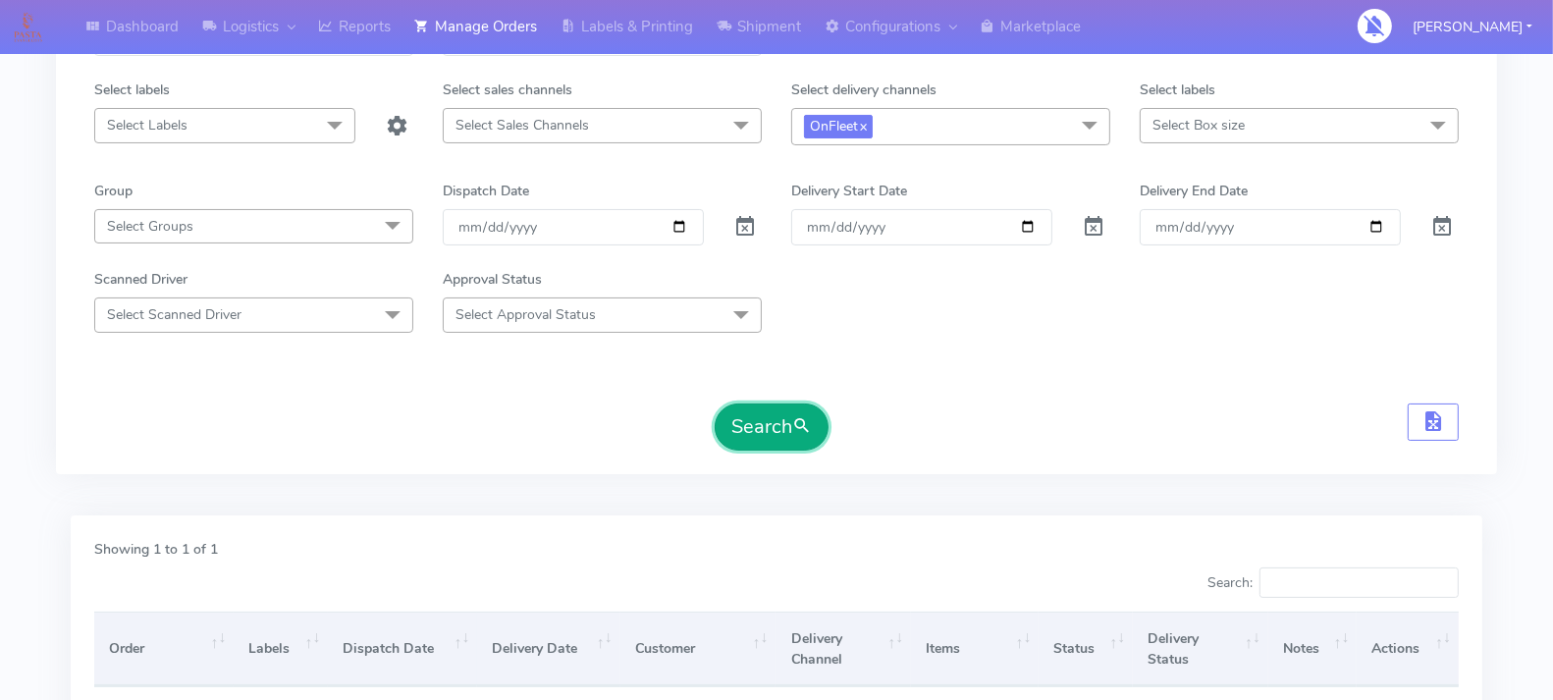
click at [764, 426] on button "Search" at bounding box center [772, 426] width 114 height 47
click at [601, 469] on div "Select Order Type Select All MEALS ATAVI One Off Pasta Club Gift Kit Event Unkn…" at bounding box center [776, 238] width 1441 height 531
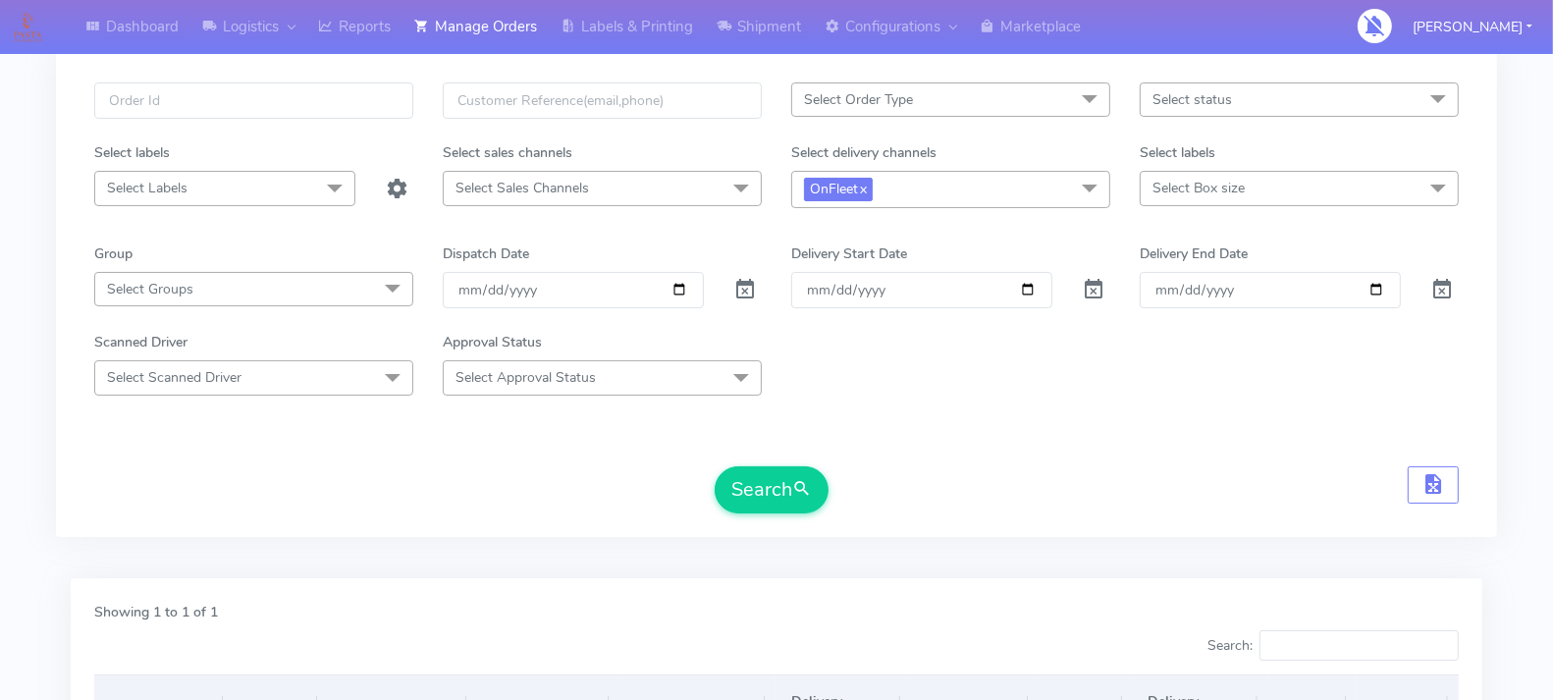
scroll to position [102, 0]
click at [672, 287] on input "[DATE]" at bounding box center [573, 293] width 261 height 36
type input "[DATE]"
click at [1026, 285] on input "Order" at bounding box center [921, 293] width 261 height 36
type input "[DATE]"
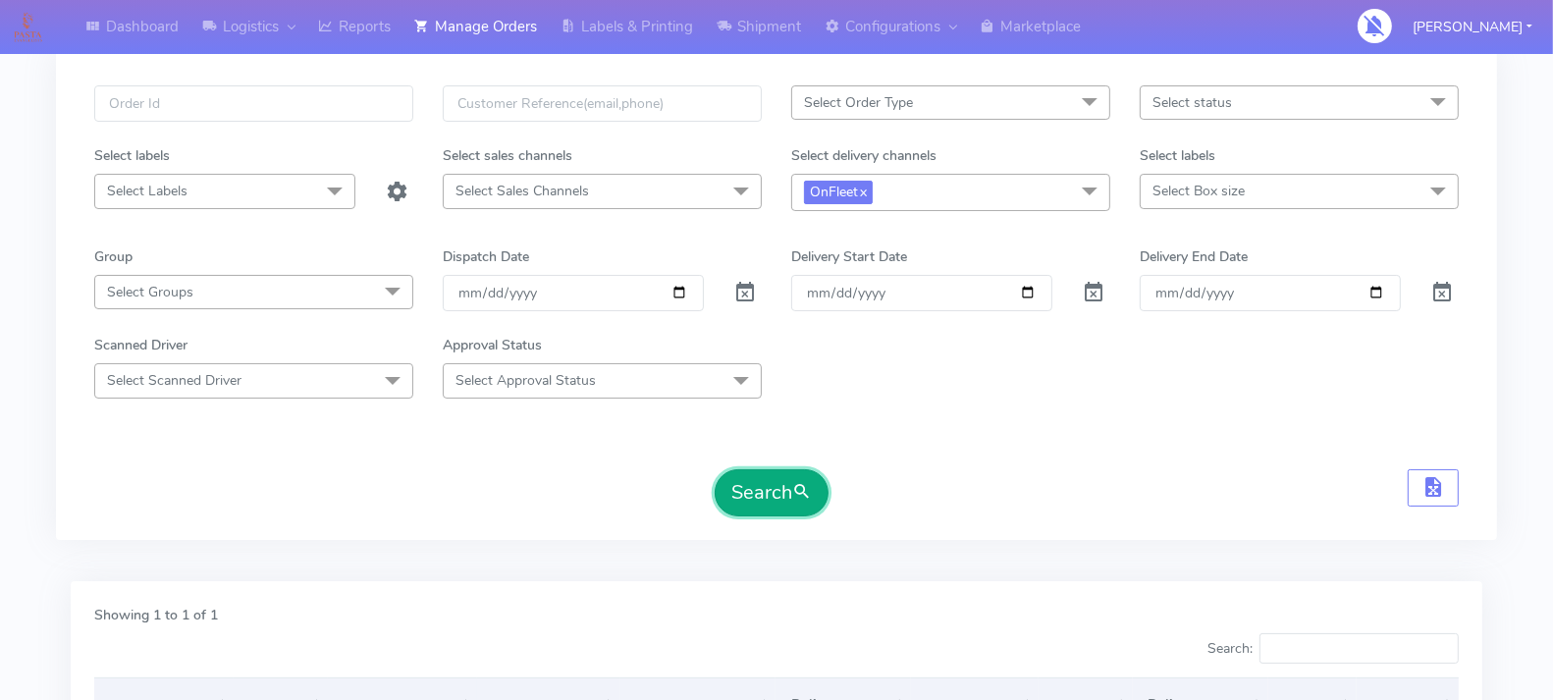
click at [740, 482] on button "Search" at bounding box center [772, 492] width 114 height 47
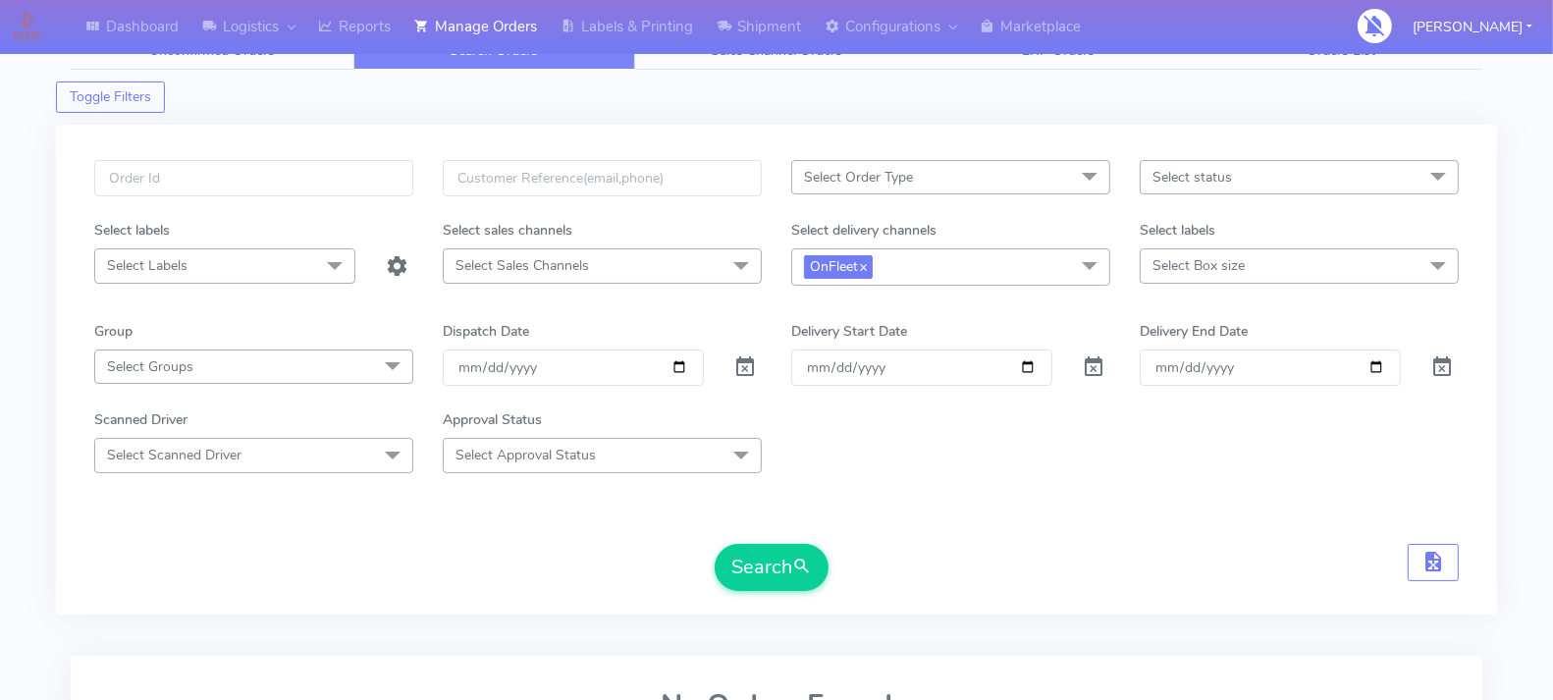
scroll to position [29, 0]
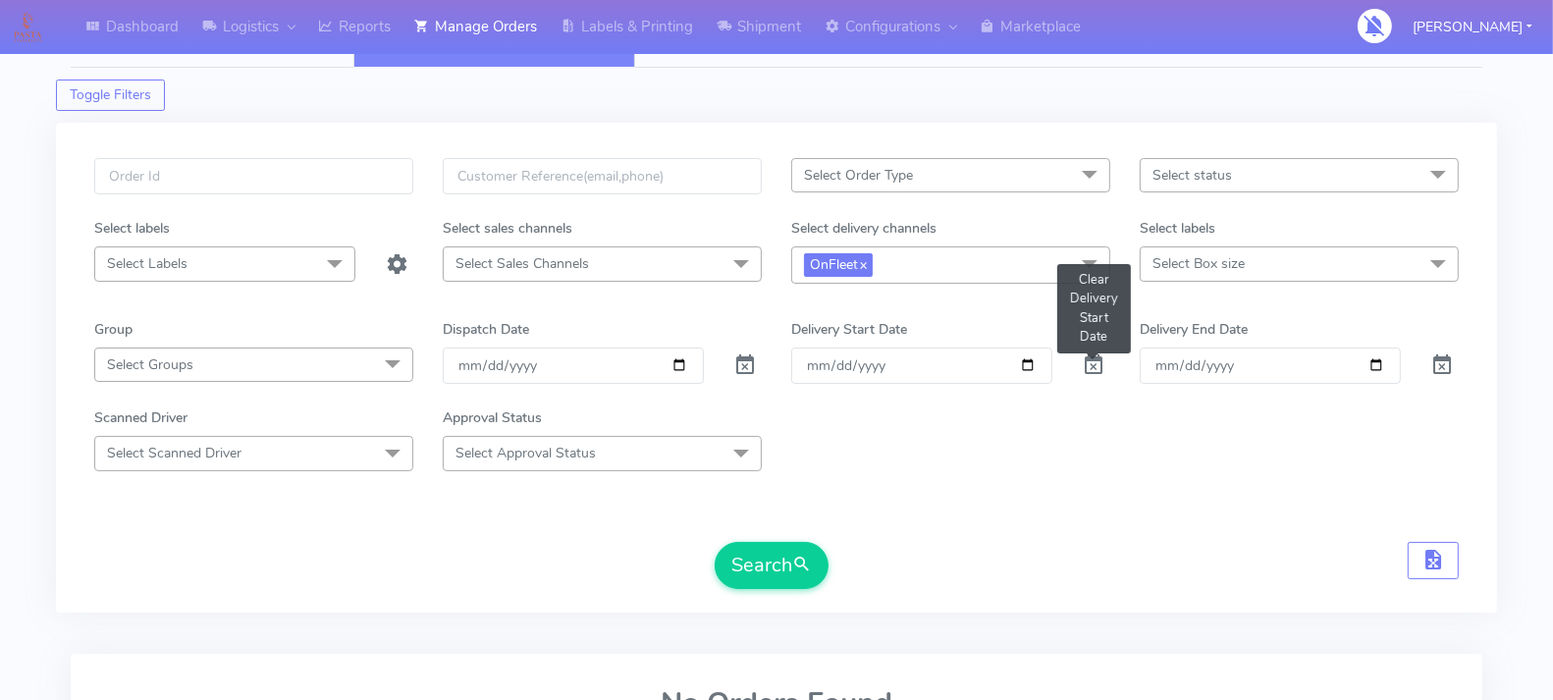
click at [1104, 360] on span at bounding box center [1094, 369] width 24 height 19
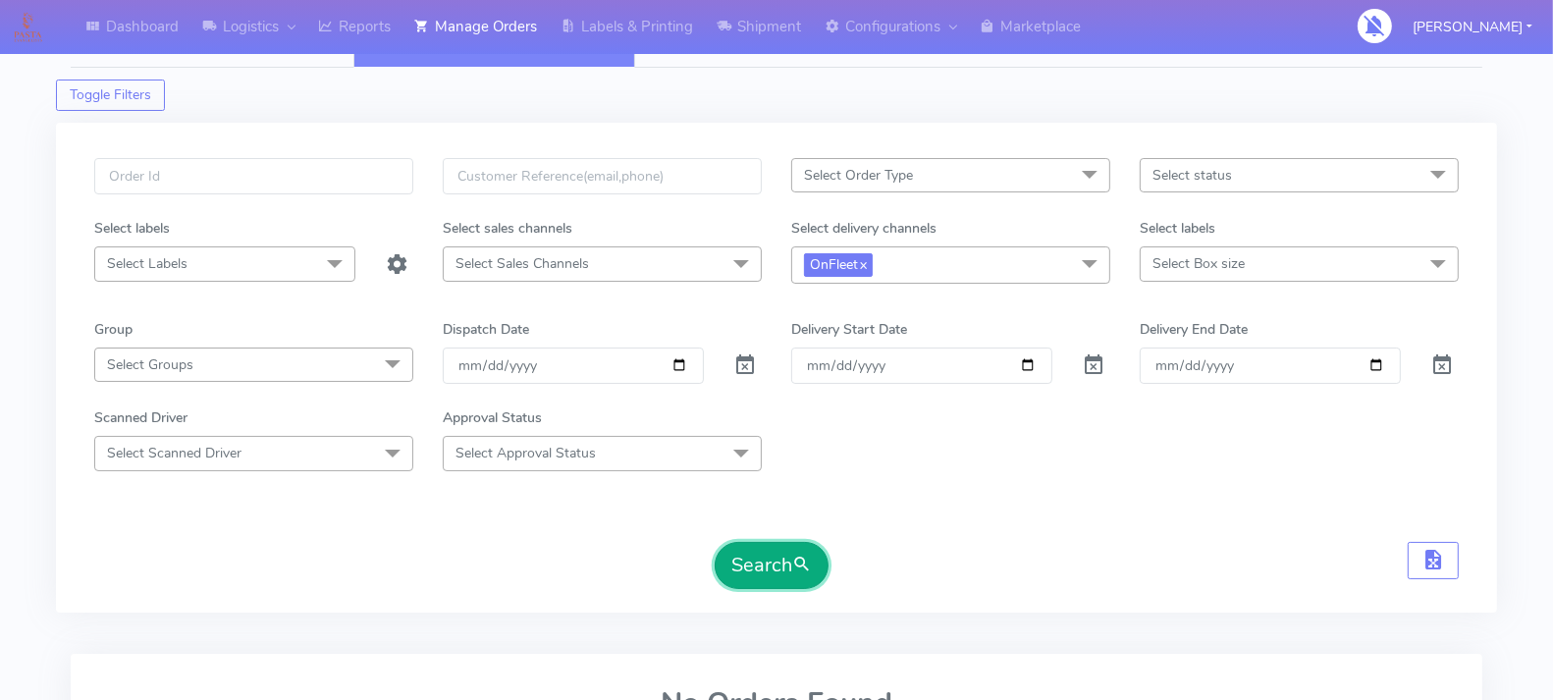
click at [806, 562] on span "submit" at bounding box center [802, 565] width 20 height 26
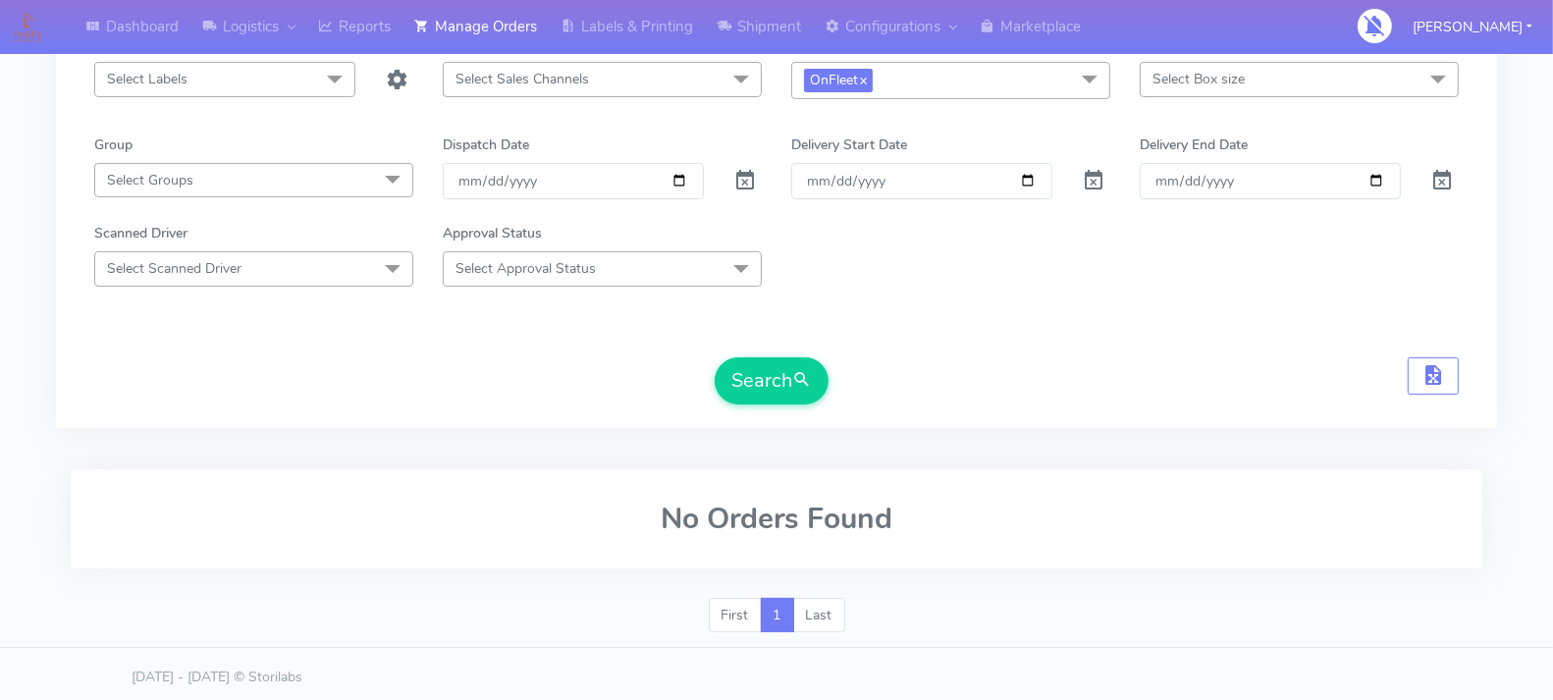
scroll to position [116, 0]
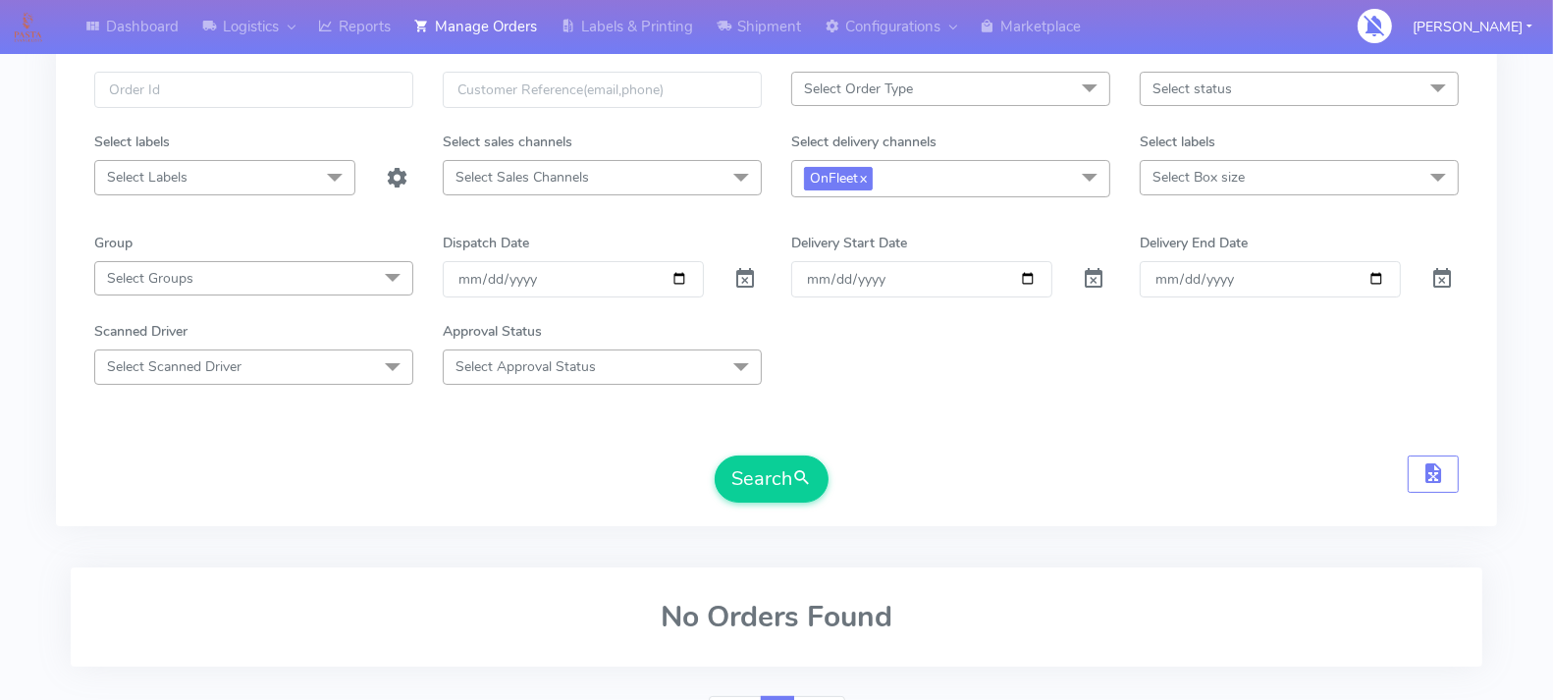
click at [917, 180] on span "OnFleet x" at bounding box center [950, 178] width 319 height 36
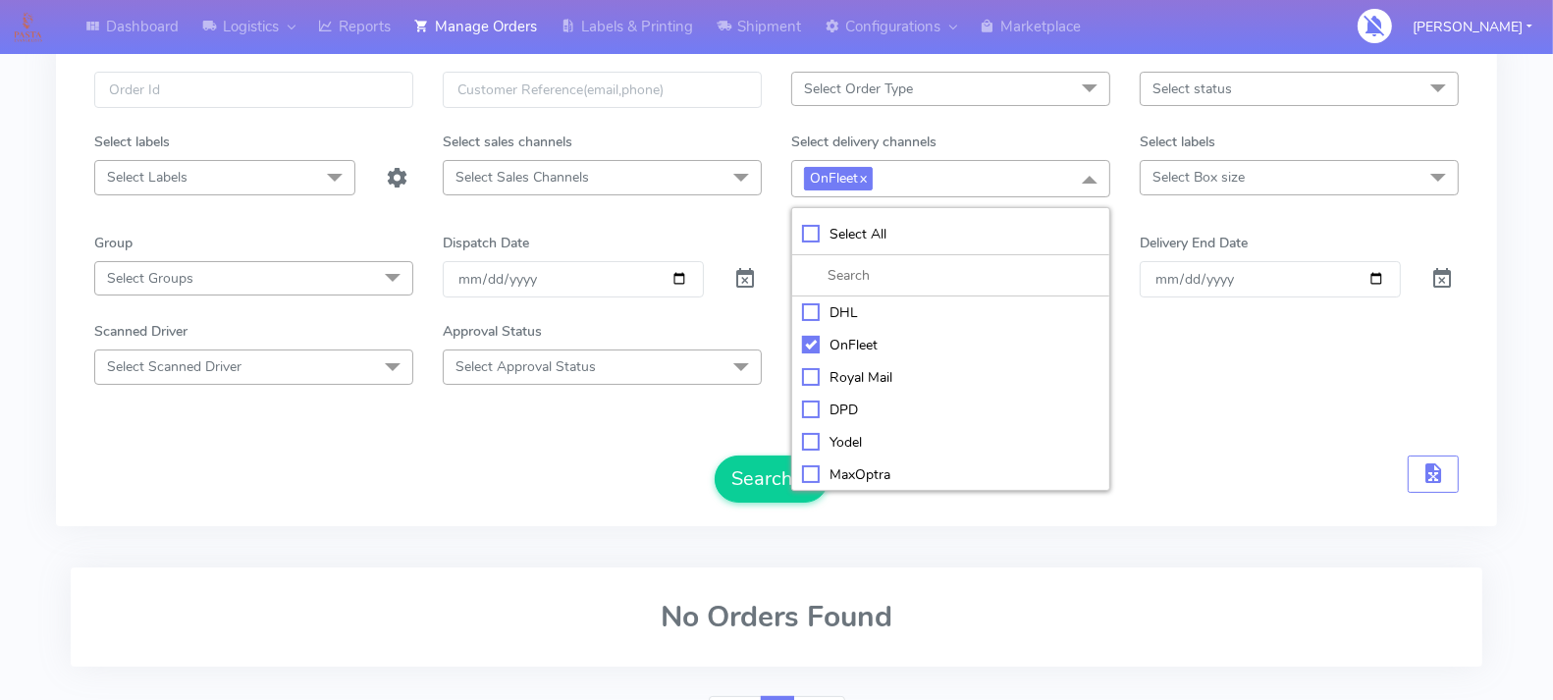
click at [1277, 362] on div "Scanned Driver Select Scanned Driver Select All Test Driver [PERSON_NAME] Abdul…" at bounding box center [776, 352] width 1394 height 63
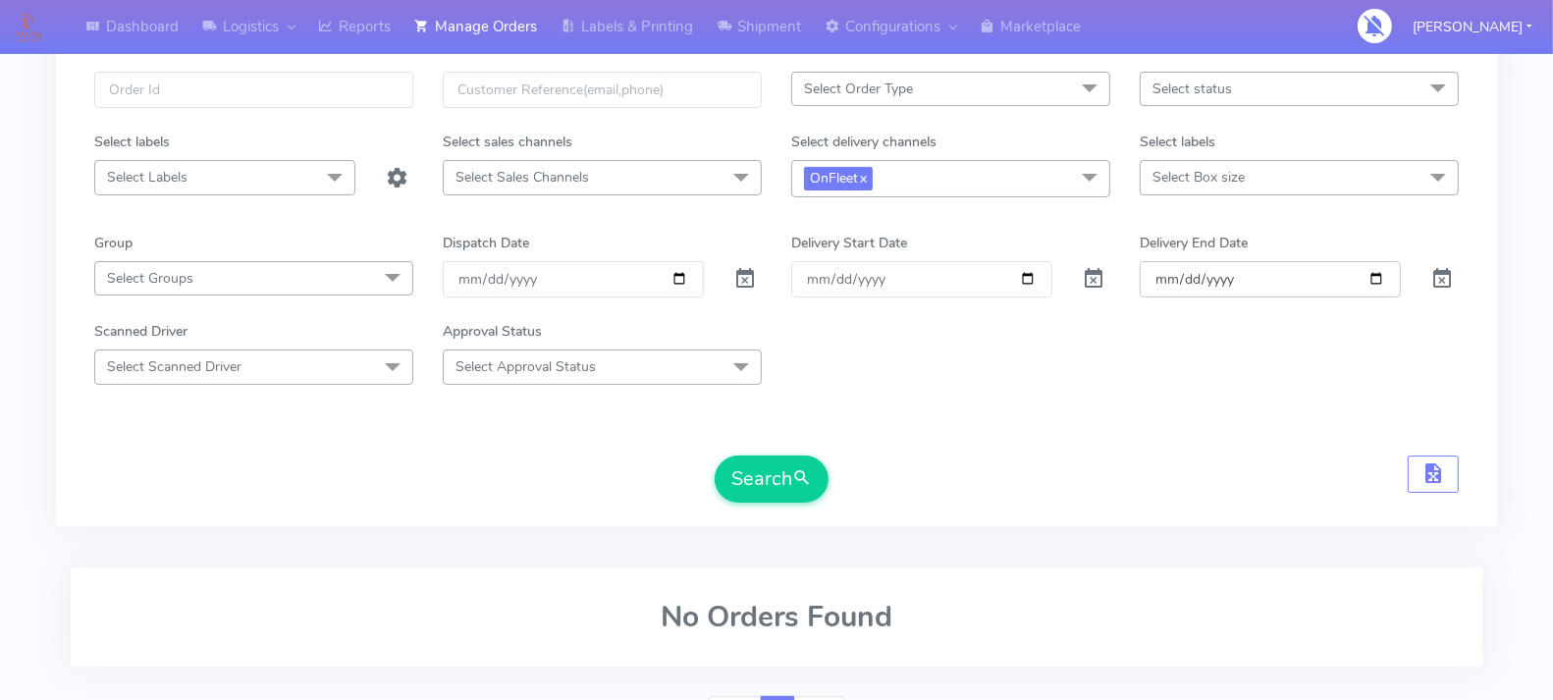
click at [1374, 281] on input "Delivery End Date" at bounding box center [1269, 279] width 261 height 36
type input "[DATE]"
click at [1023, 272] on input "Order" at bounding box center [921, 279] width 261 height 36
type input "[DATE]"
click at [723, 479] on button "Search" at bounding box center [772, 478] width 114 height 47
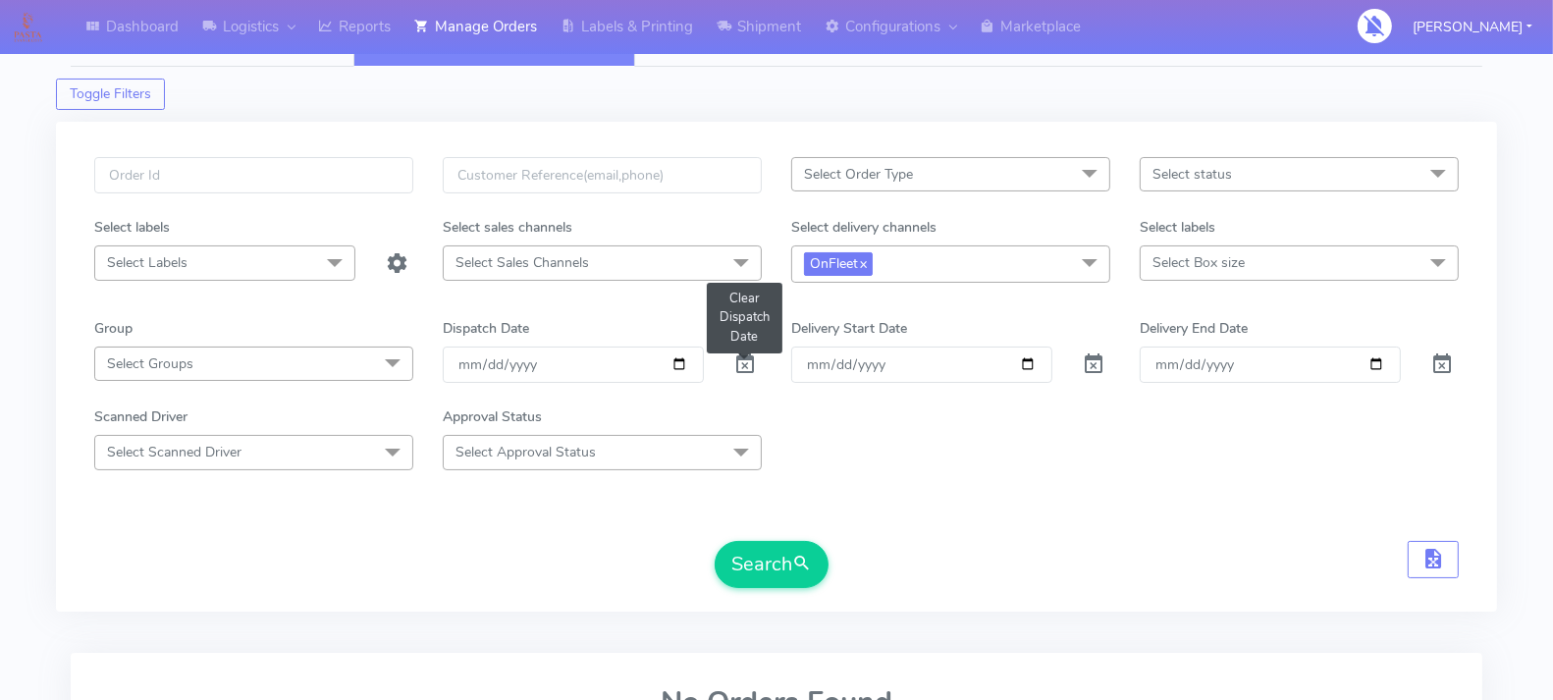
click at [741, 366] on span at bounding box center [745, 368] width 24 height 19
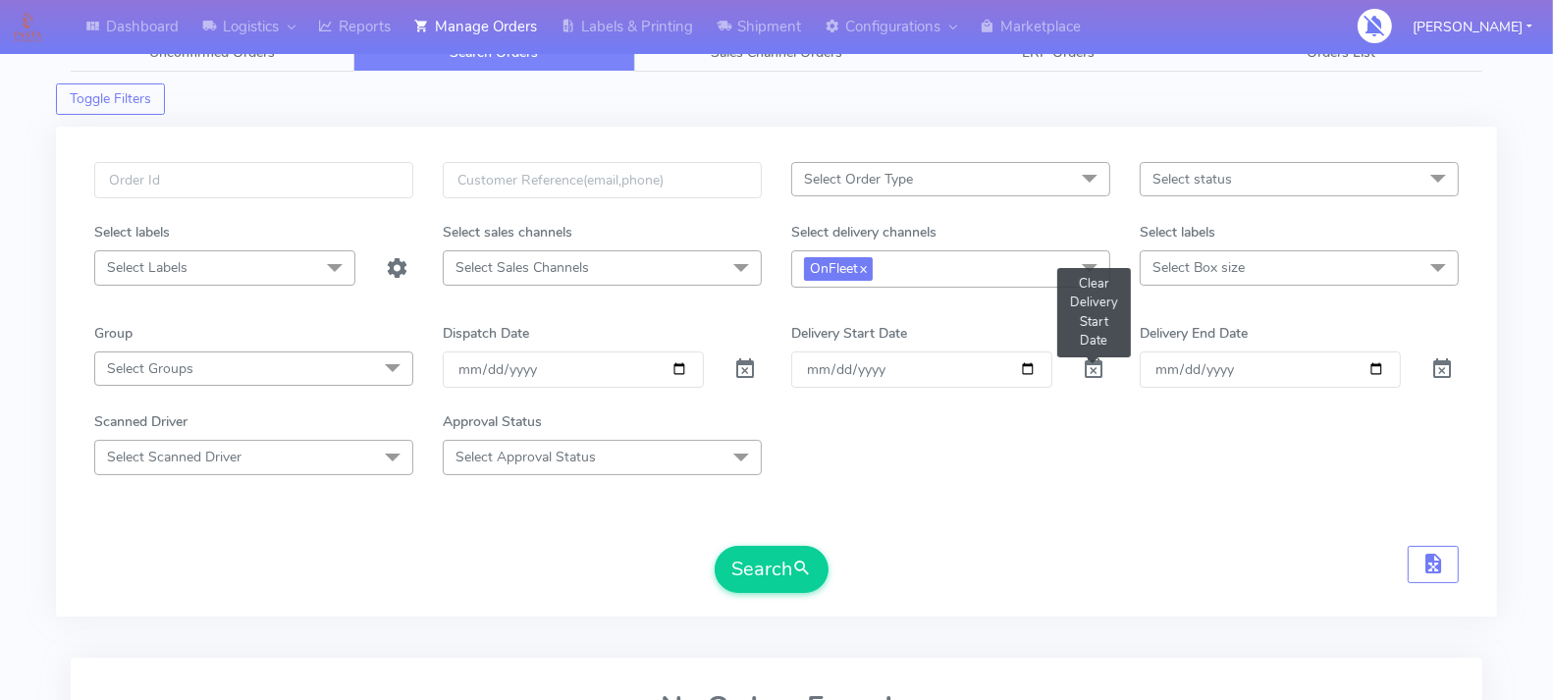
click at [1098, 364] on span at bounding box center [1094, 373] width 24 height 19
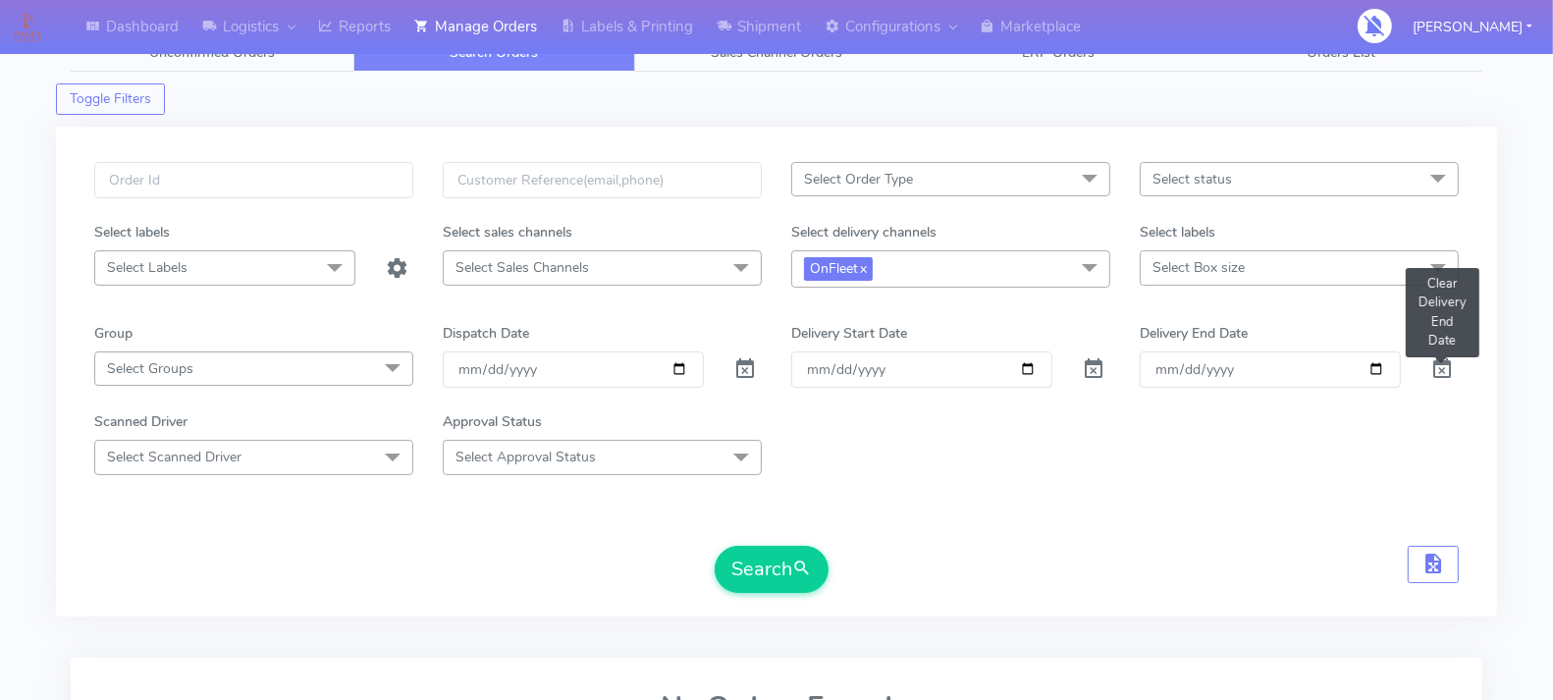
click at [1432, 364] on span at bounding box center [1442, 373] width 24 height 19
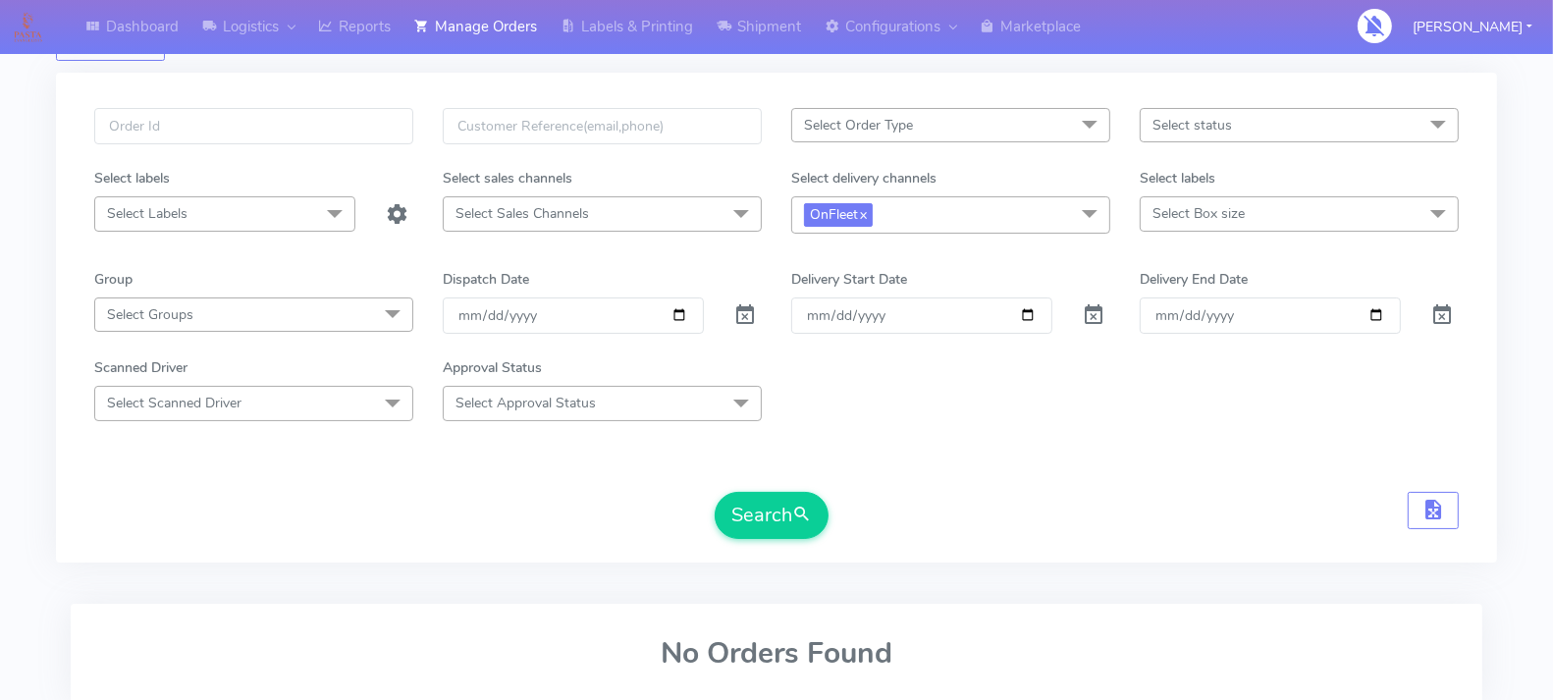
scroll to position [74, 0]
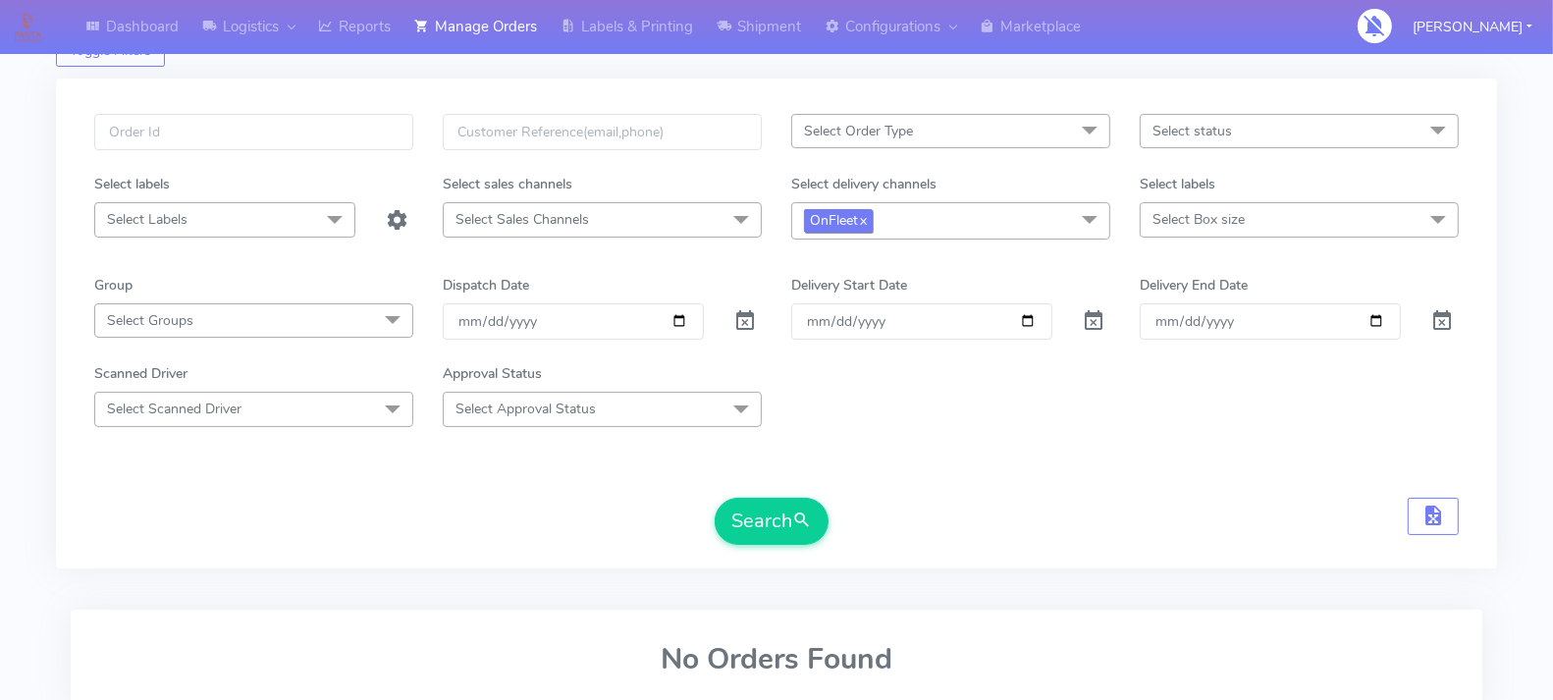
click at [864, 218] on link "x" at bounding box center [862, 219] width 9 height 21
checkbox input "false"
click at [898, 219] on span "Select Delivery Channels" at bounding box center [878, 219] width 149 height 19
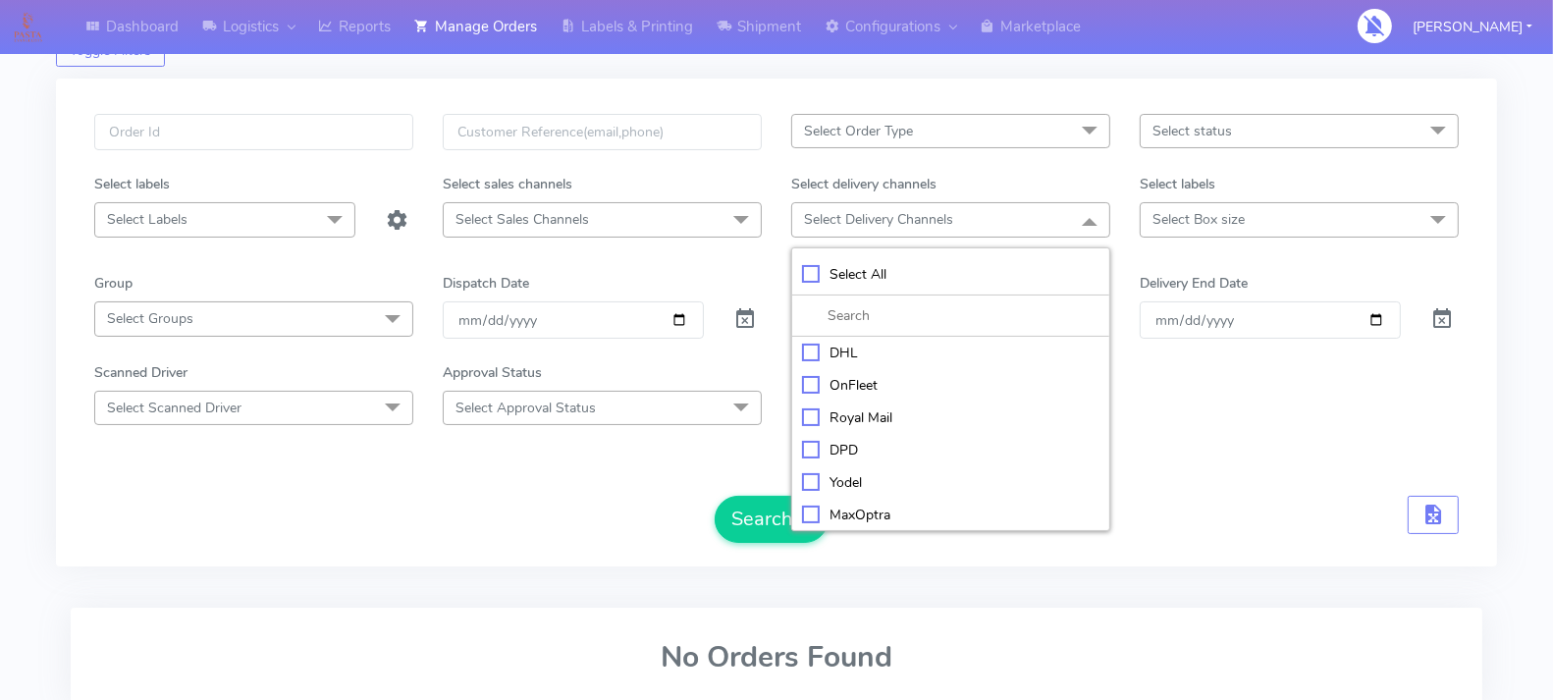
click at [1202, 386] on div "Scanned Driver Select Scanned Driver Select All Test Driver [PERSON_NAME] Abdul…" at bounding box center [776, 393] width 1394 height 63
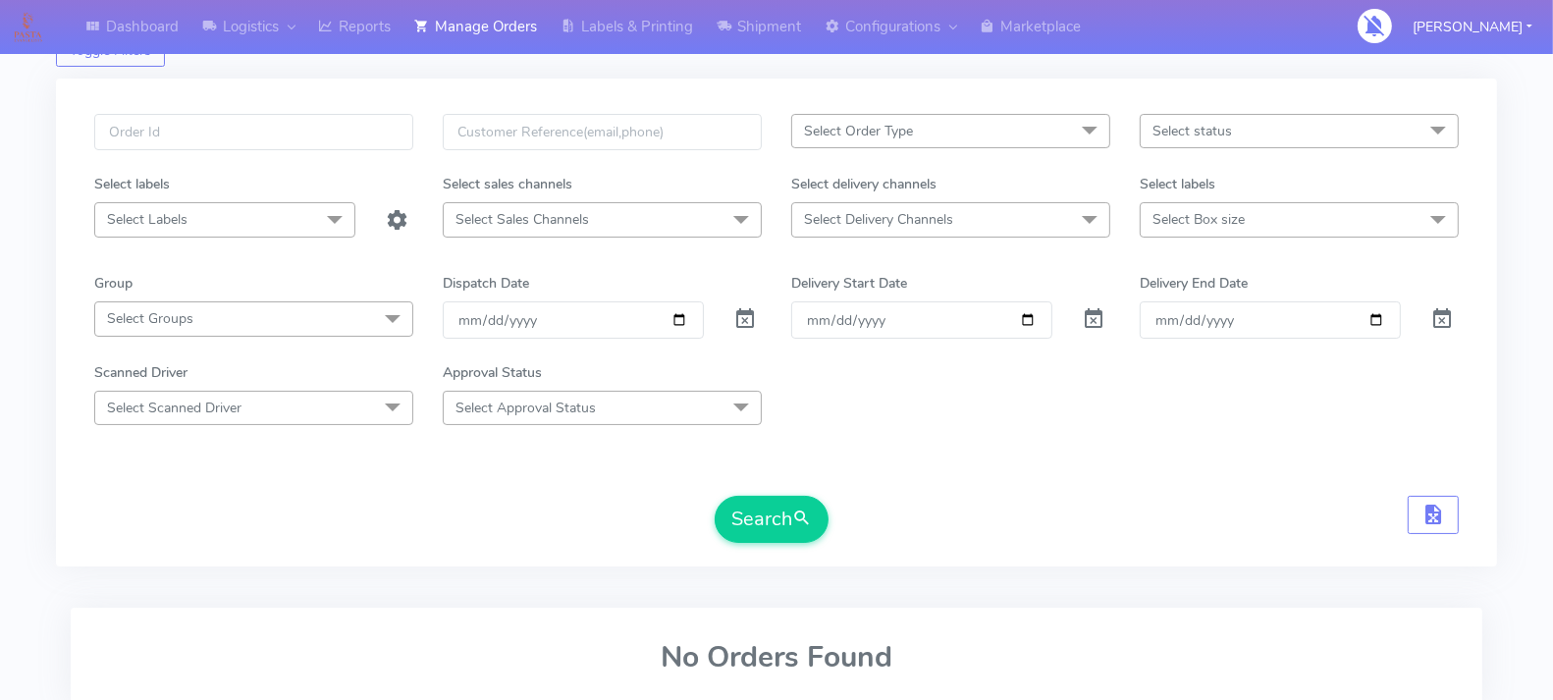
click at [1076, 224] on span at bounding box center [1089, 220] width 39 height 37
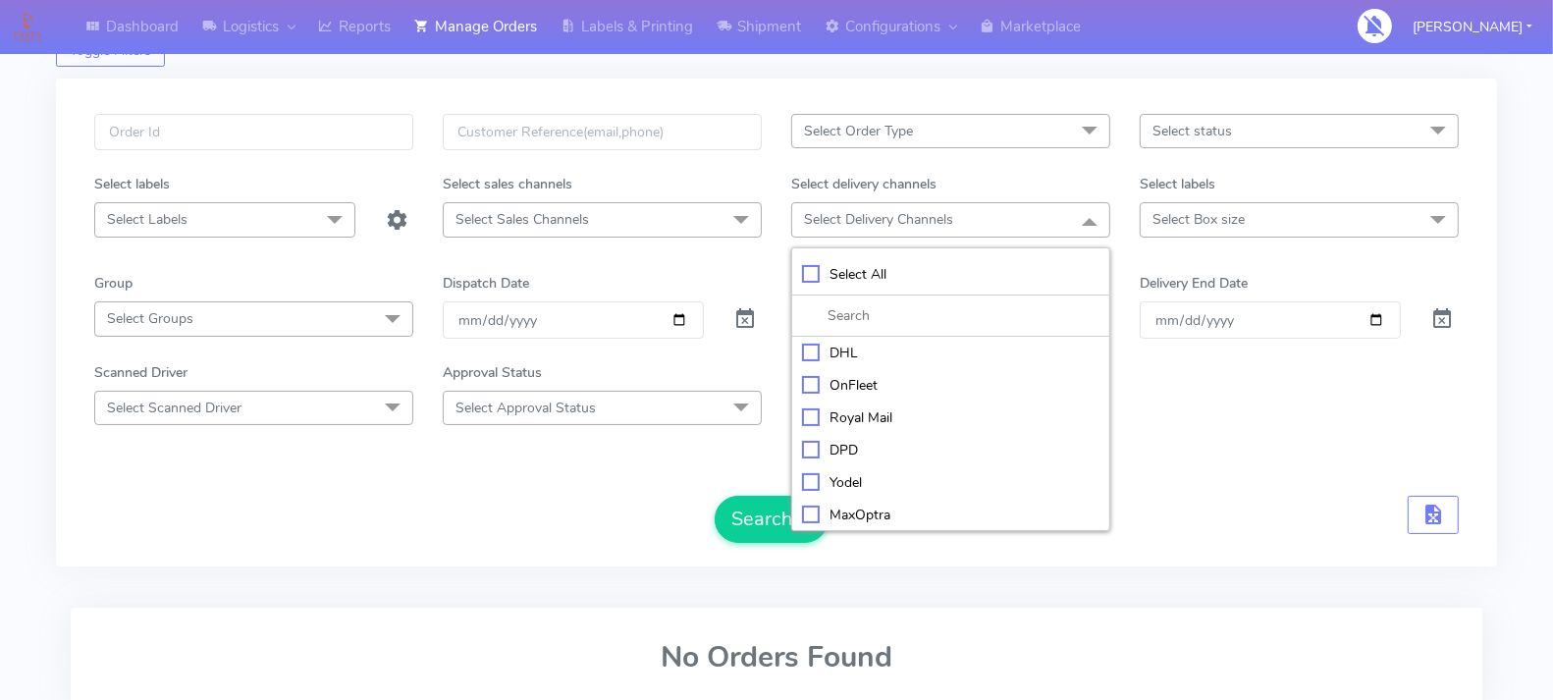
click at [808, 483] on div "Yodel" at bounding box center [950, 482] width 297 height 21
checkbox input "true"
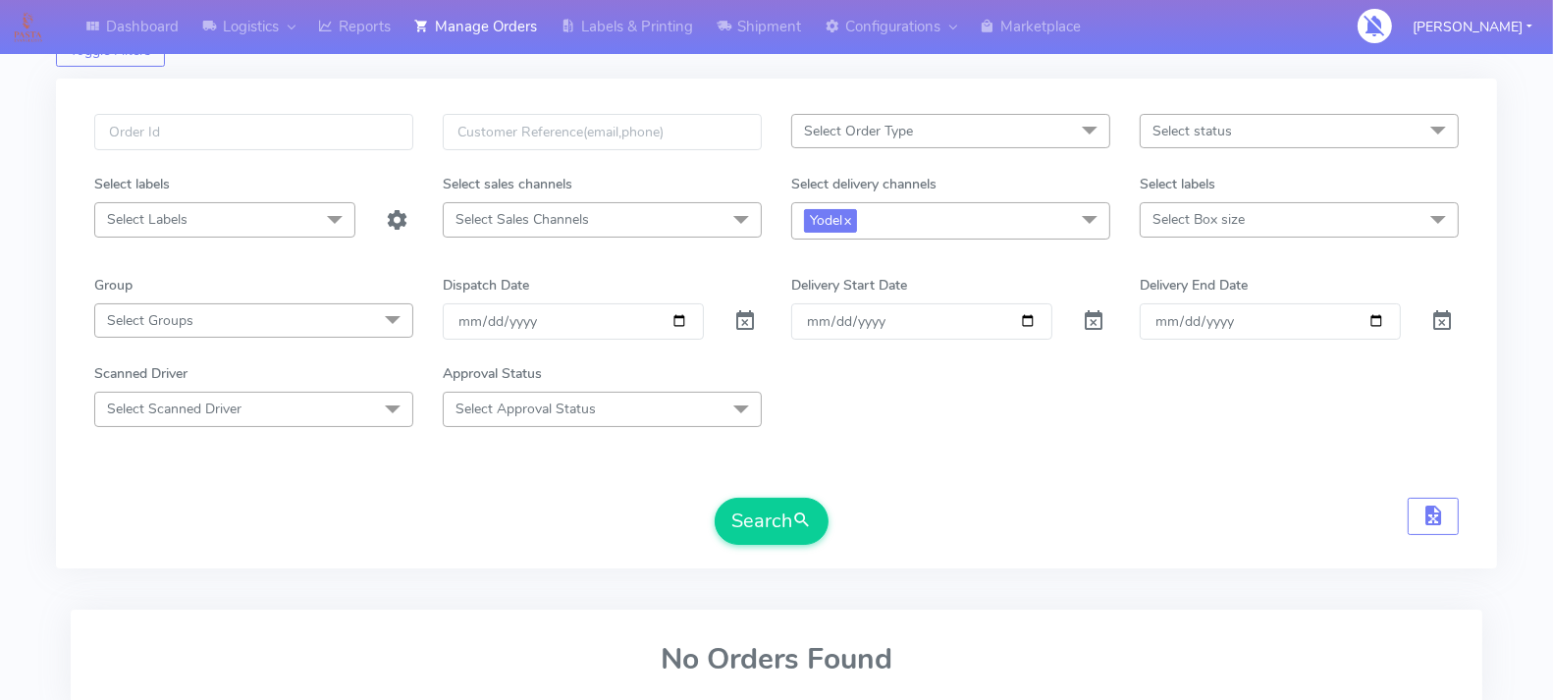
drag, startPoint x: 1238, startPoint y: 420, endPoint x: 962, endPoint y: 354, distance: 283.5
click at [1229, 418] on div "Scanned Driver Select Scanned Driver Select All Test Driver [PERSON_NAME] Abdul…" at bounding box center [776, 394] width 1394 height 63
click at [671, 316] on input "date" at bounding box center [573, 321] width 261 height 36
click at [683, 315] on input "[DATE]" at bounding box center [573, 321] width 261 height 36
type input "[DATE]"
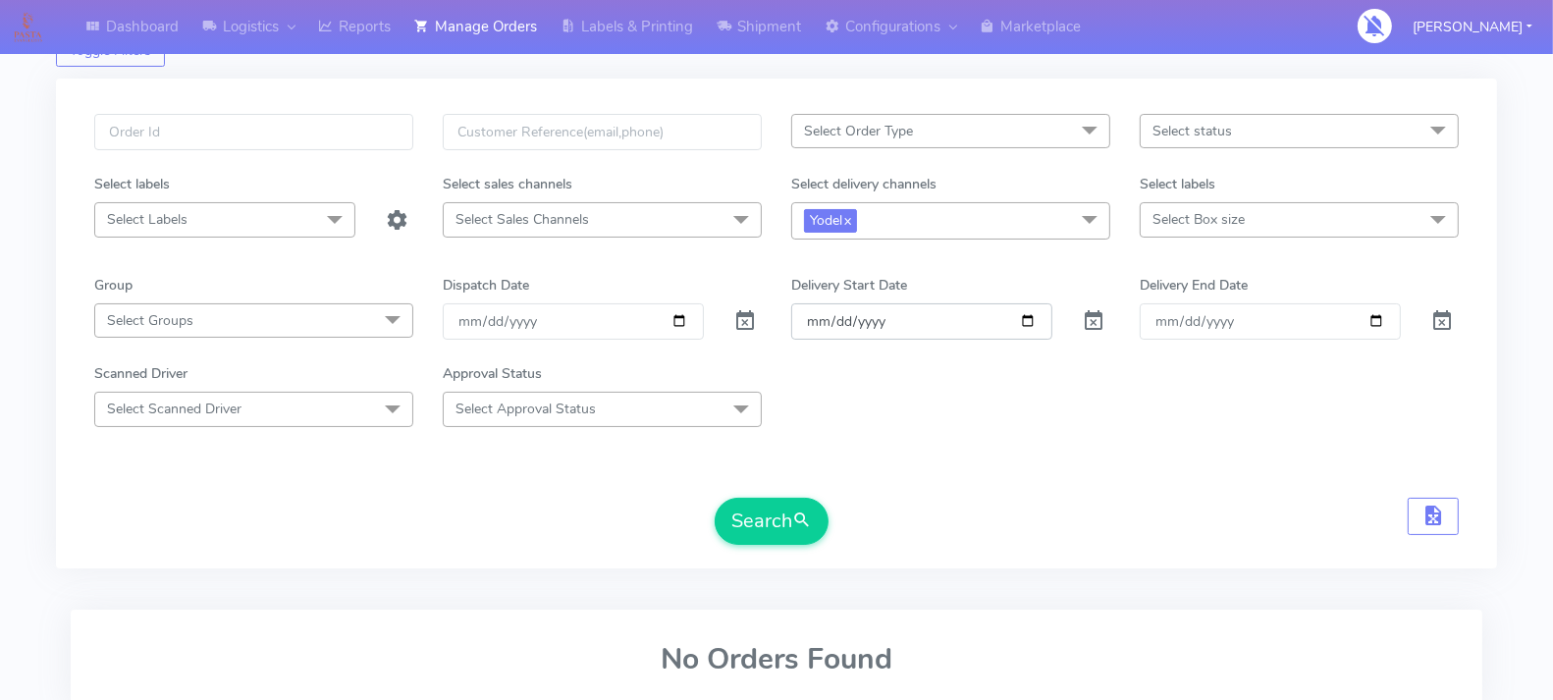
click at [1032, 309] on input "Order" at bounding box center [921, 321] width 261 height 36
type input "[DATE]"
click at [1372, 318] on input "Delivery End Date" at bounding box center [1269, 321] width 261 height 36
type input "[DATE]"
click at [816, 506] on button "Search" at bounding box center [772, 521] width 114 height 47
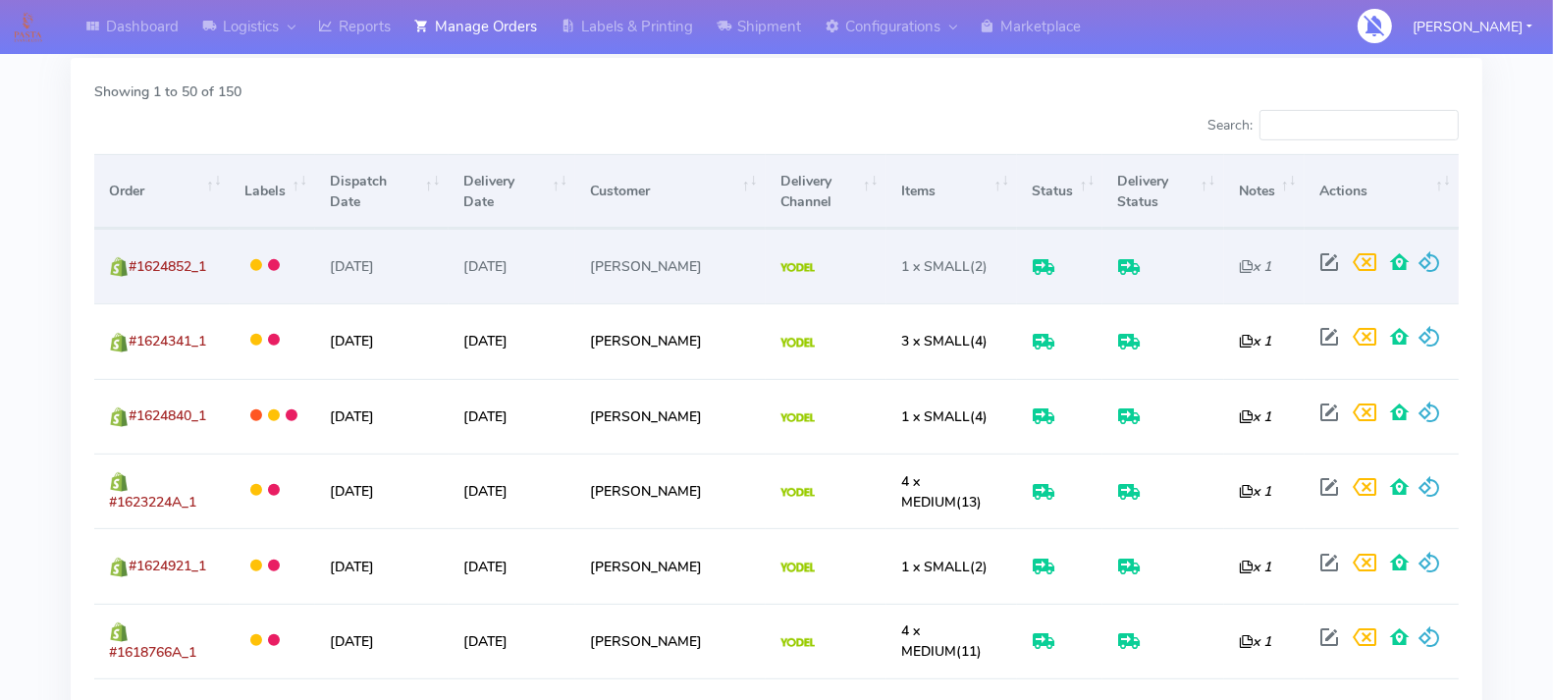
scroll to position [628, 0]
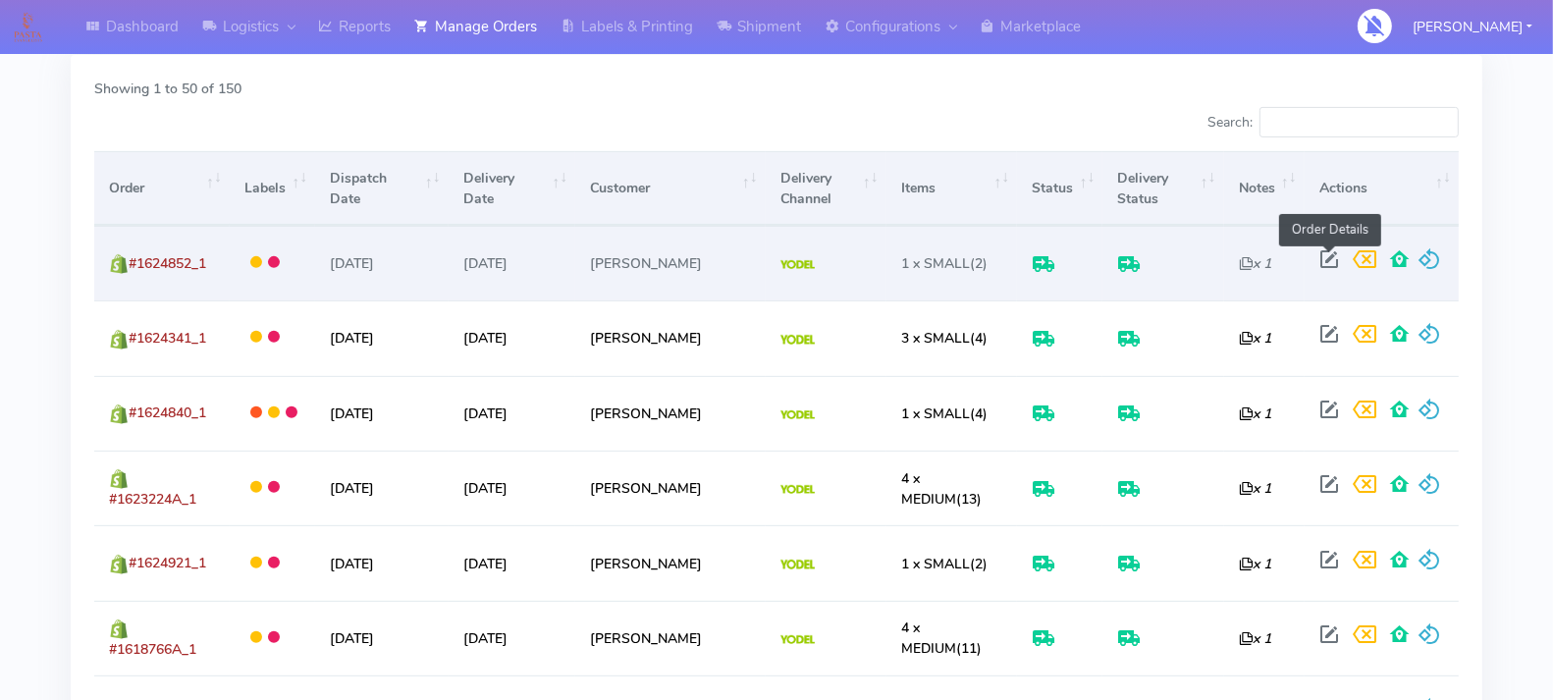
click at [1329, 254] on span at bounding box center [1328, 263] width 35 height 19
select select "5"
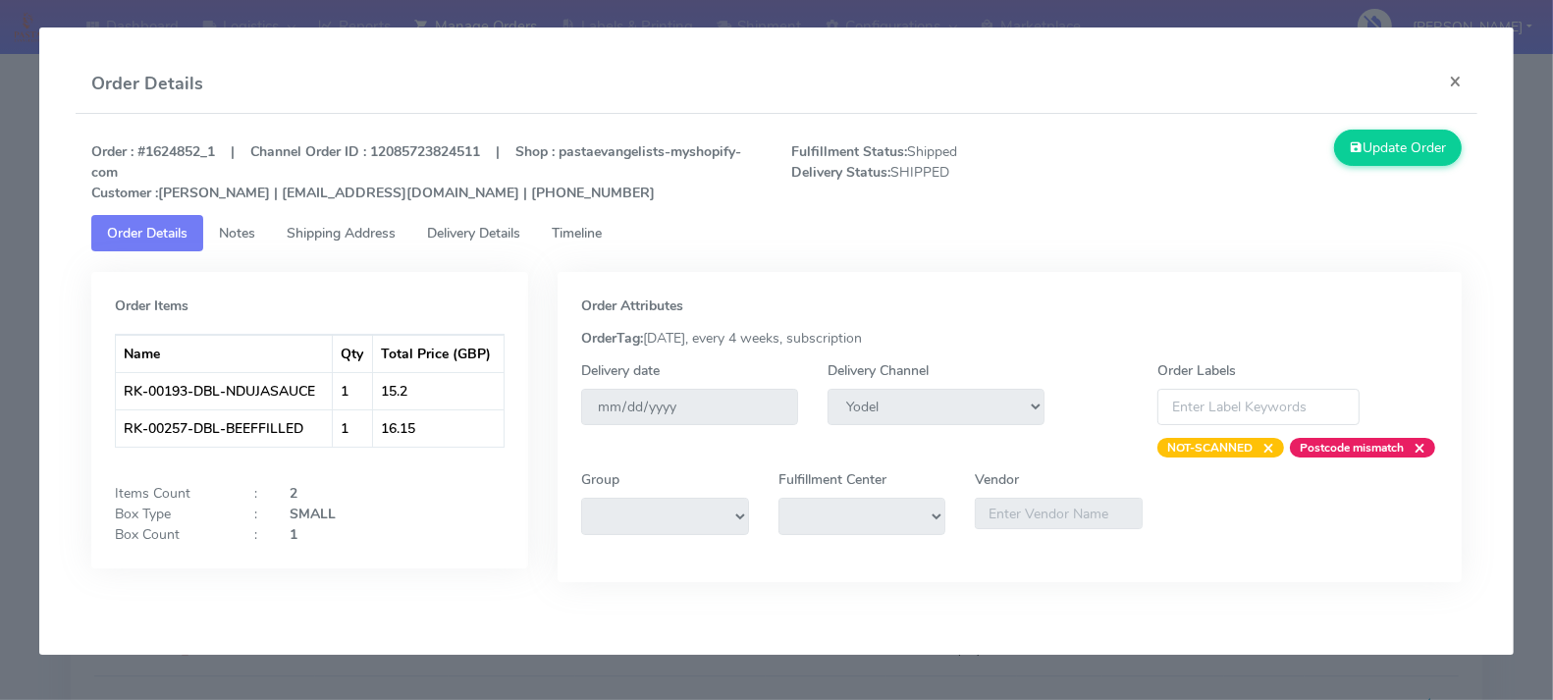
click at [569, 236] on span "Timeline" at bounding box center [577, 233] width 50 height 19
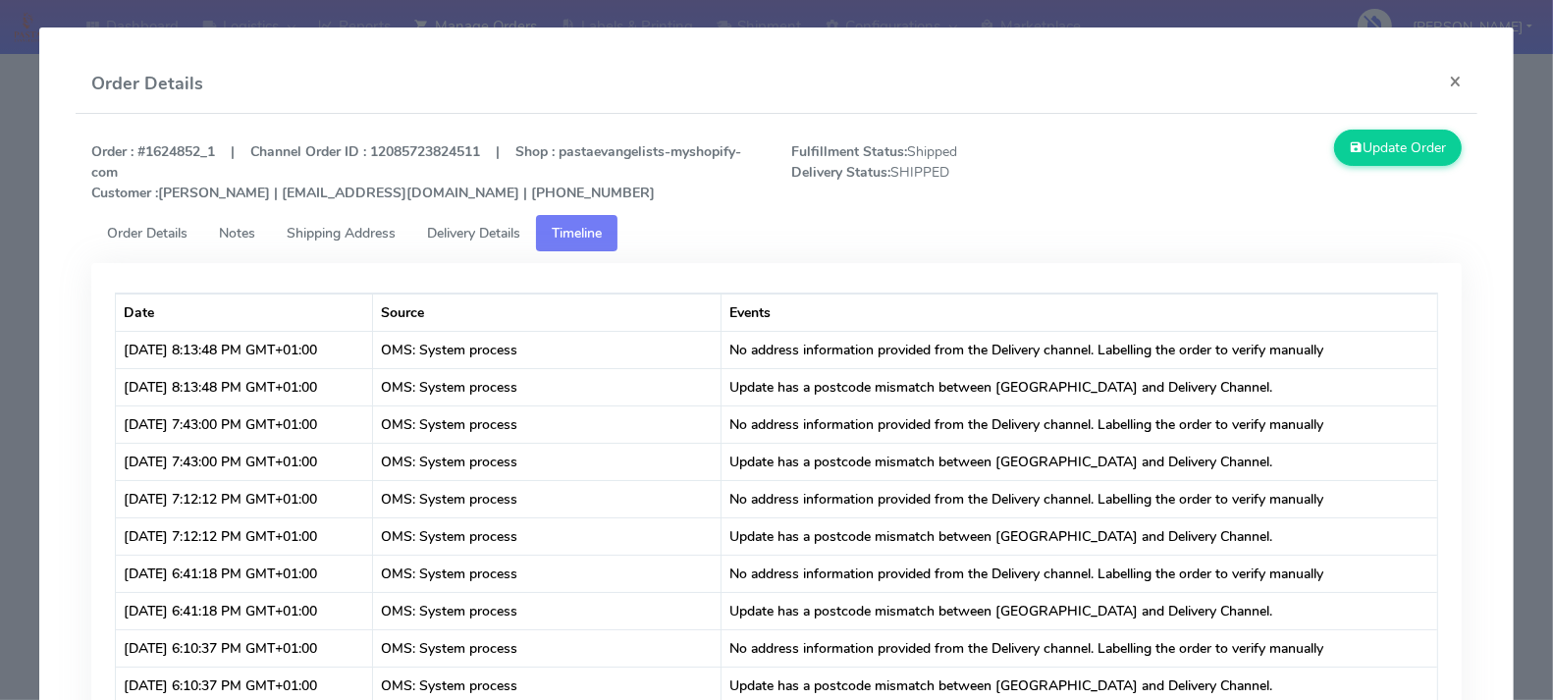
click at [485, 237] on span "Delivery Details" at bounding box center [473, 233] width 93 height 19
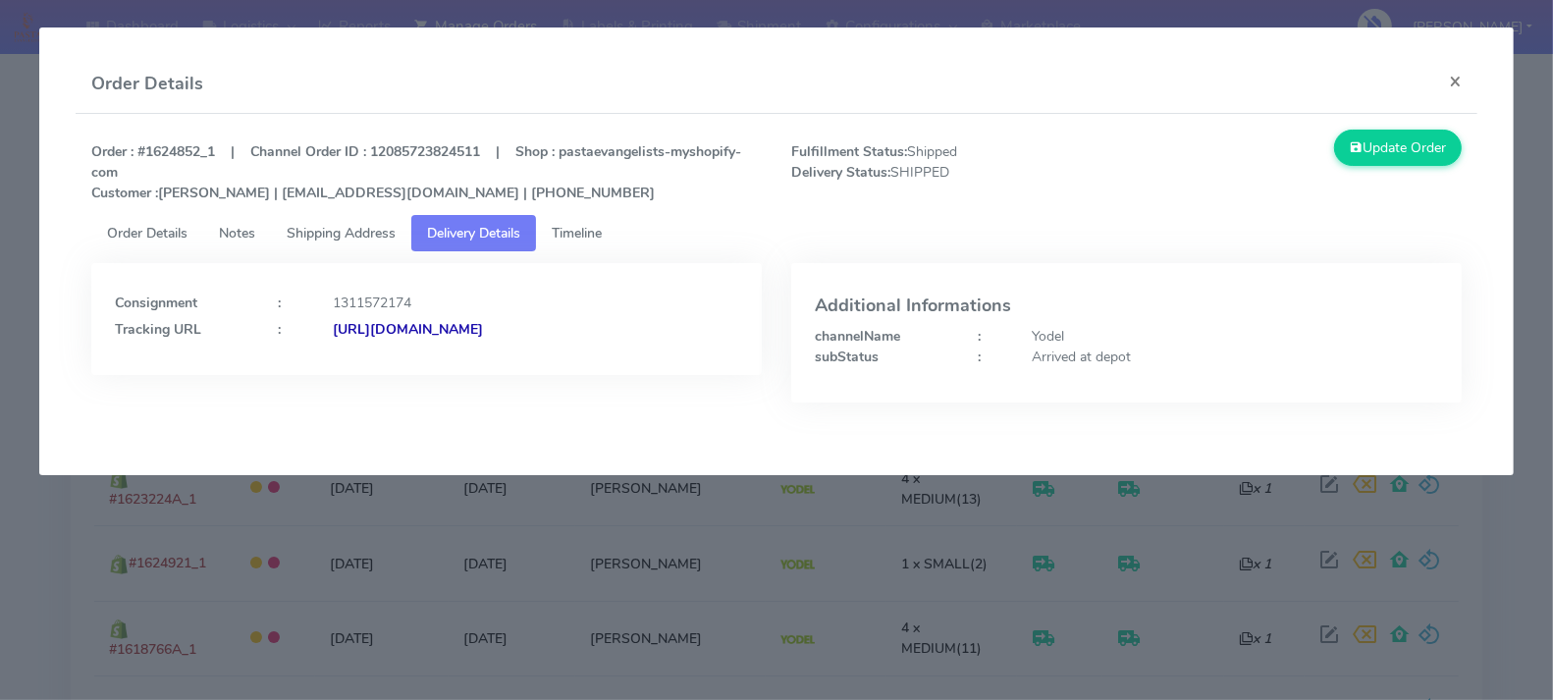
click at [147, 238] on span "Order Details" at bounding box center [147, 233] width 80 height 19
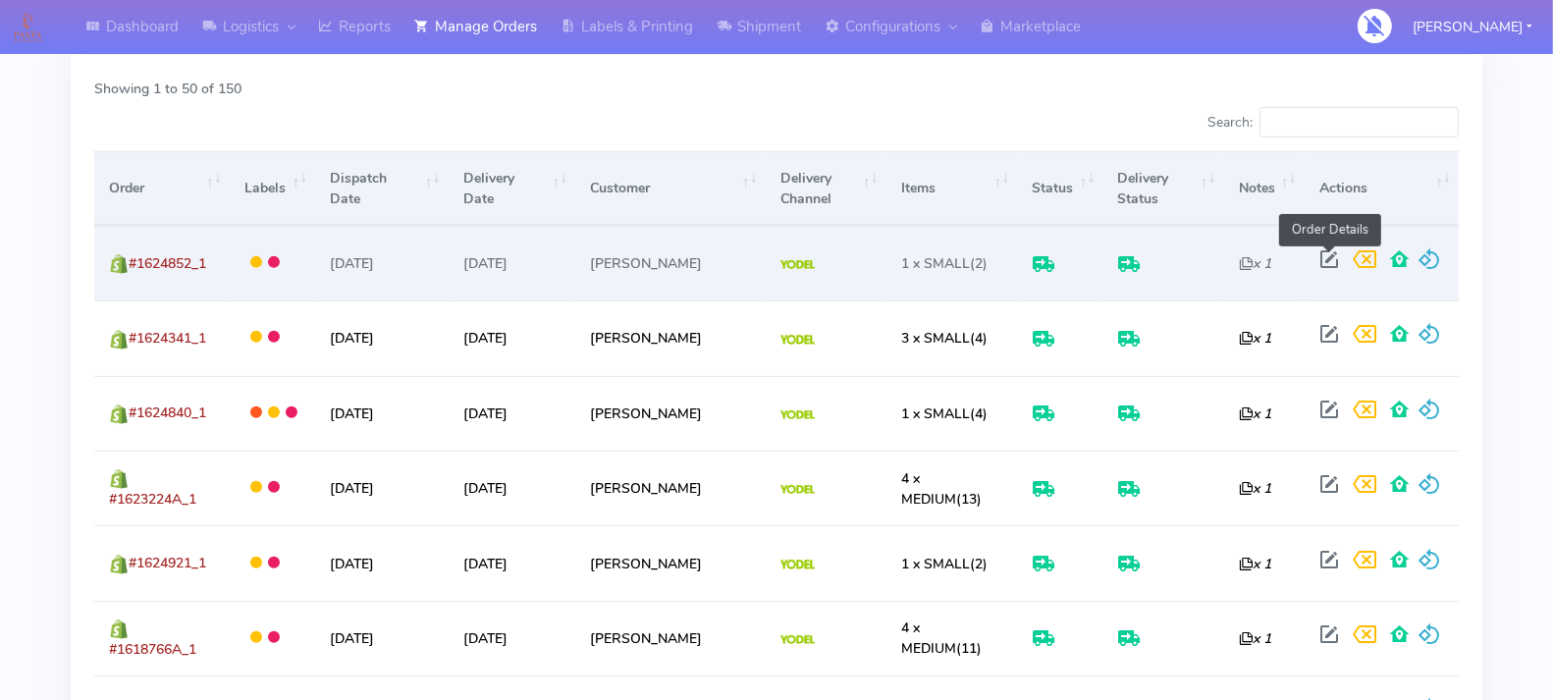
click at [1324, 255] on span at bounding box center [1328, 263] width 35 height 19
select select "5"
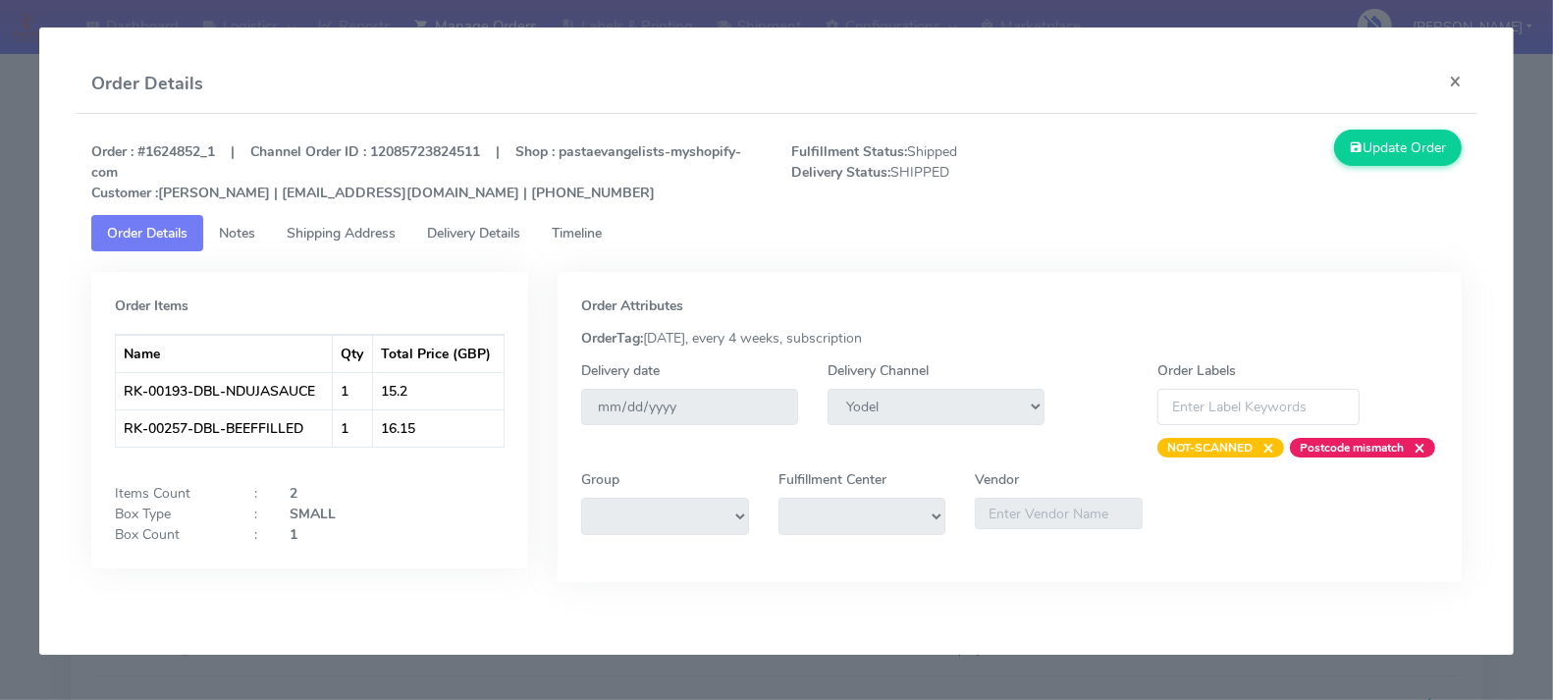
click at [250, 230] on span "Notes" at bounding box center [237, 233] width 36 height 19
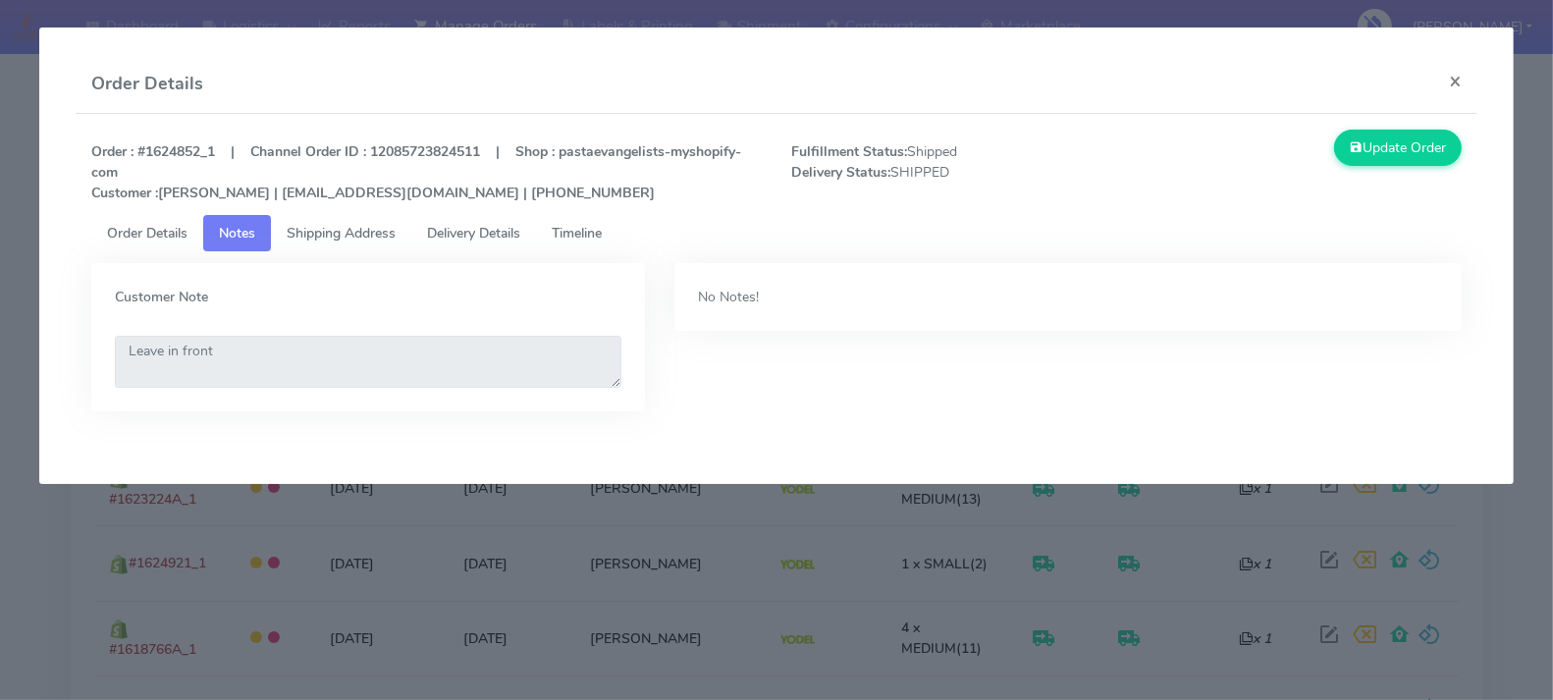
click at [346, 236] on span "Shipping Address" at bounding box center [341, 233] width 109 height 19
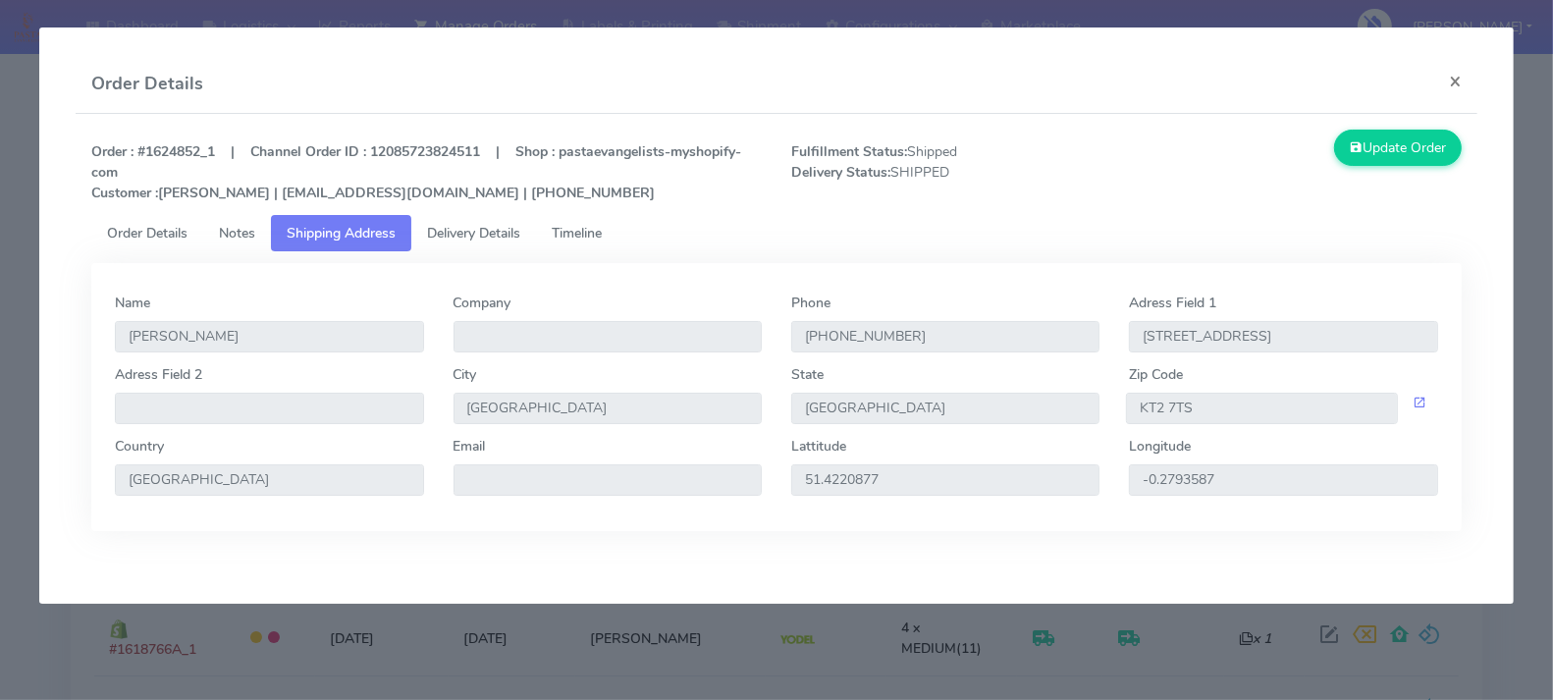
click at [454, 236] on span "Delivery Details" at bounding box center [473, 233] width 93 height 19
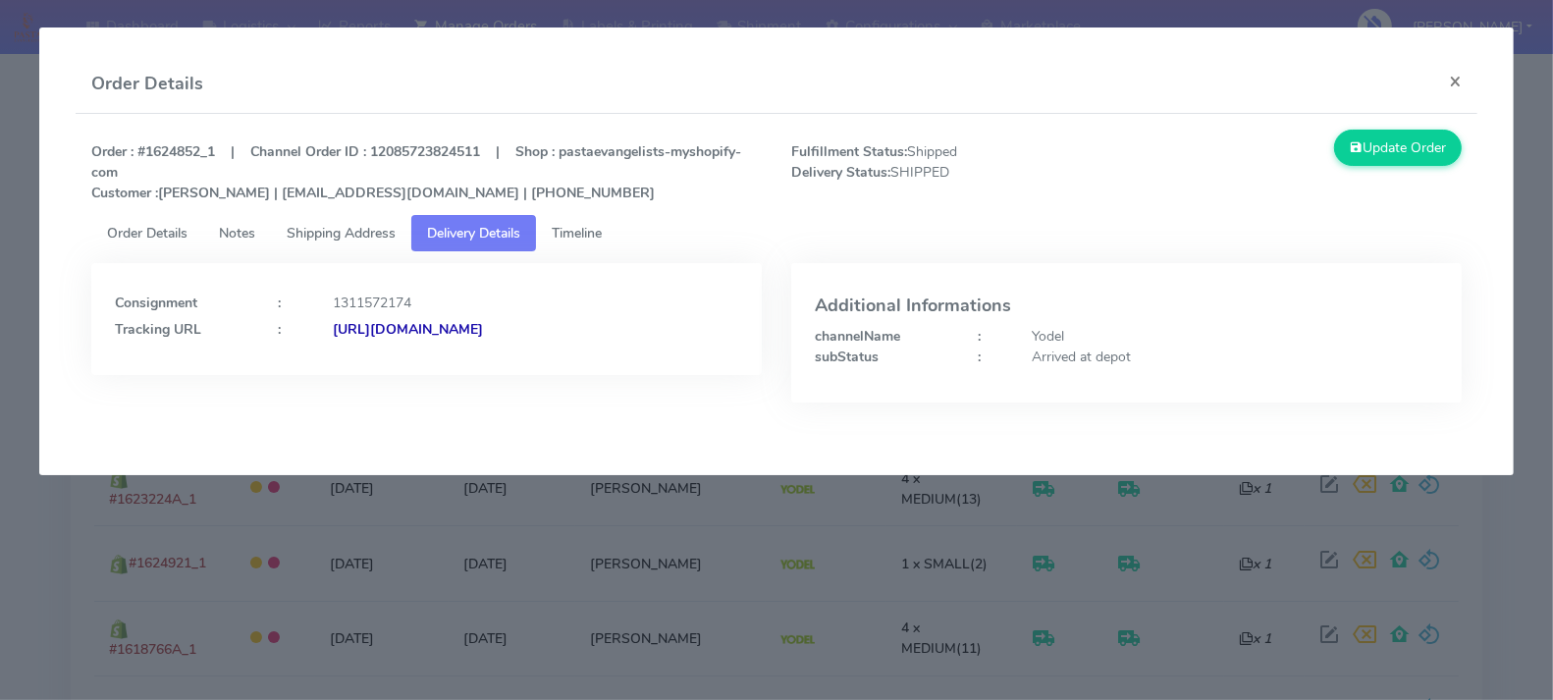
copy strong "[URL][DOMAIN_NAME]"
drag, startPoint x: 719, startPoint y: 332, endPoint x: 335, endPoint y: 346, distance: 385.0
click at [335, 346] on div "Consignment : 1311572174 Tracking URL : [URL][DOMAIN_NAME]" at bounding box center [426, 319] width 670 height 112
click at [576, 224] on span "Timeline" at bounding box center [577, 233] width 50 height 19
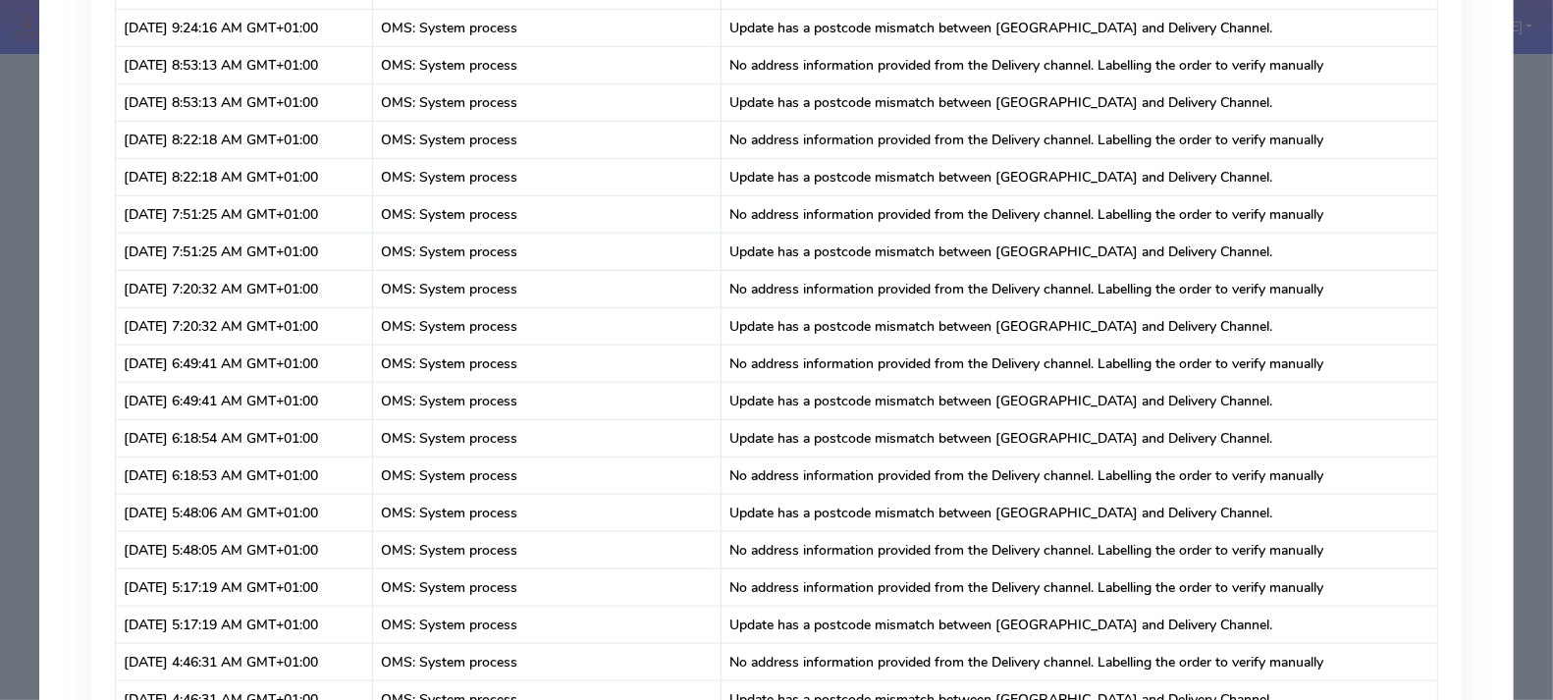
scroll to position [0, 0]
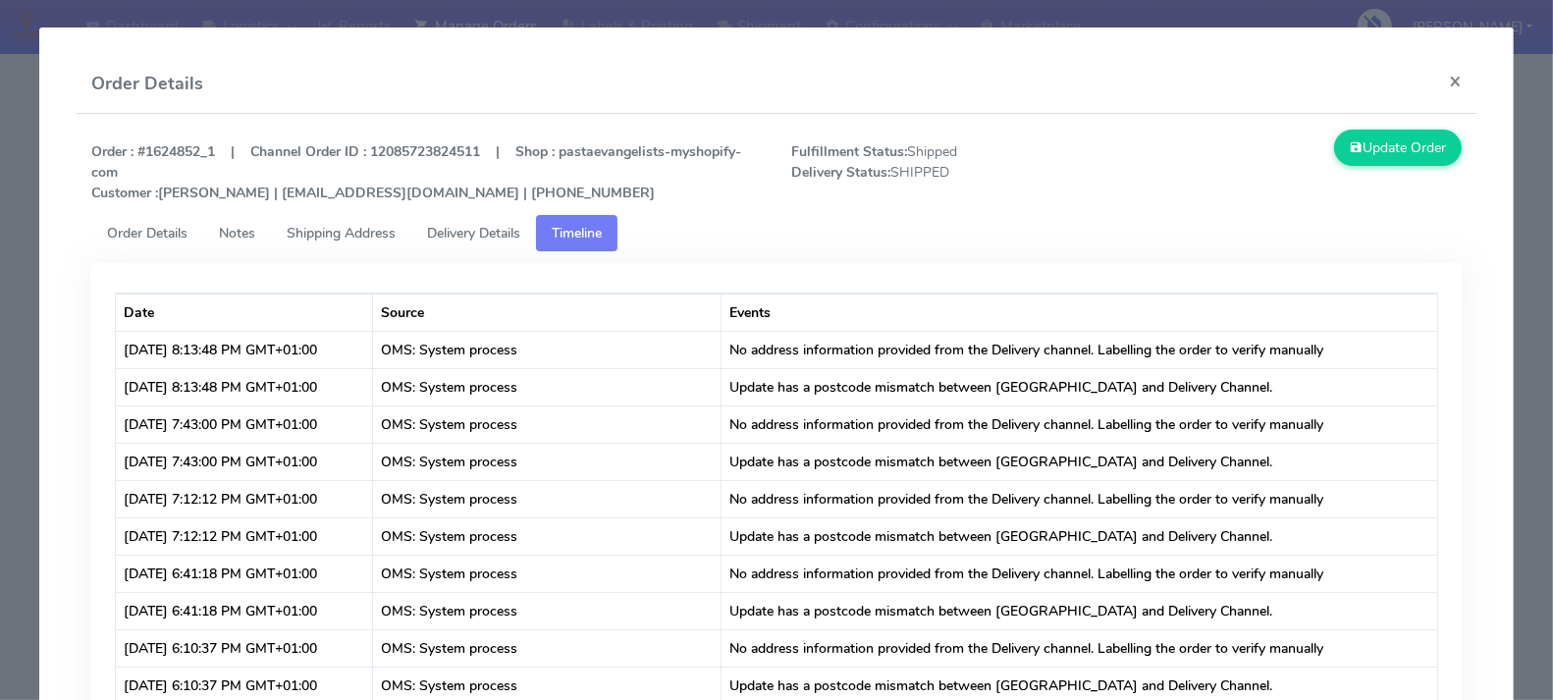
click at [513, 234] on span "Delivery Details" at bounding box center [473, 233] width 93 height 19
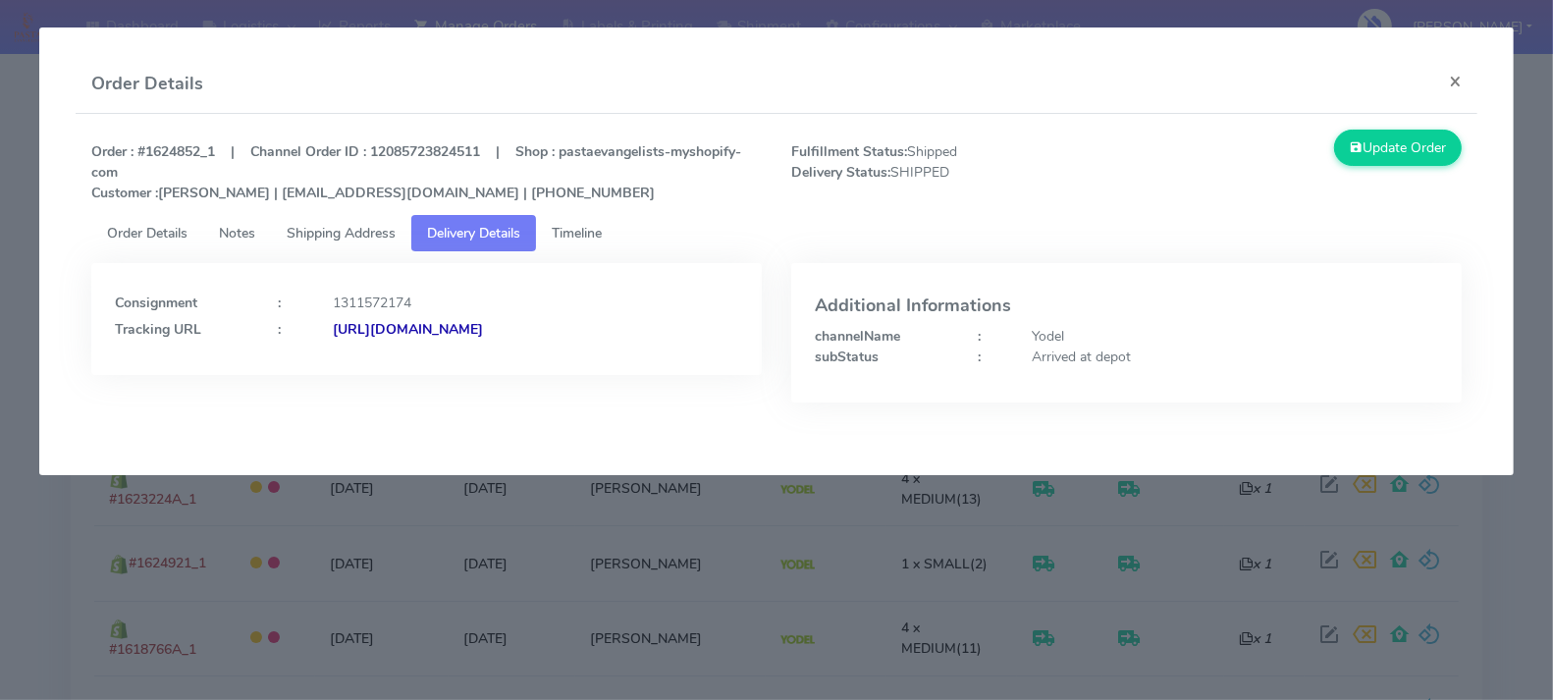
click at [483, 331] on strong "[URL][DOMAIN_NAME]" at bounding box center [408, 329] width 150 height 19
click at [315, 239] on span "Shipping Address" at bounding box center [341, 233] width 109 height 19
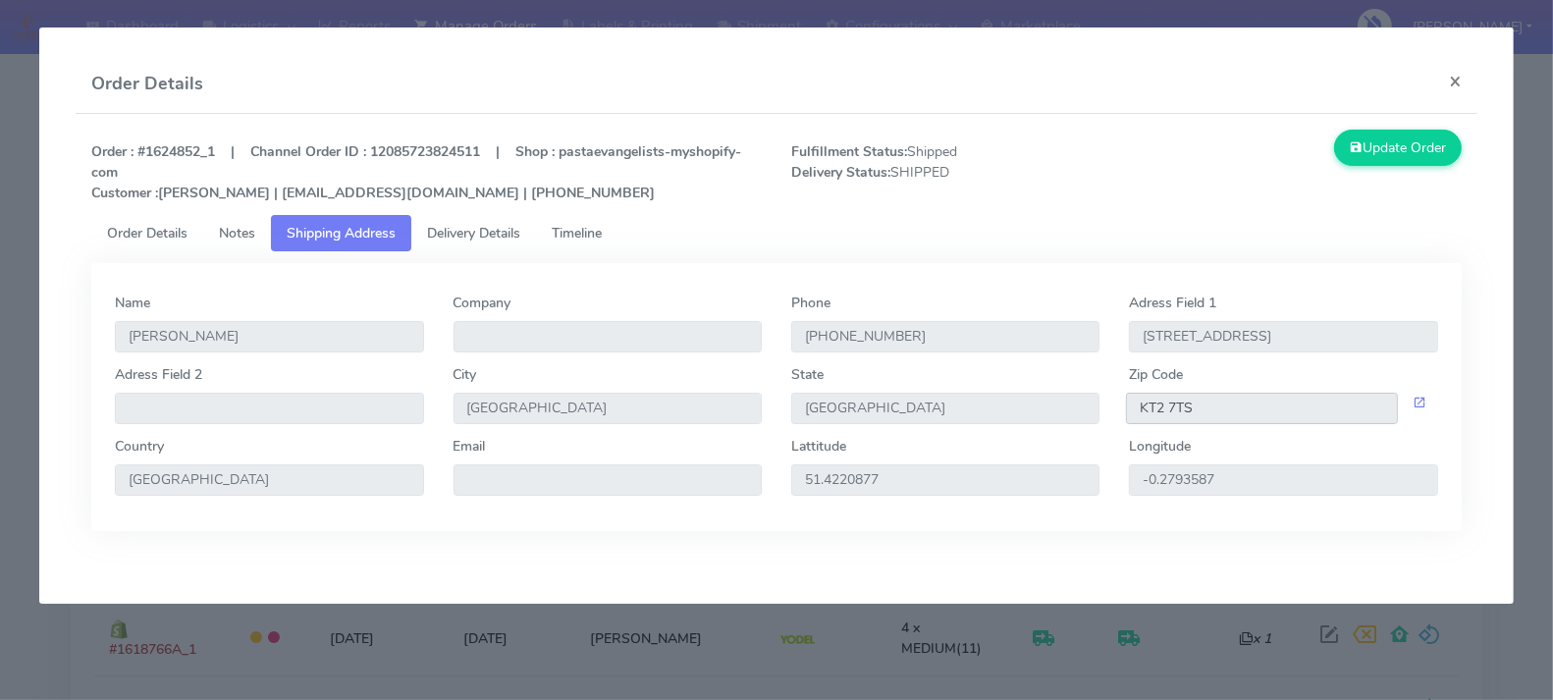
click at [1177, 398] on input "KT2 7TS" at bounding box center [1262, 408] width 272 height 31
click at [561, 225] on span "Timeline" at bounding box center [577, 233] width 50 height 19
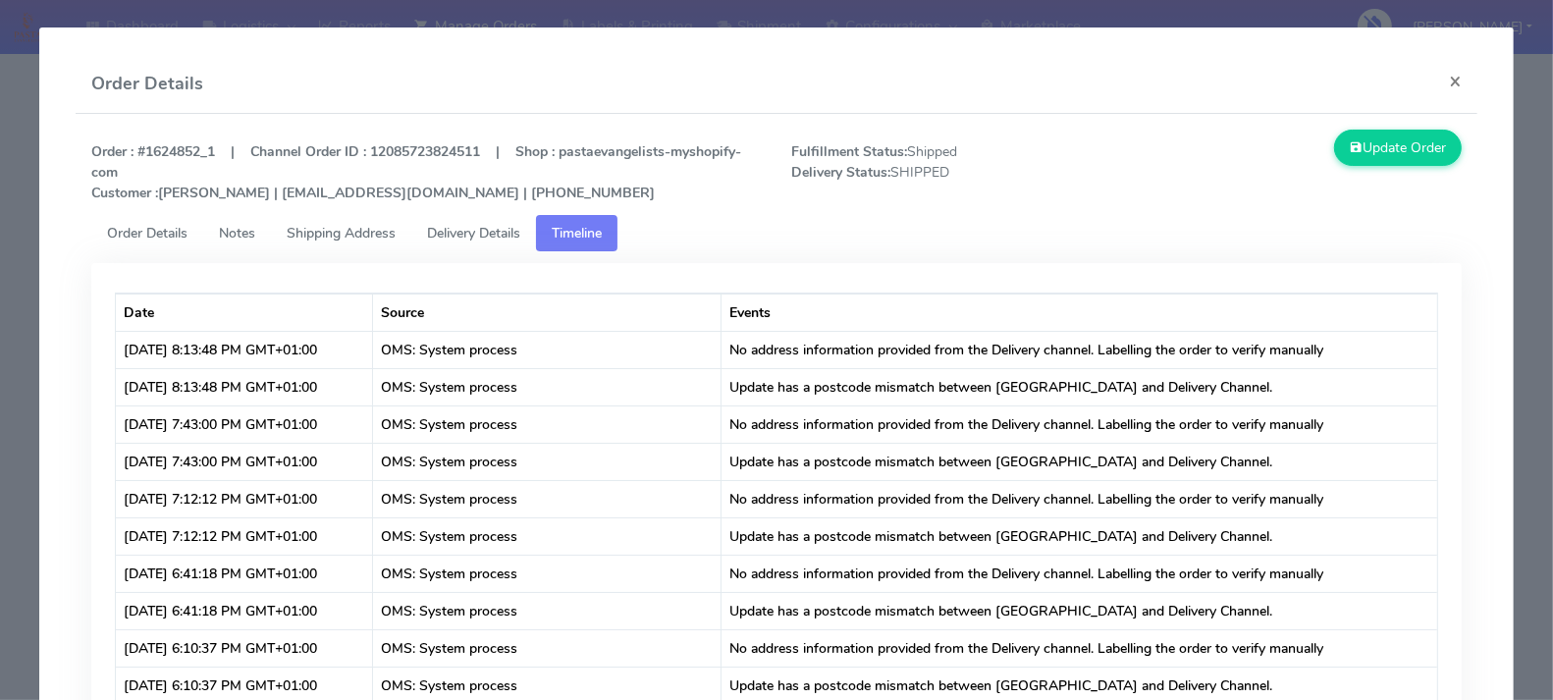
scroll to position [1, 0]
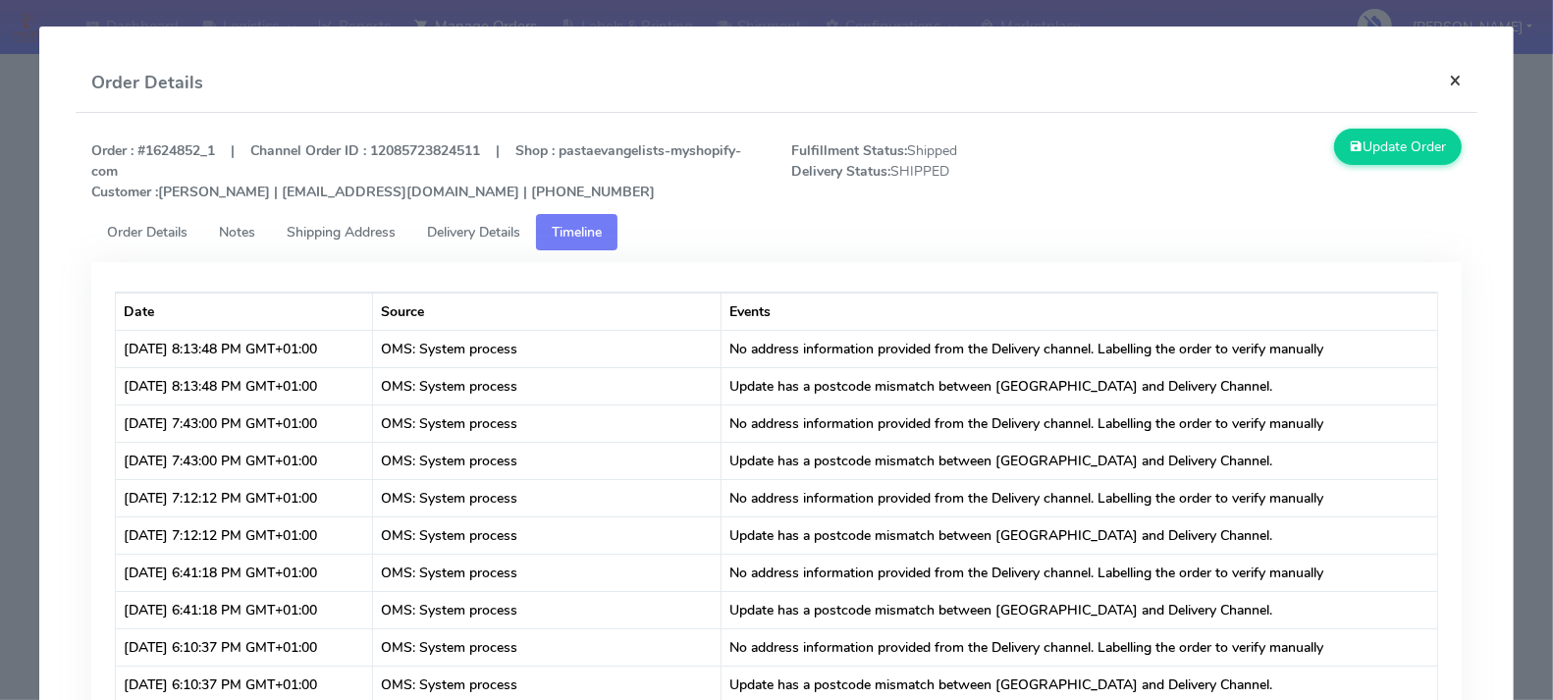
click at [1455, 78] on button "×" at bounding box center [1455, 80] width 44 height 52
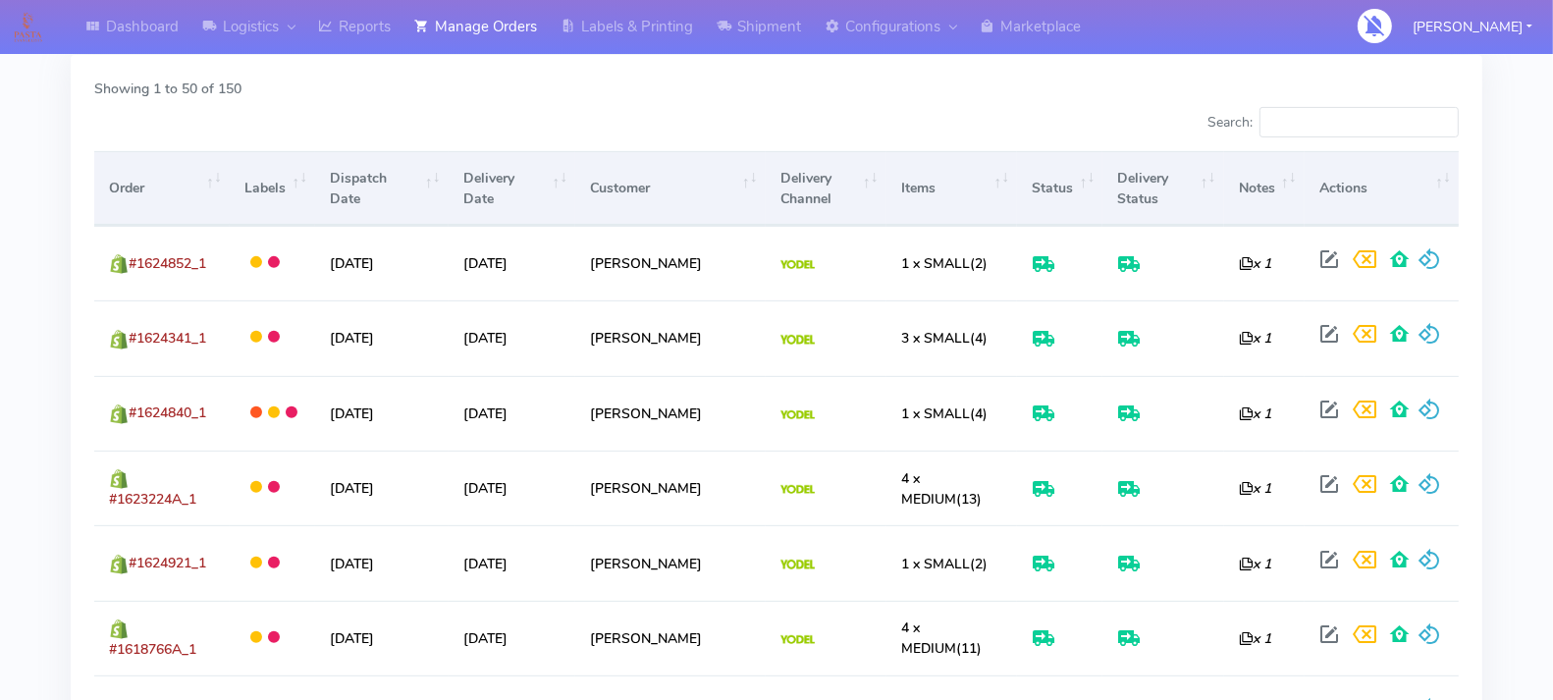
scroll to position [0, 0]
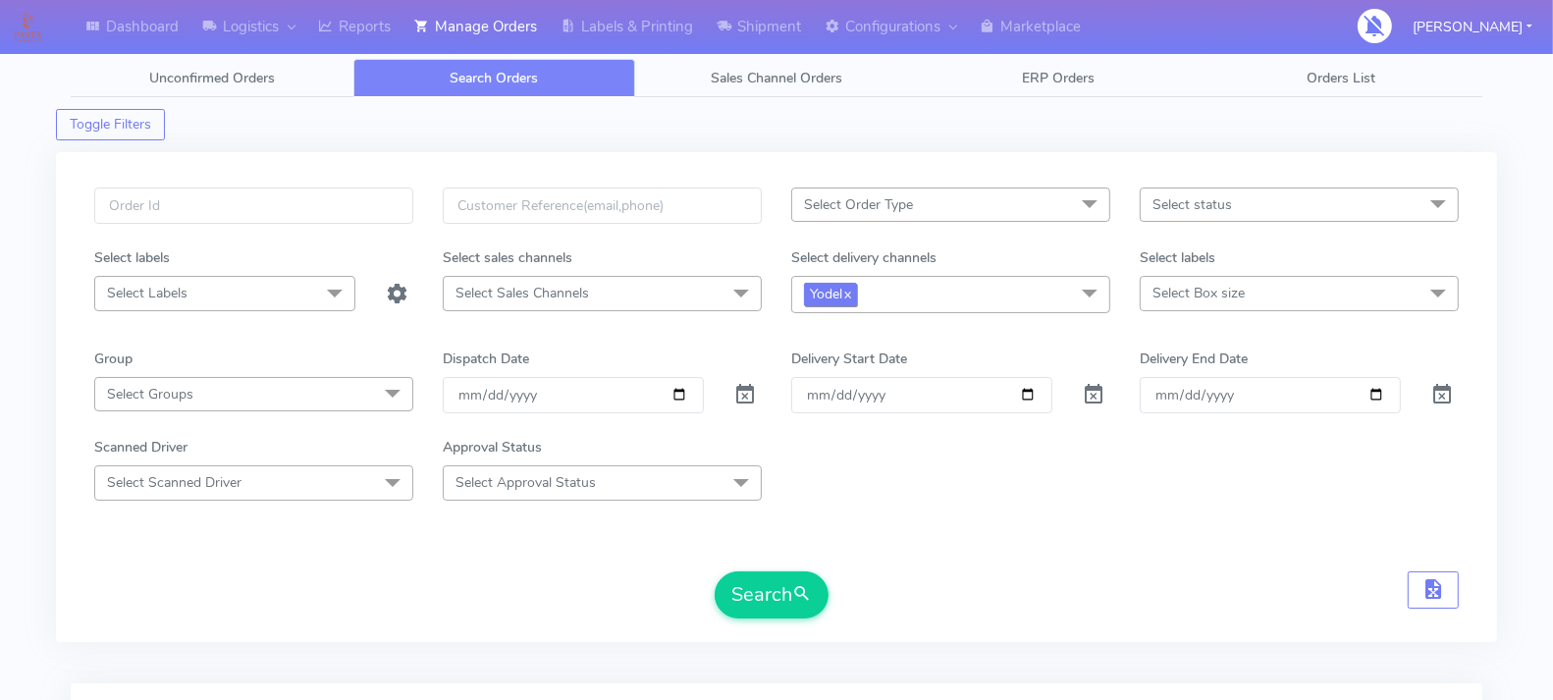
click at [851, 295] on link "x" at bounding box center [846, 293] width 9 height 21
checkbox input "false"
click at [873, 288] on span "Select Delivery Channels" at bounding box center [878, 293] width 149 height 19
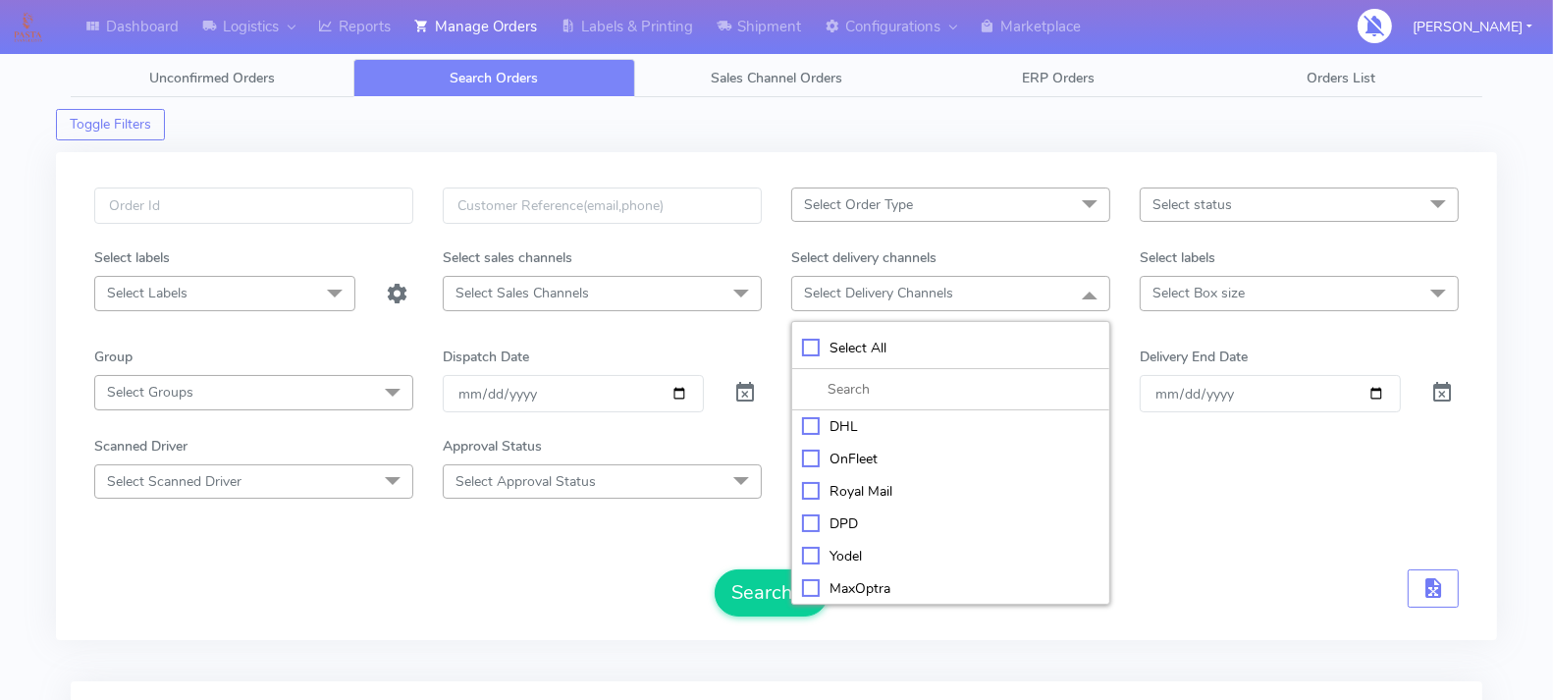
click at [811, 450] on div "OnFleet" at bounding box center [950, 459] width 297 height 21
checkbox input "true"
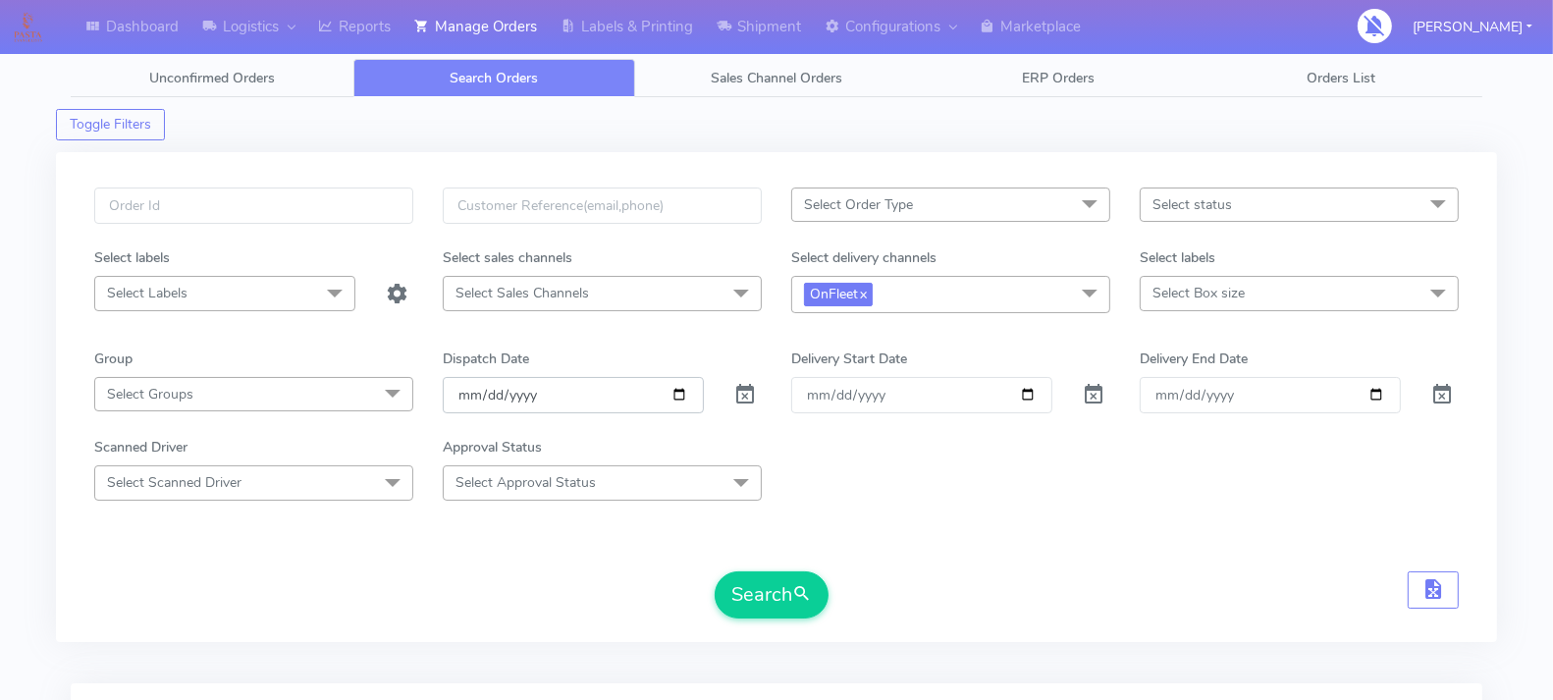
click at [665, 387] on input "[DATE]" at bounding box center [573, 395] width 261 height 36
drag, startPoint x: 768, startPoint y: 575, endPoint x: 817, endPoint y: 529, distance: 66.6
click at [769, 572] on button "Search" at bounding box center [772, 594] width 114 height 47
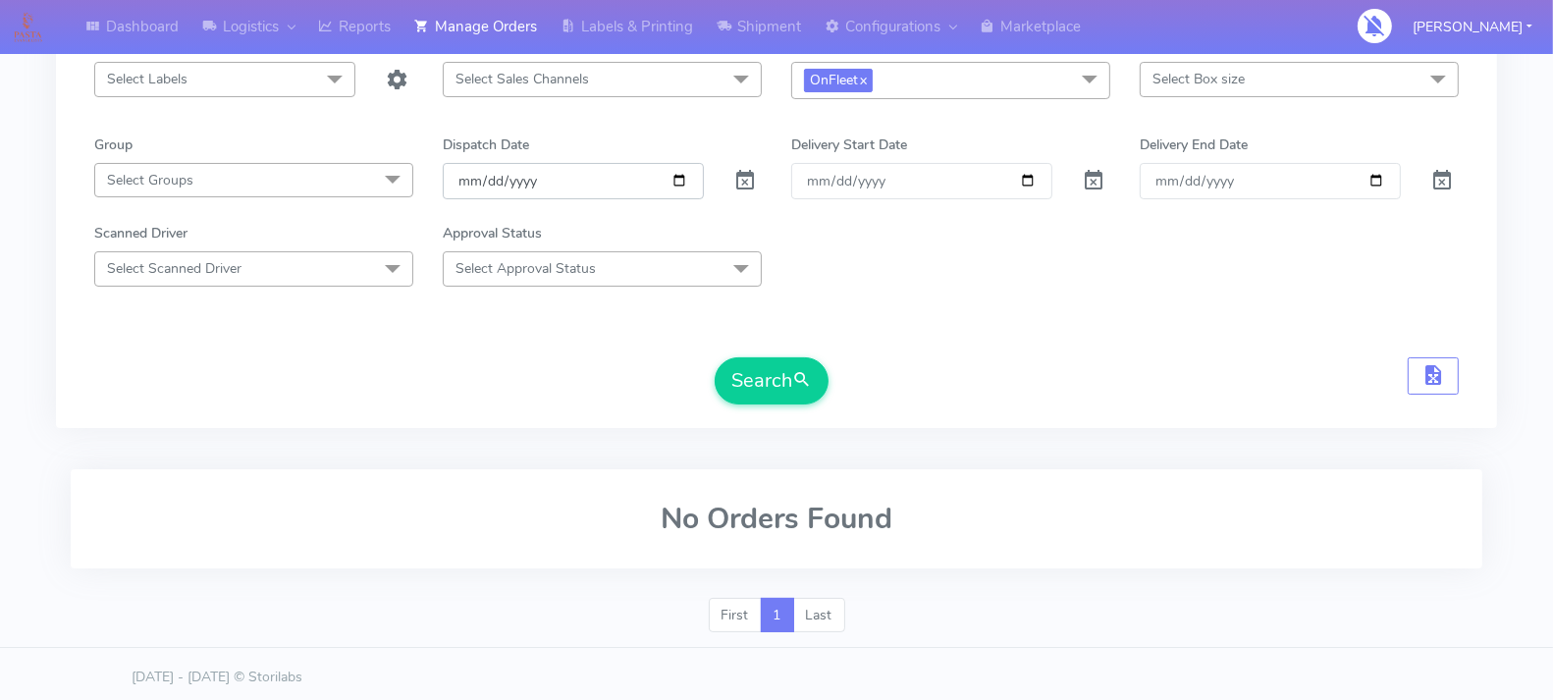
click at [683, 176] on input "[DATE]" at bounding box center [573, 181] width 261 height 36
click at [859, 264] on div "Scanned Driver Select Scanned Driver Select All Test Driver [PERSON_NAME] Abdul…" at bounding box center [776, 254] width 1394 height 63
